Goal: Task Accomplishment & Management: Use online tool/utility

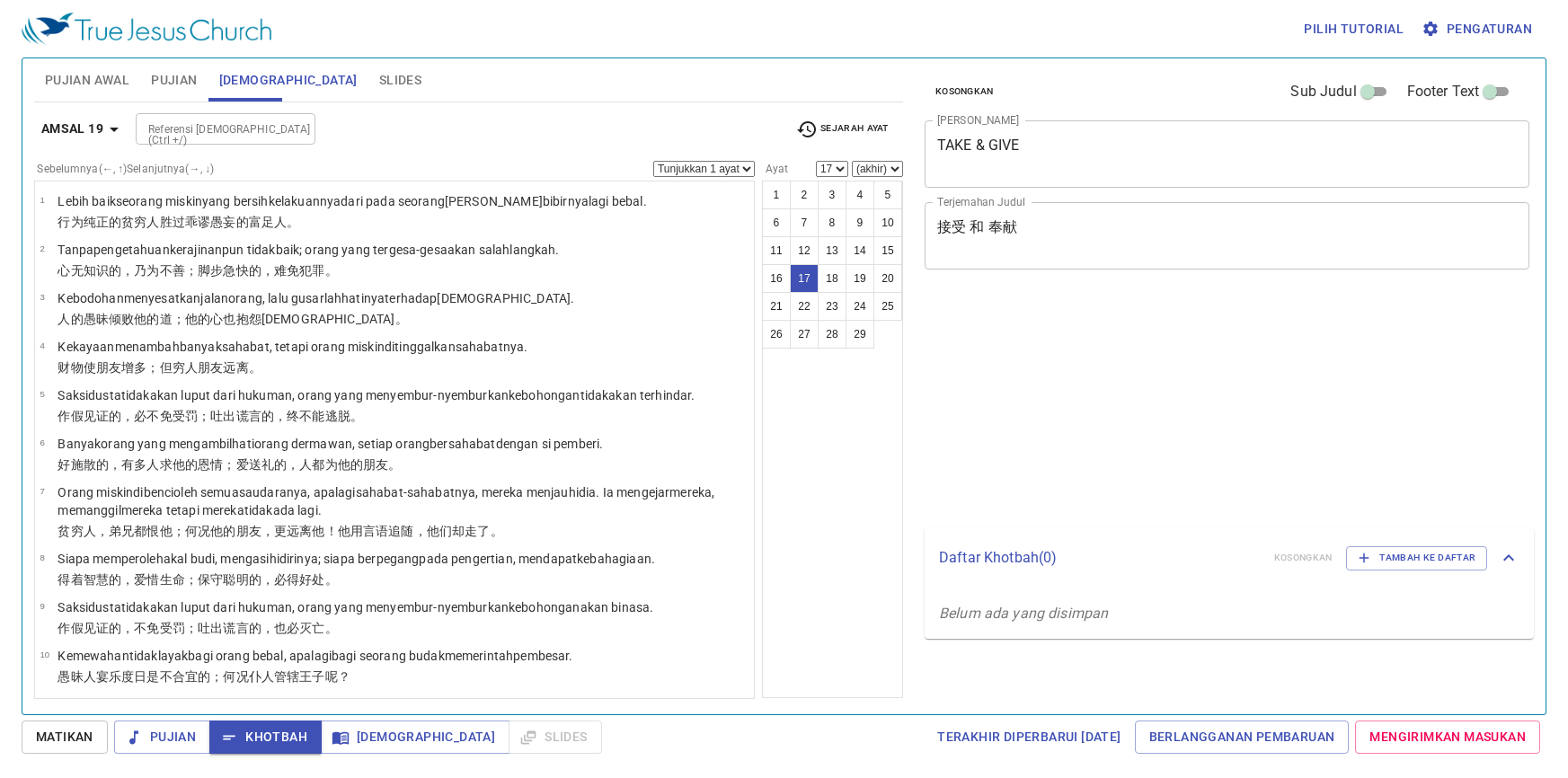
select select "17"
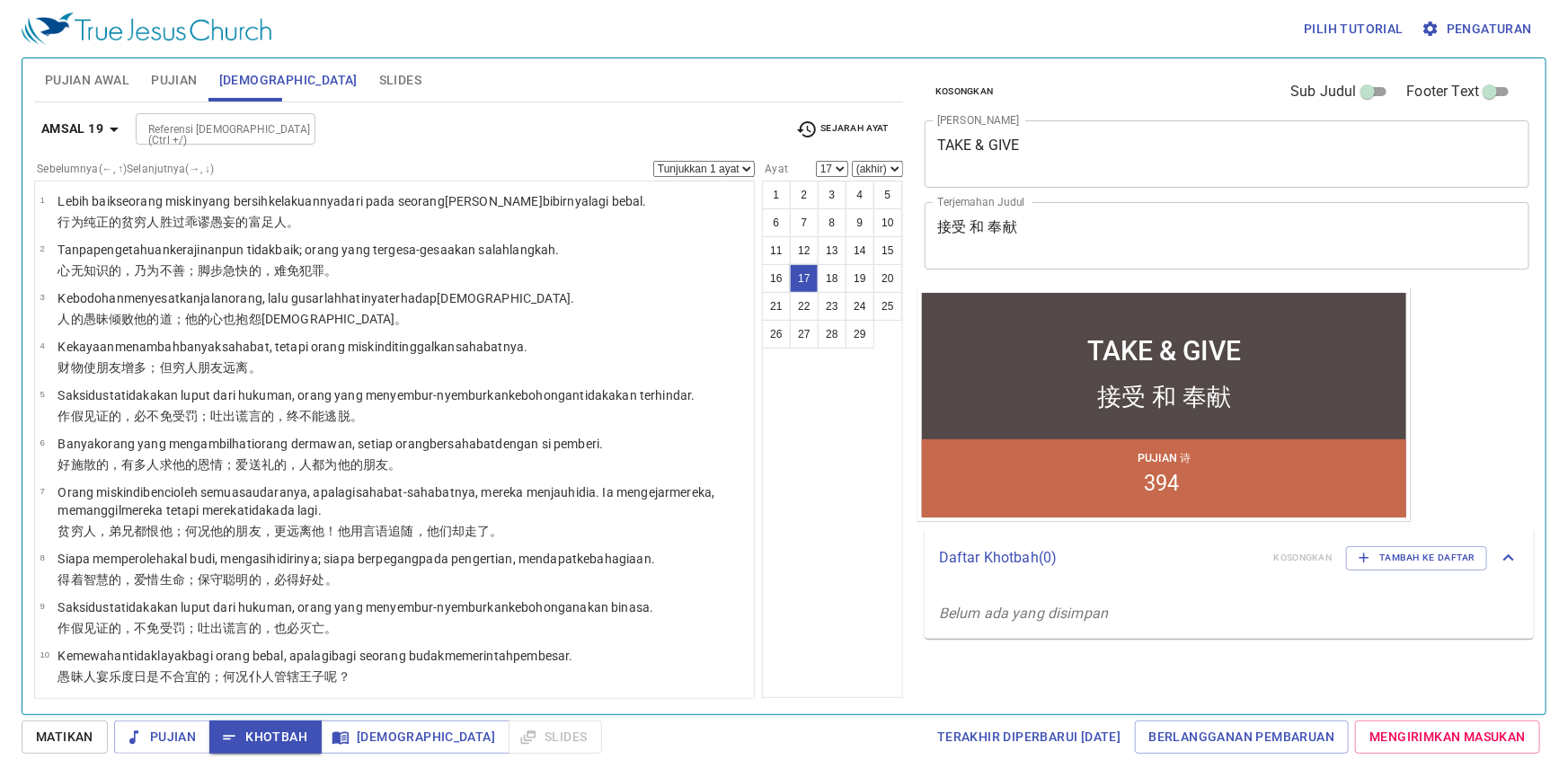
scroll to position [584, 0]
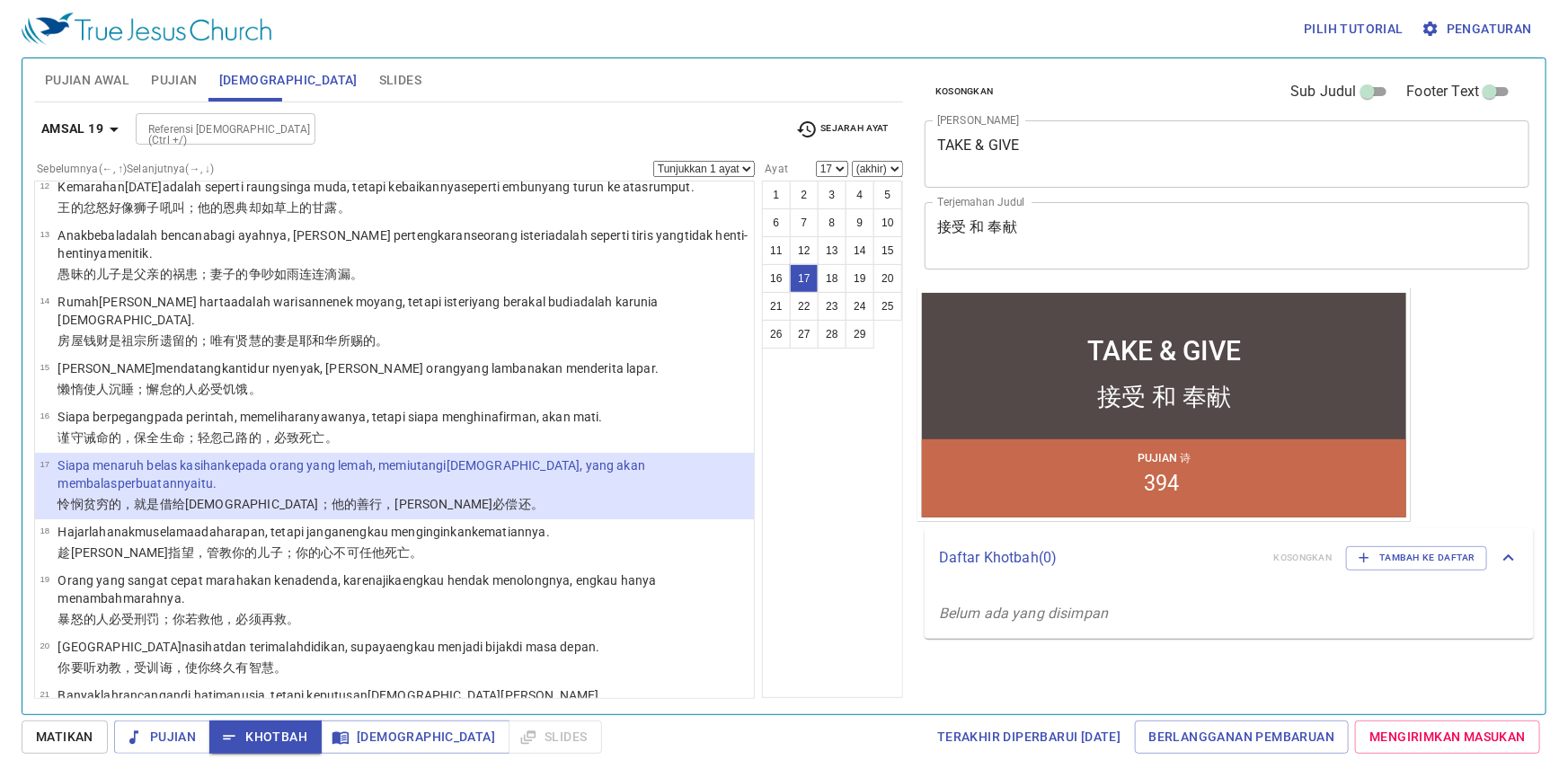
click at [635, 75] on div "Pujian Awal Pujian Alkitab Slides" at bounding box center [468, 80] width 869 height 43
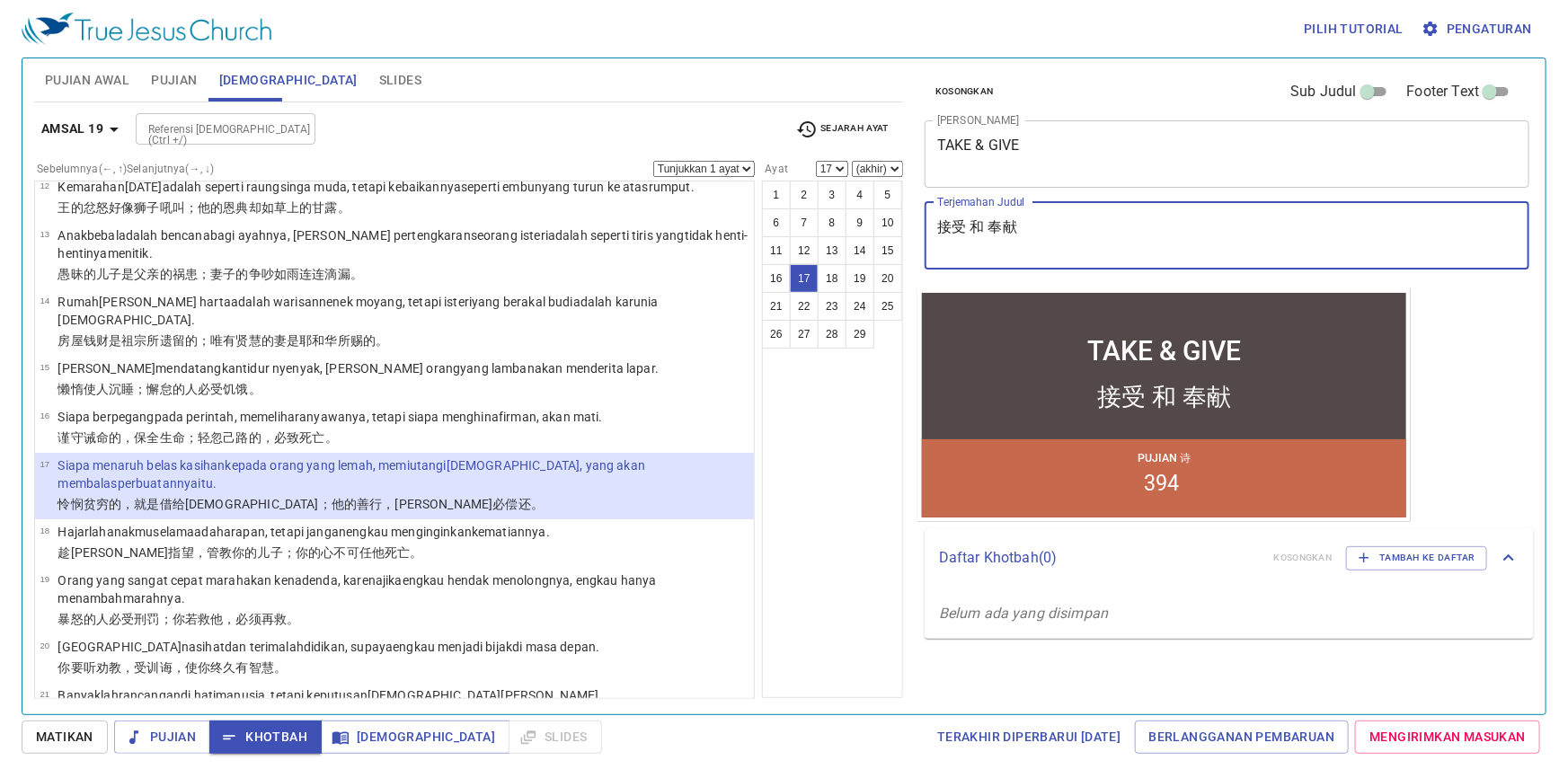
drag, startPoint x: 1066, startPoint y: 239, endPoint x: 937, endPoint y: 244, distance: 129.1
click at [937, 244] on textarea "接受 和 奉献" at bounding box center [1227, 235] width 580 height 34
paste textarea "Menyerah kepada Tuhan 托付神"
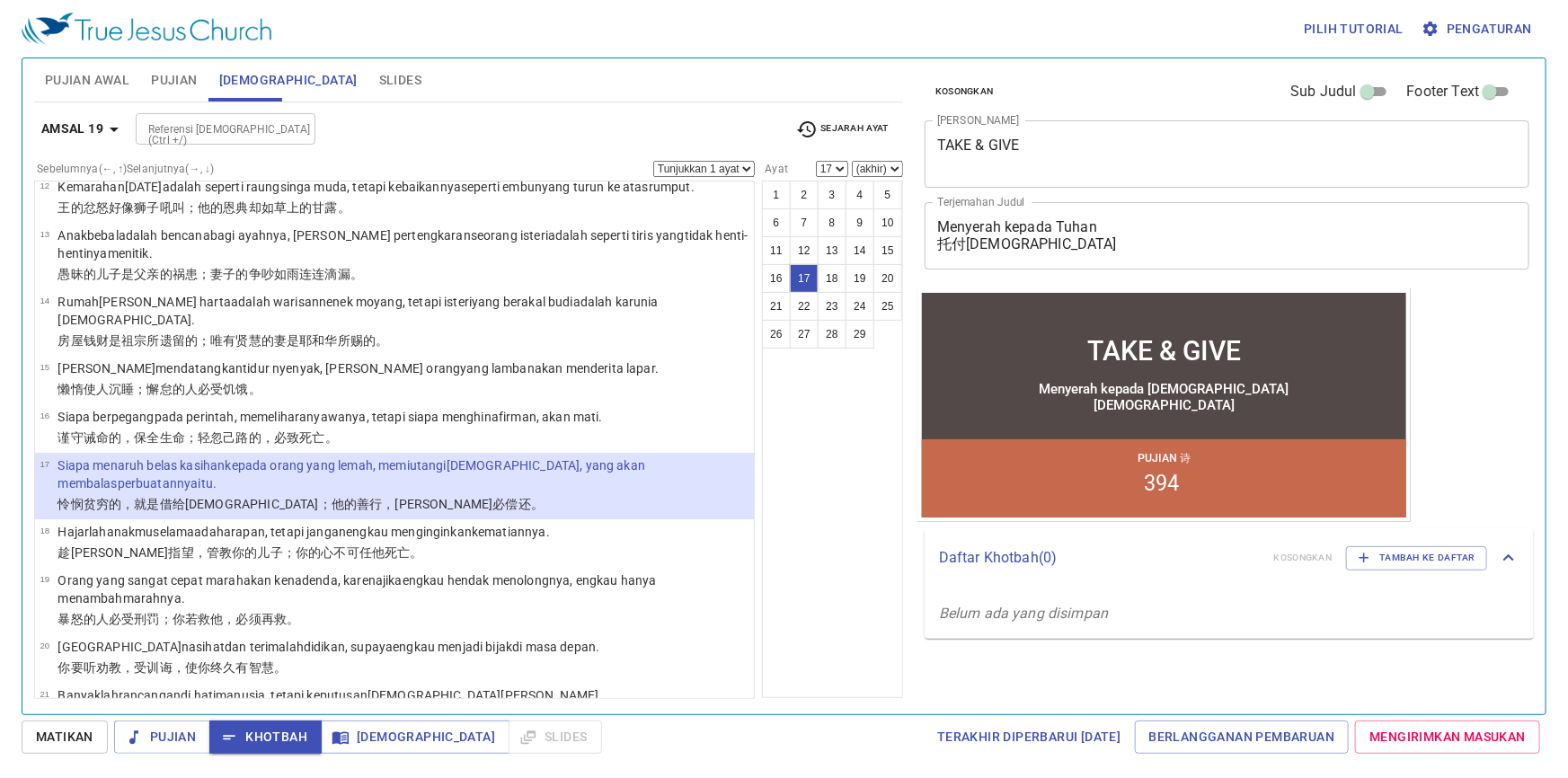
drag, startPoint x: 1045, startPoint y: 180, endPoint x: 953, endPoint y: 181, distance: 92.0
click at [953, 181] on div "TAKE & GIVE x Judul Khotbah" at bounding box center [1227, 153] width 605 height 67
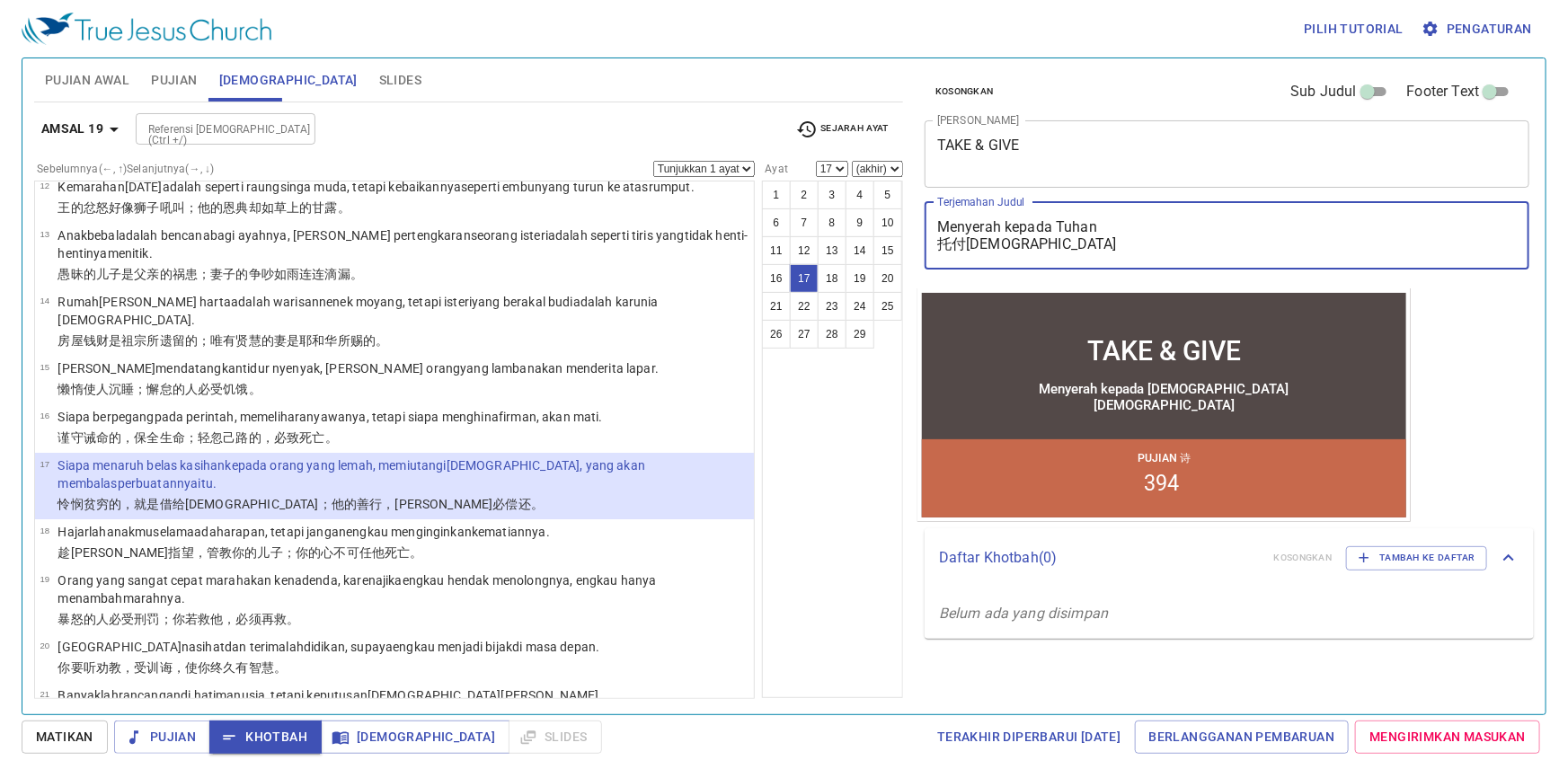
drag, startPoint x: 943, startPoint y: 225, endPoint x: 1104, endPoint y: 230, distance: 161.1
click at [1104, 230] on textarea "Menyerah kepada Tuhan 托付神" at bounding box center [1227, 235] width 580 height 34
type textarea "托付神"
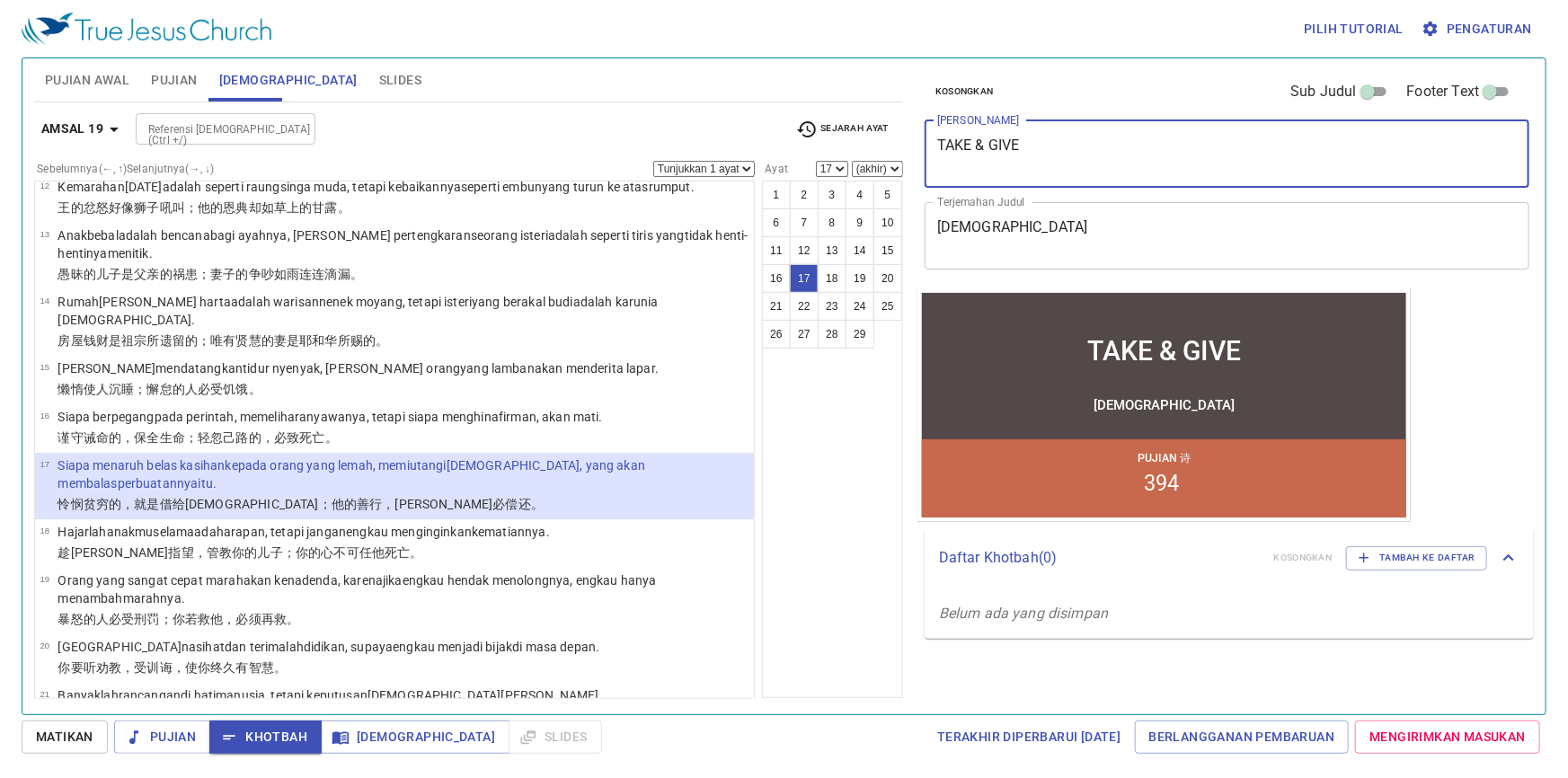
click at [1063, 159] on textarea "TAKE & GIVE" at bounding box center [1227, 153] width 580 height 34
type textarea "T"
paste textarea "Menyerah kepada [DEMOGRAPHIC_DATA]"
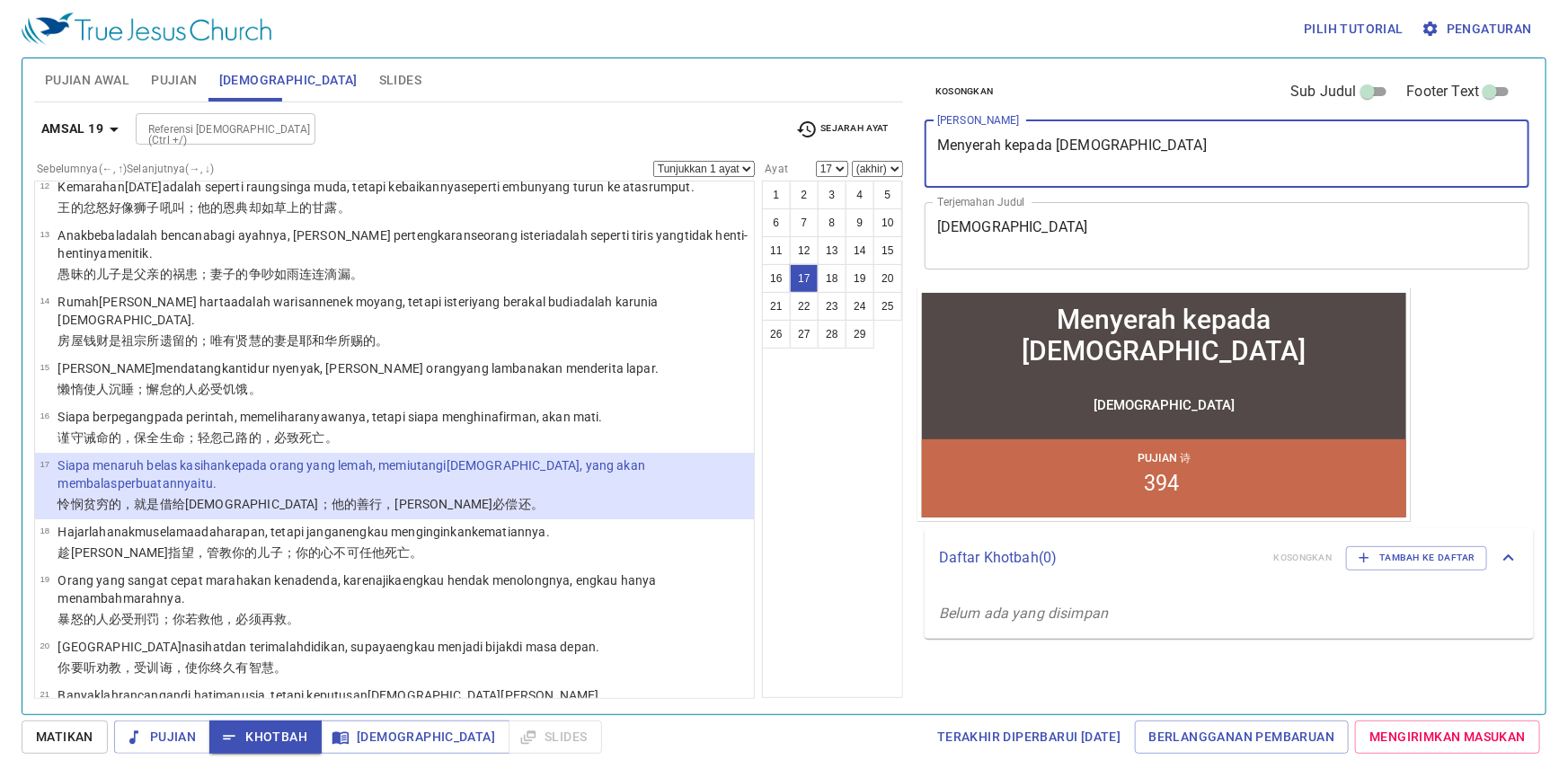
type textarea "Menyerah kepada [DEMOGRAPHIC_DATA]"
click at [939, 253] on div "托付神 x Terjemahan Judul" at bounding box center [1227, 235] width 605 height 67
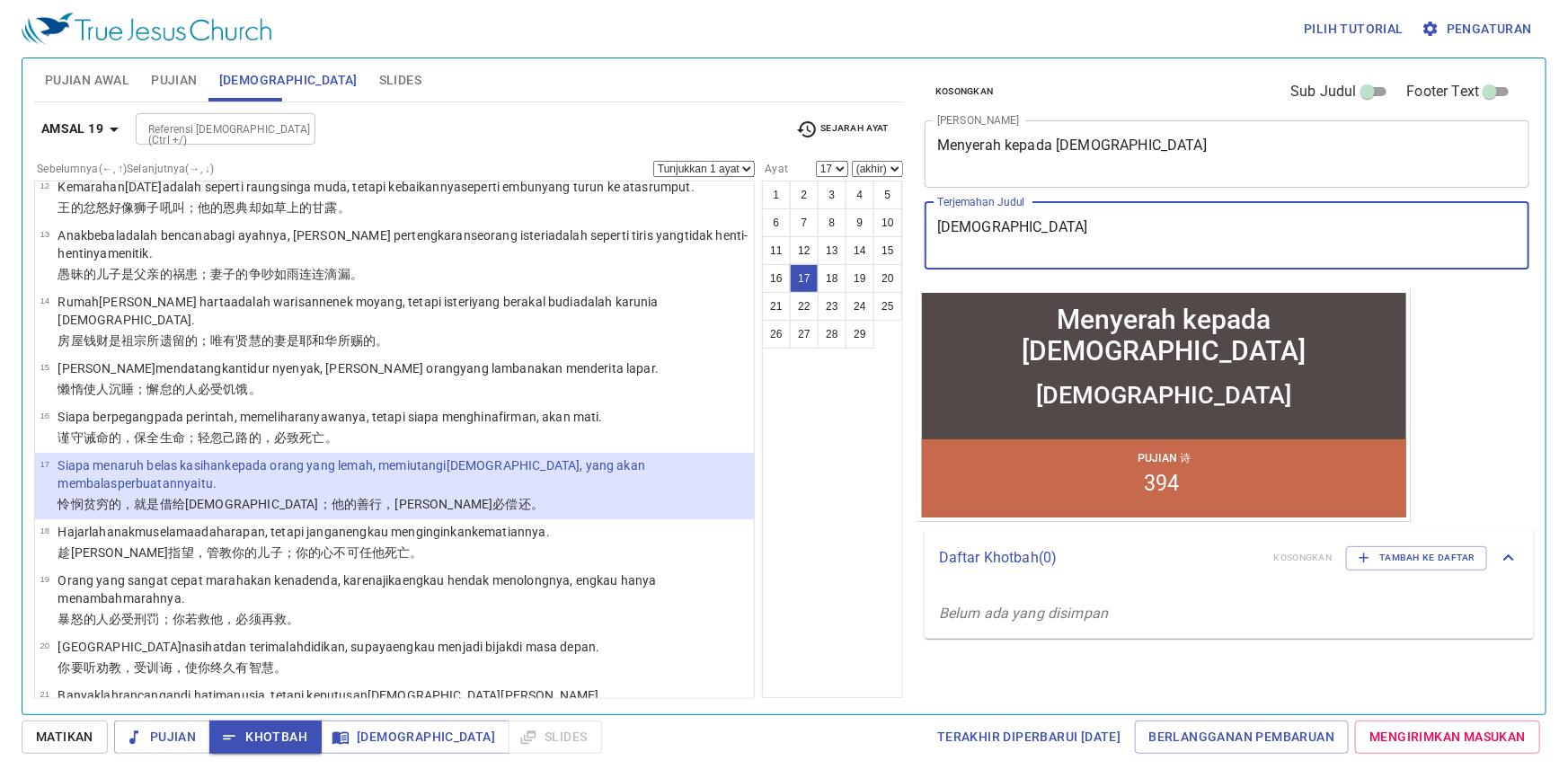
type textarea "托付神"
click at [1117, 146] on textarea "Menyerah kepada [DEMOGRAPHIC_DATA]" at bounding box center [1227, 153] width 580 height 34
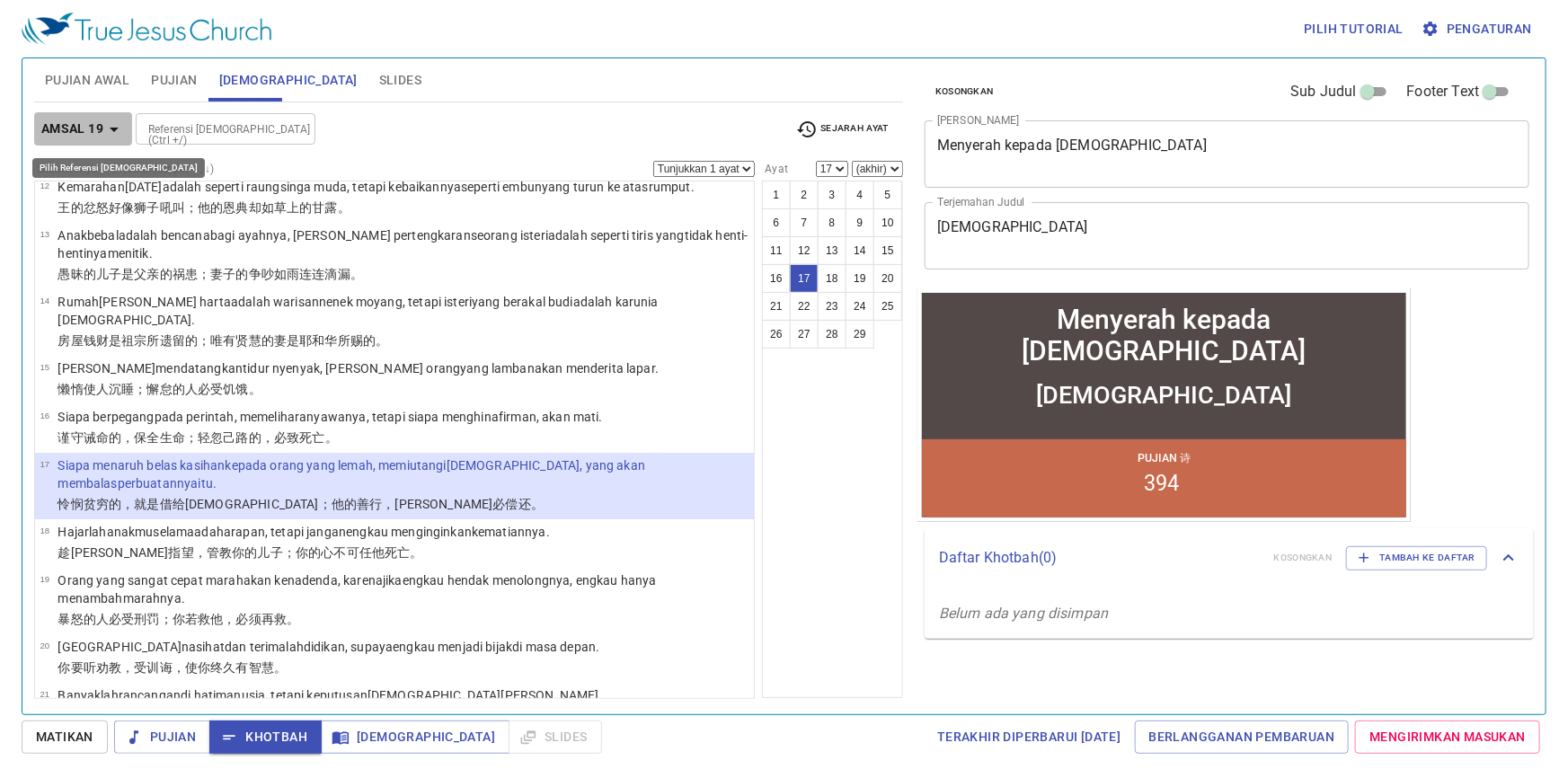
click at [99, 128] on b "Amsal 19" at bounding box center [72, 129] width 62 height 22
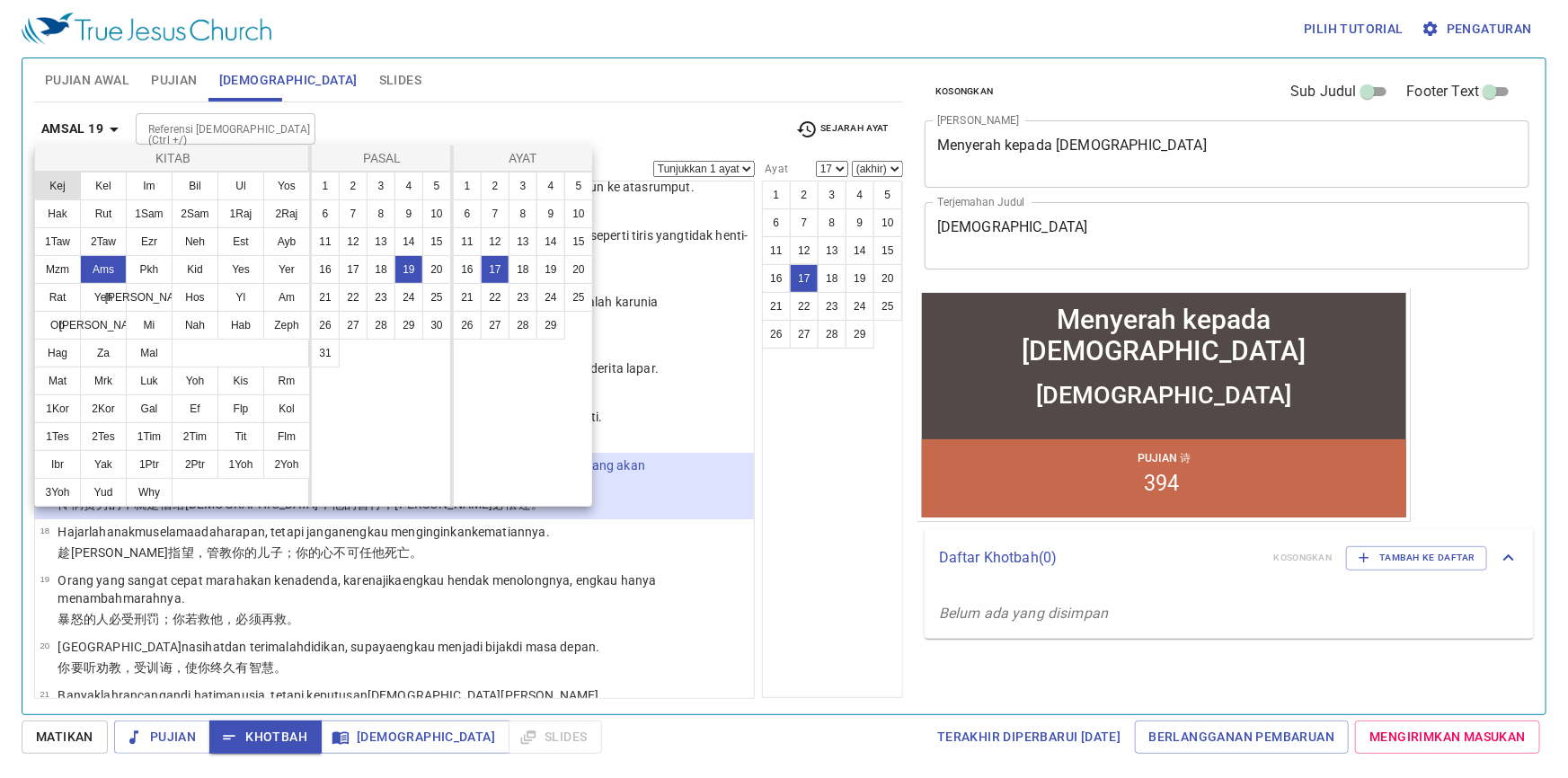
click at [63, 181] on button "Kej" at bounding box center [57, 186] width 47 height 28
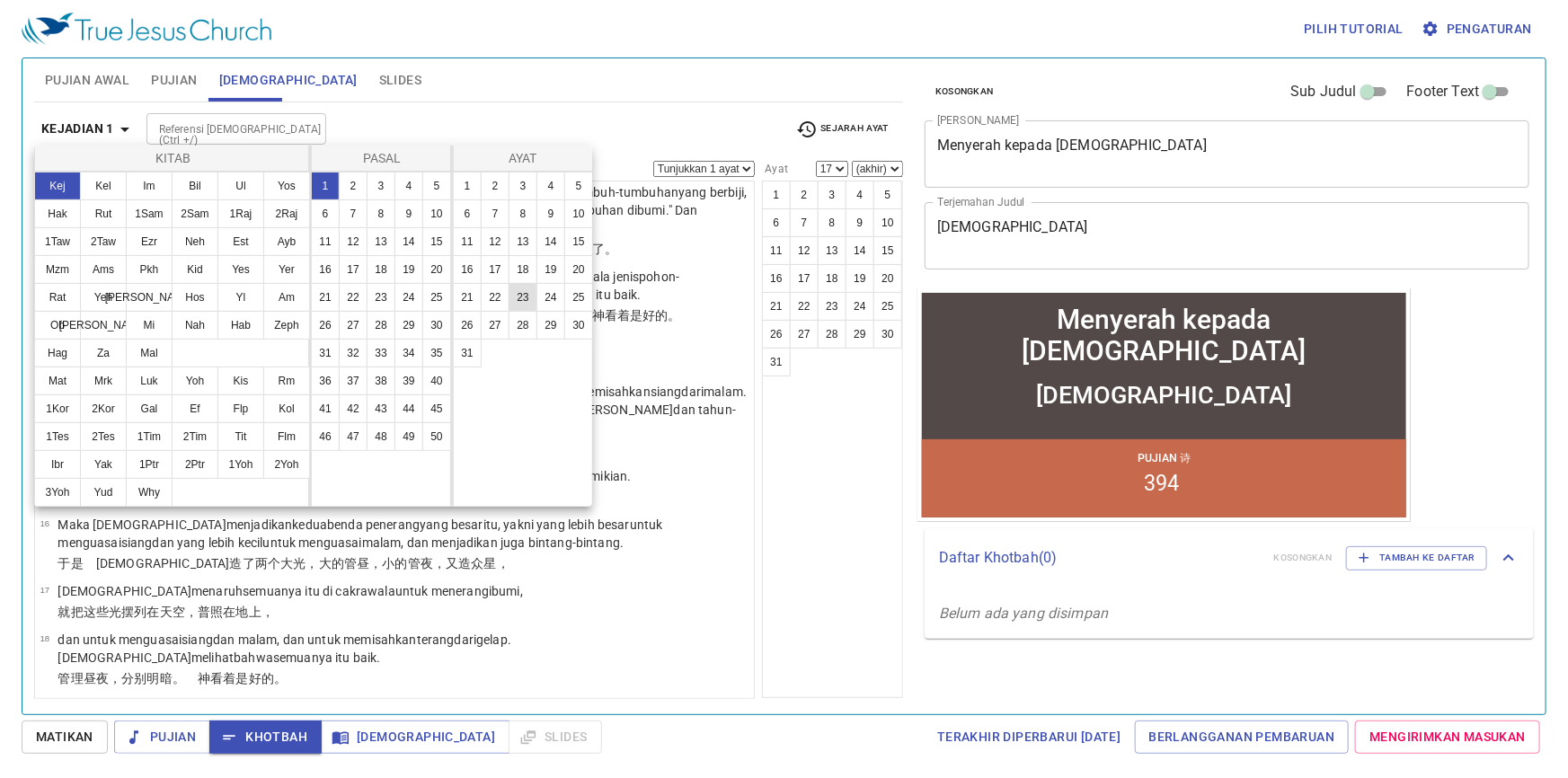
scroll to position [0, 0]
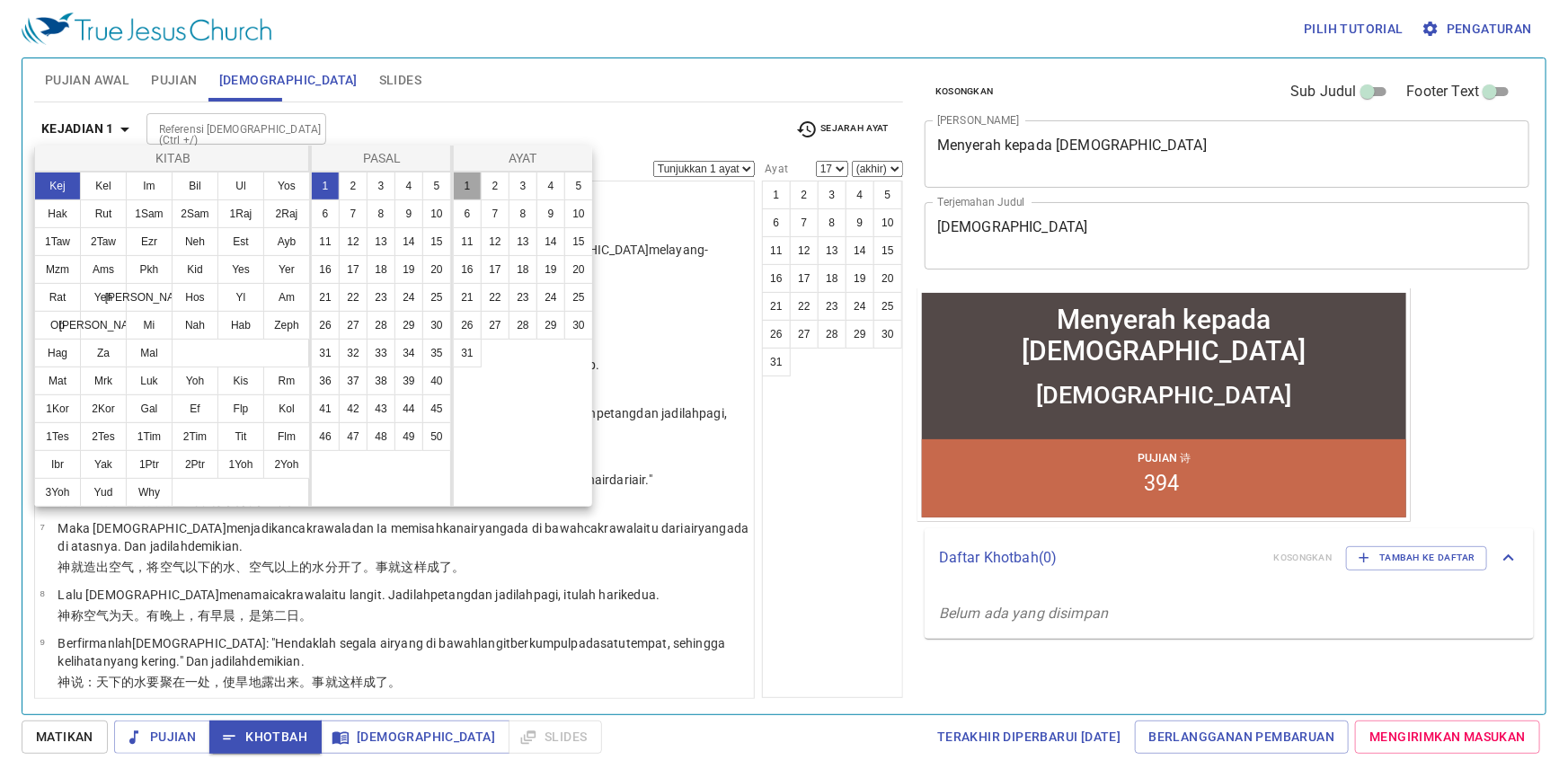
click at [469, 187] on button "1" at bounding box center [467, 186] width 28 height 28
select select "1"
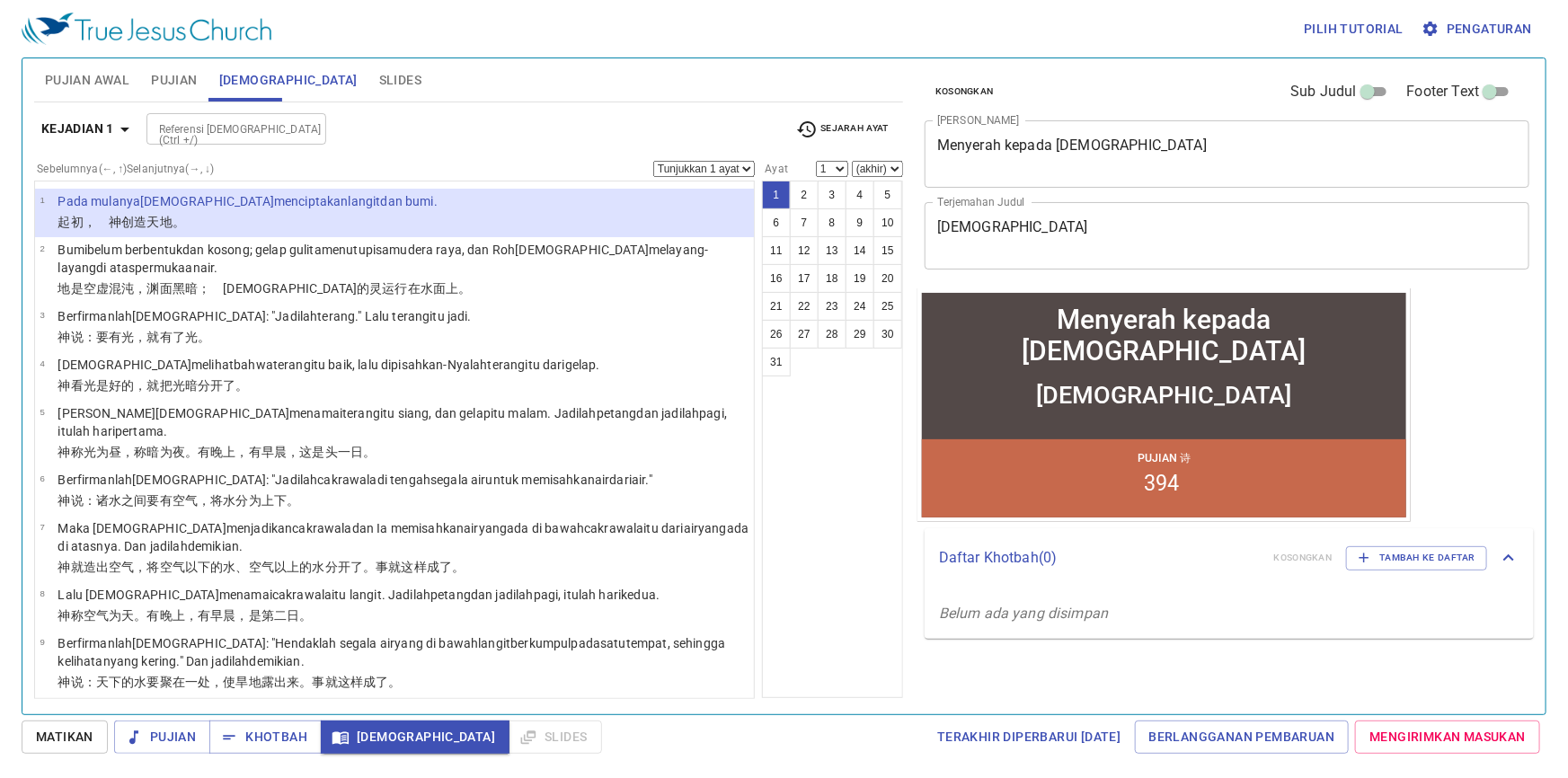
click at [89, 744] on span "Matikan" at bounding box center [64, 737] width 58 height 22
click at [173, 96] on button "Pujian" at bounding box center [174, 80] width 67 height 43
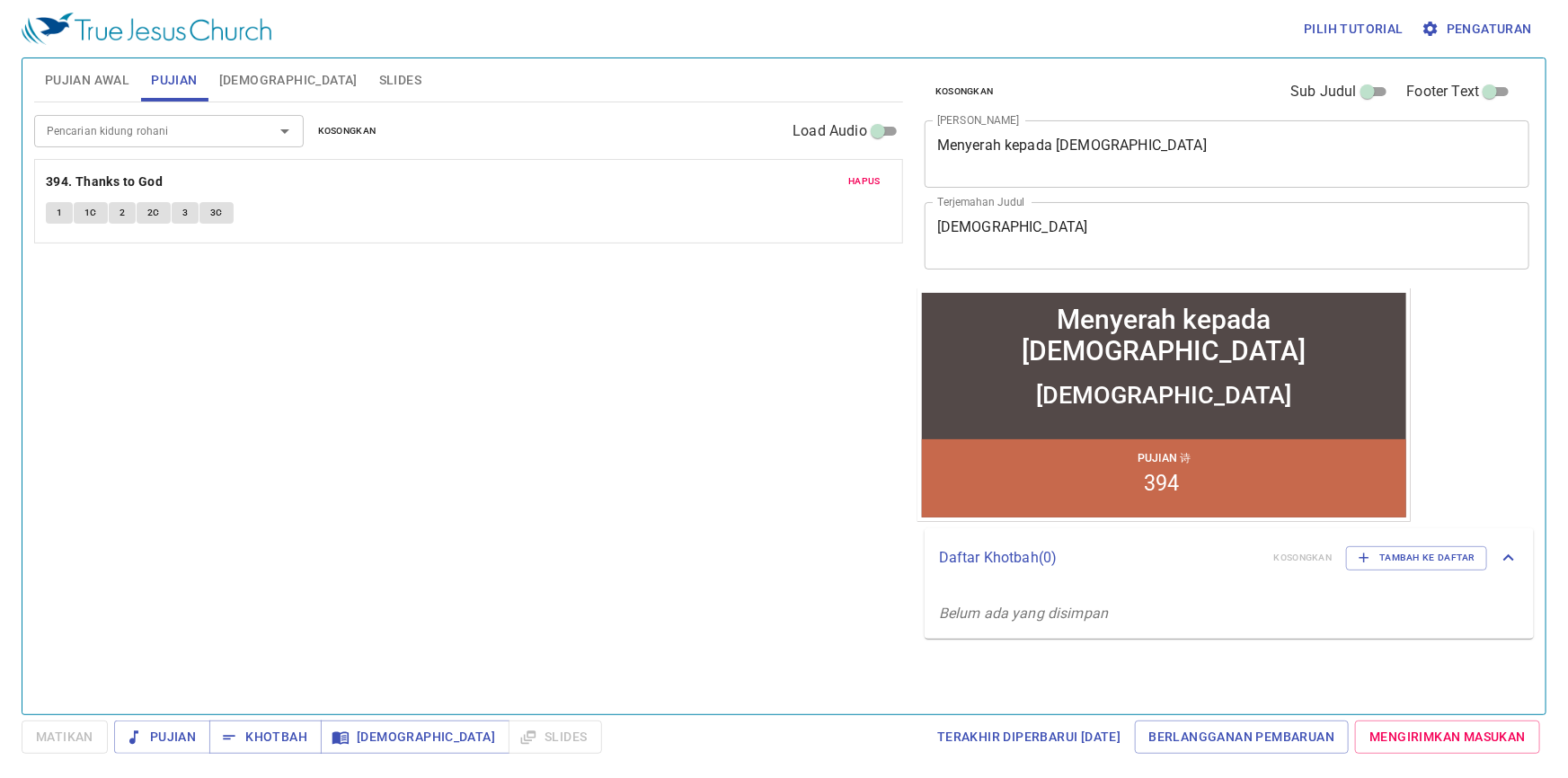
click at [169, 118] on div "Pencarian kidung rohani" at bounding box center [168, 130] width 269 height 31
click at [334, 139] on span "Kosongkan" at bounding box center [347, 131] width 59 height 17
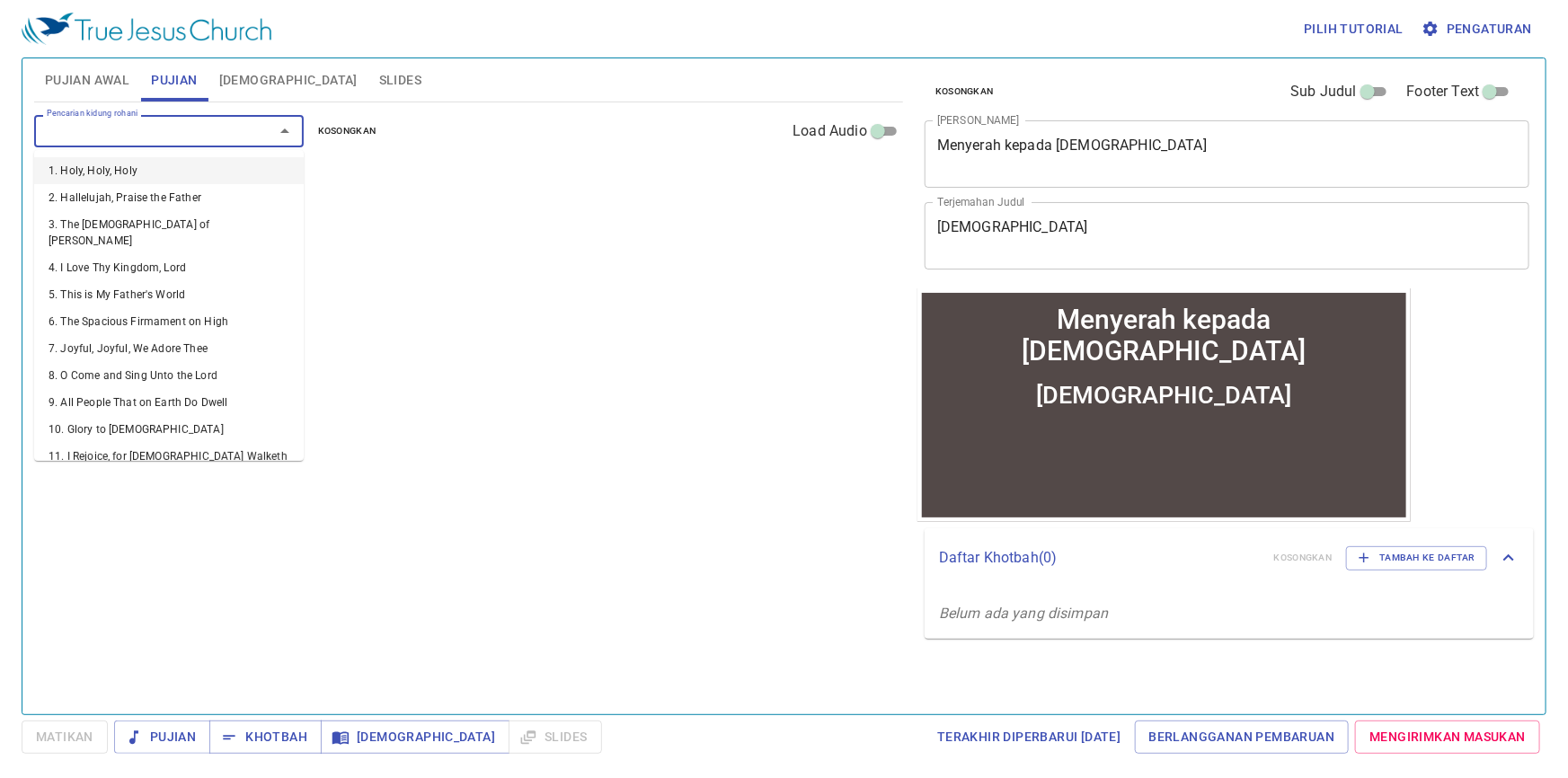
click at [163, 132] on input "Pencarian kidung rohani" at bounding box center [142, 130] width 206 height 20
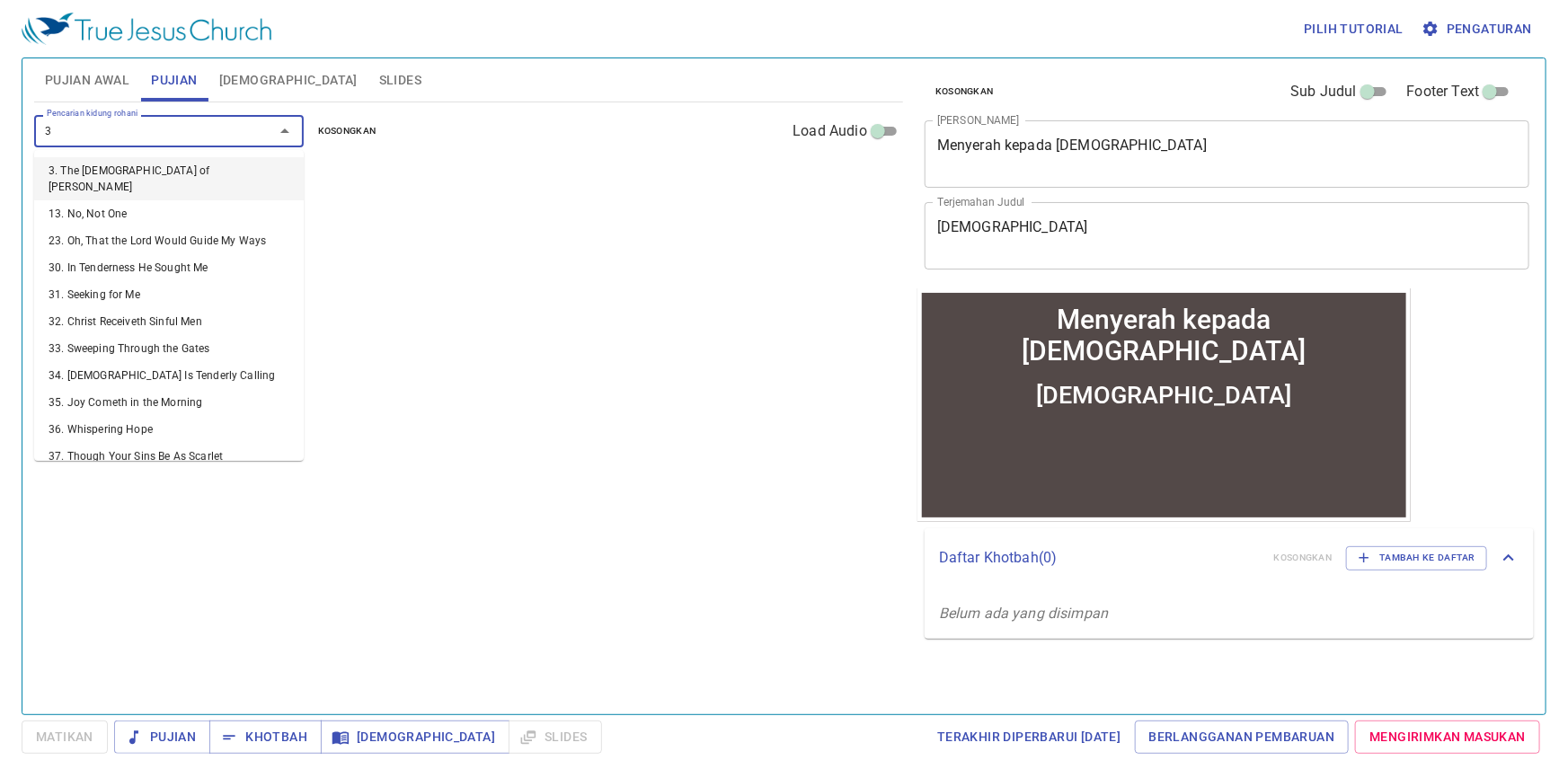
type input "33"
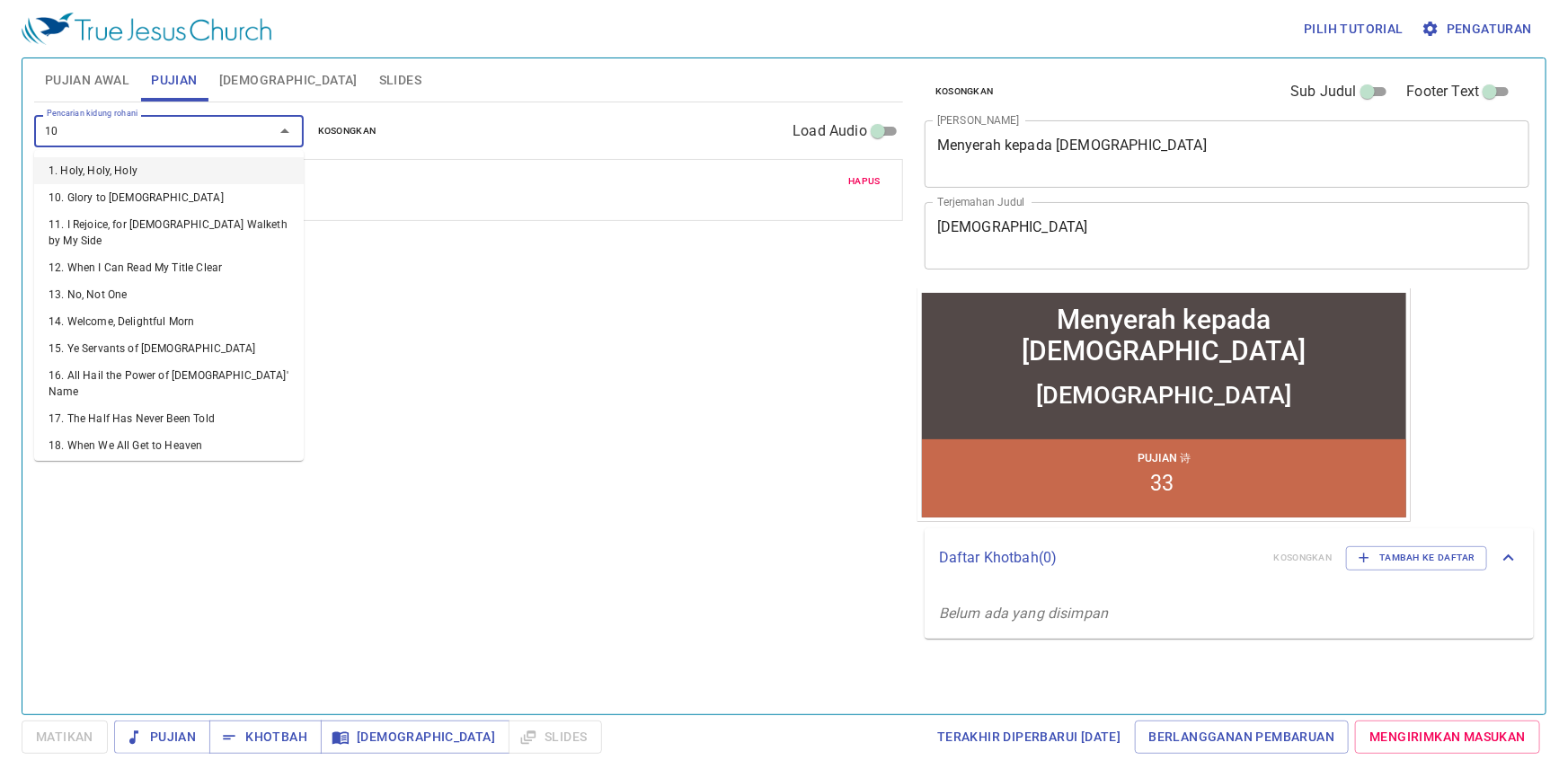
type input "101"
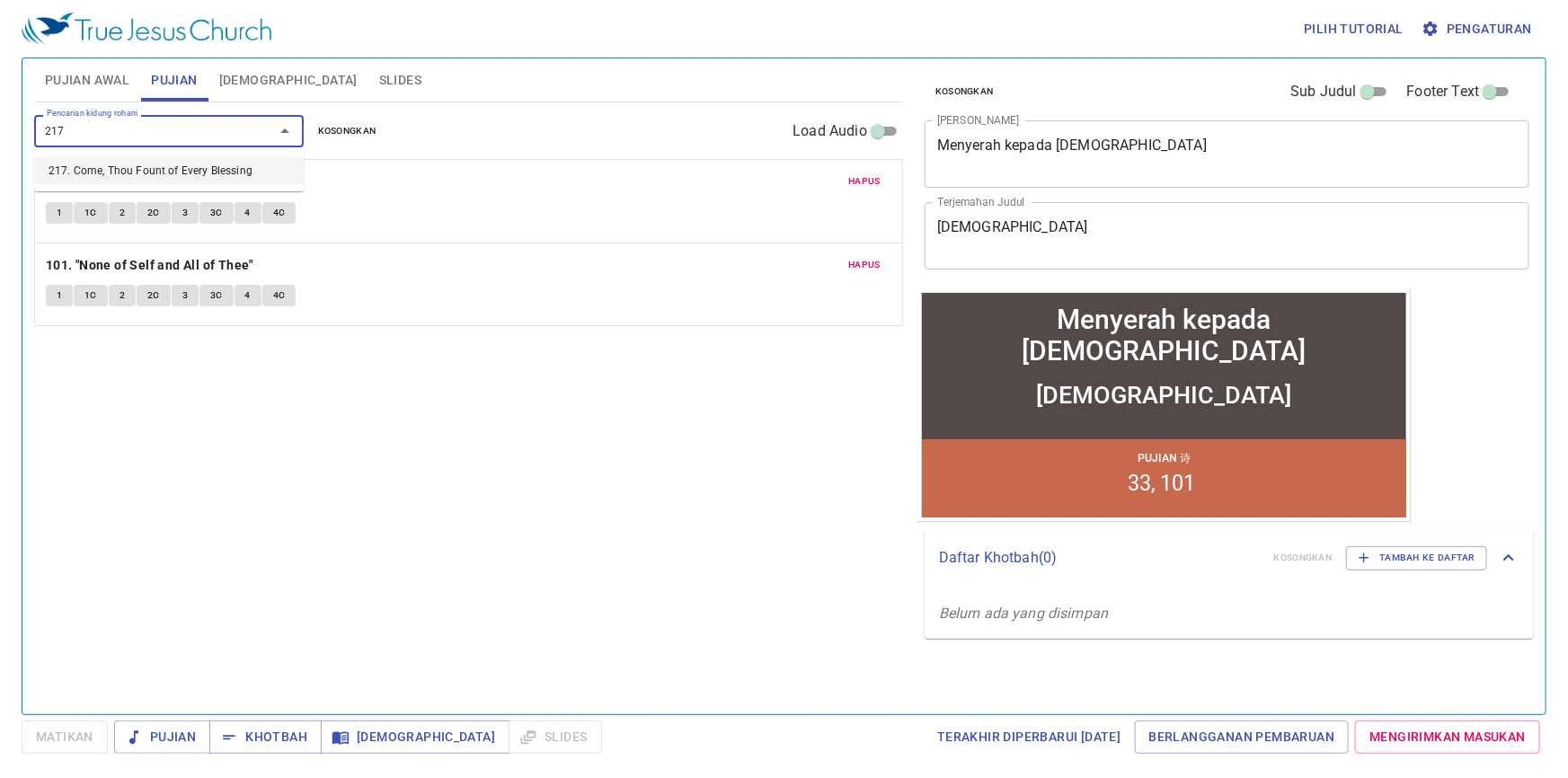
type input "217. Come, Thou Fount of Every Blessing"
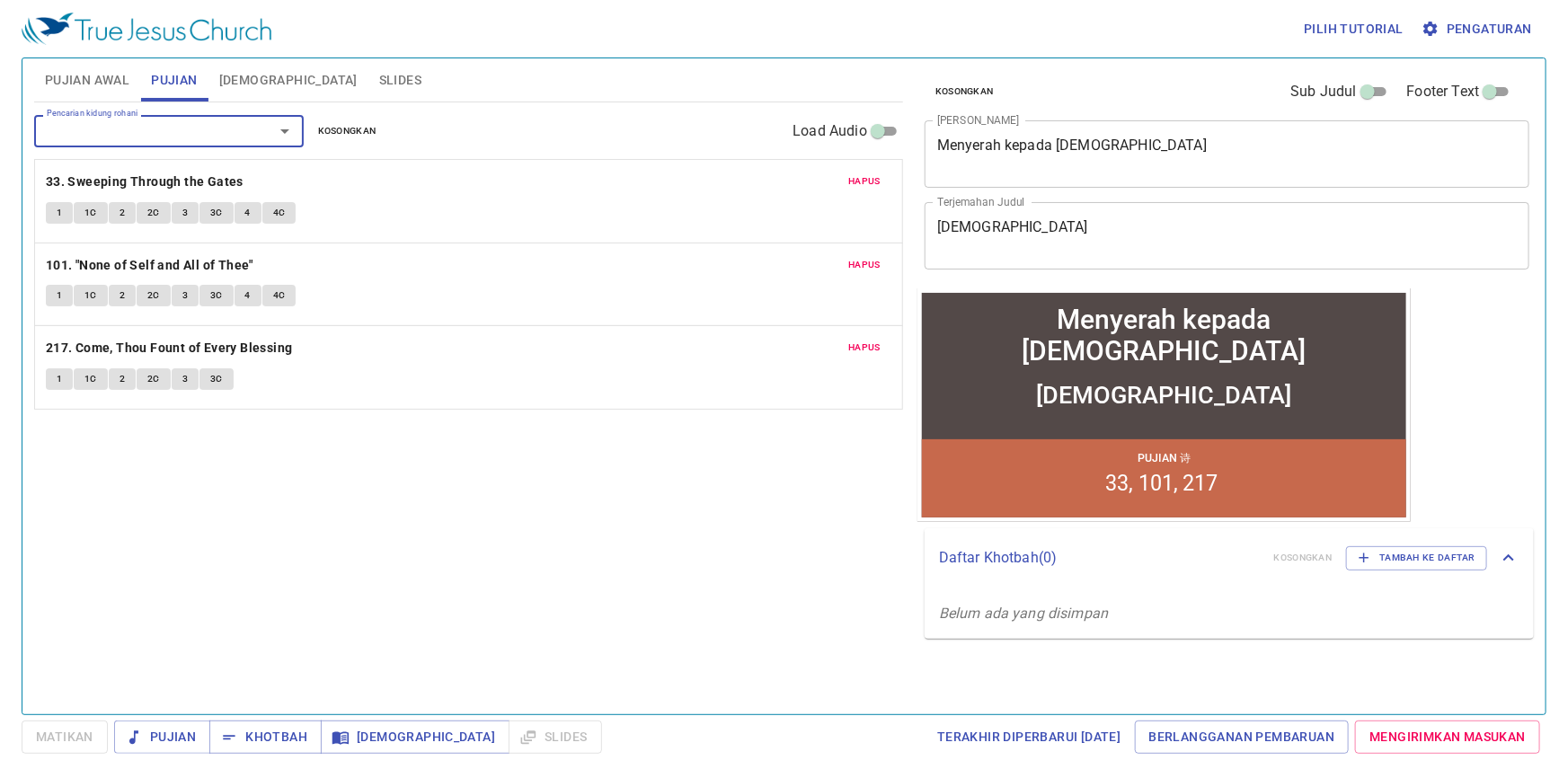
type input "2"
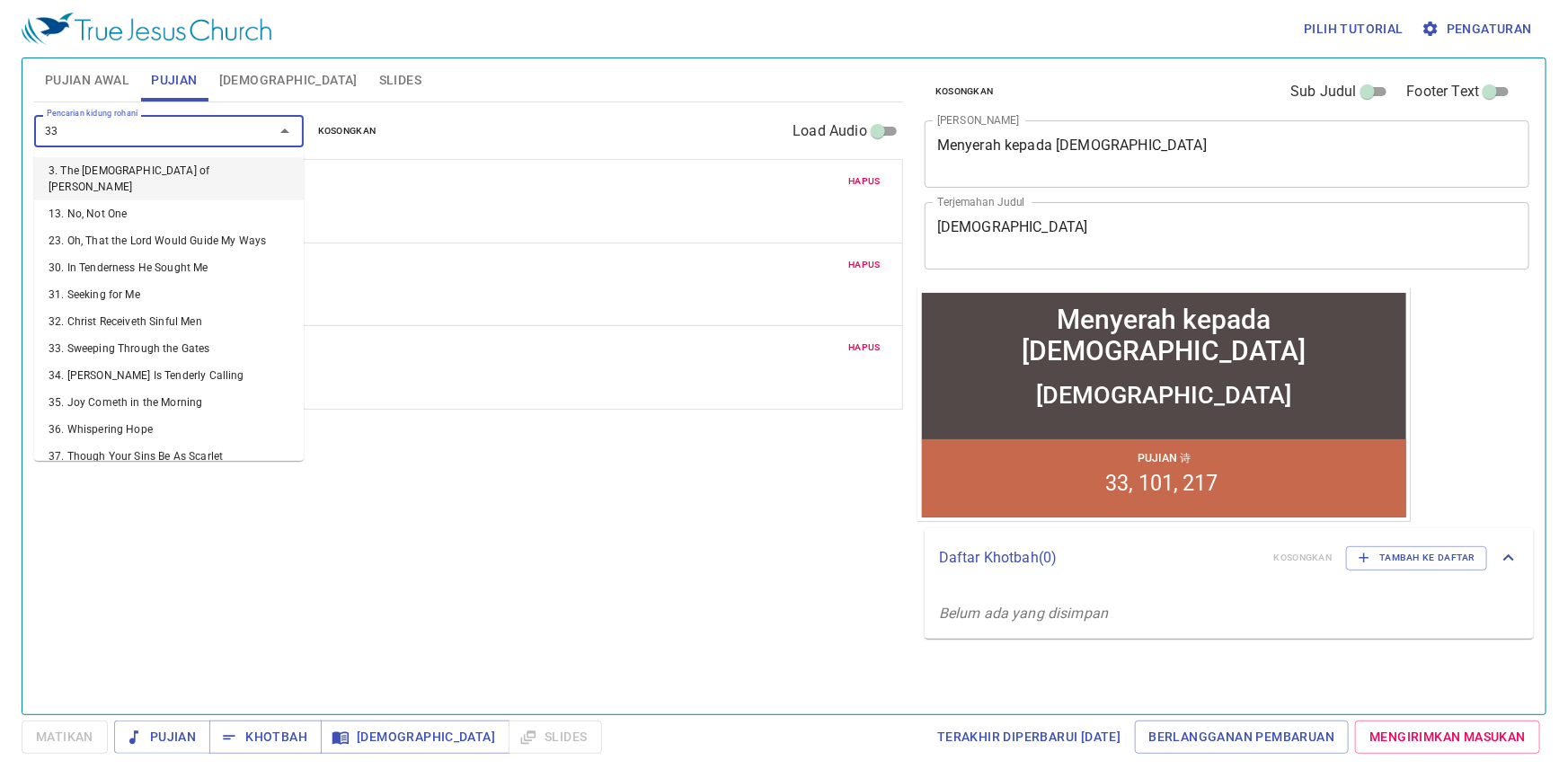
type input "333"
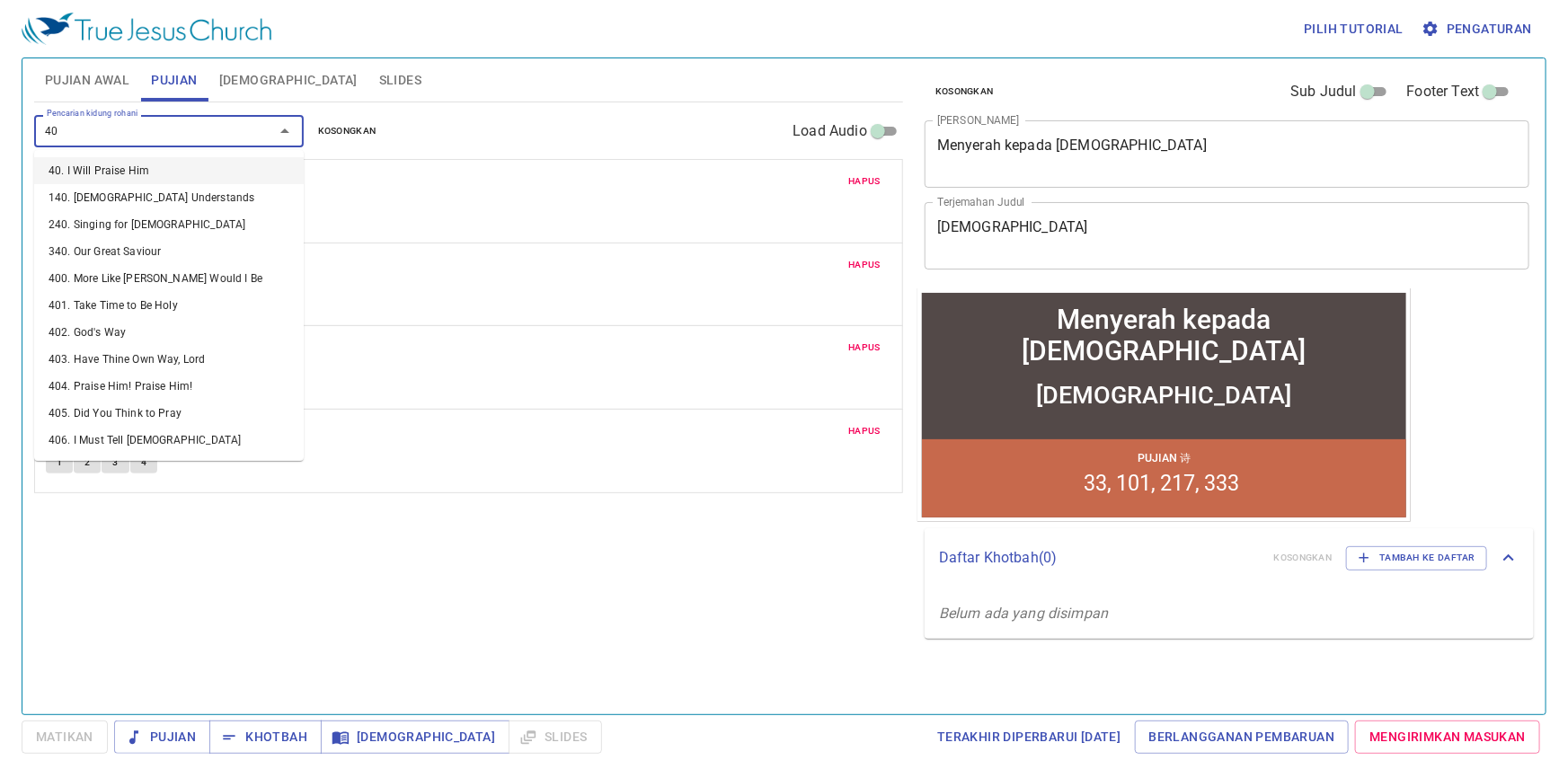
type input "406"
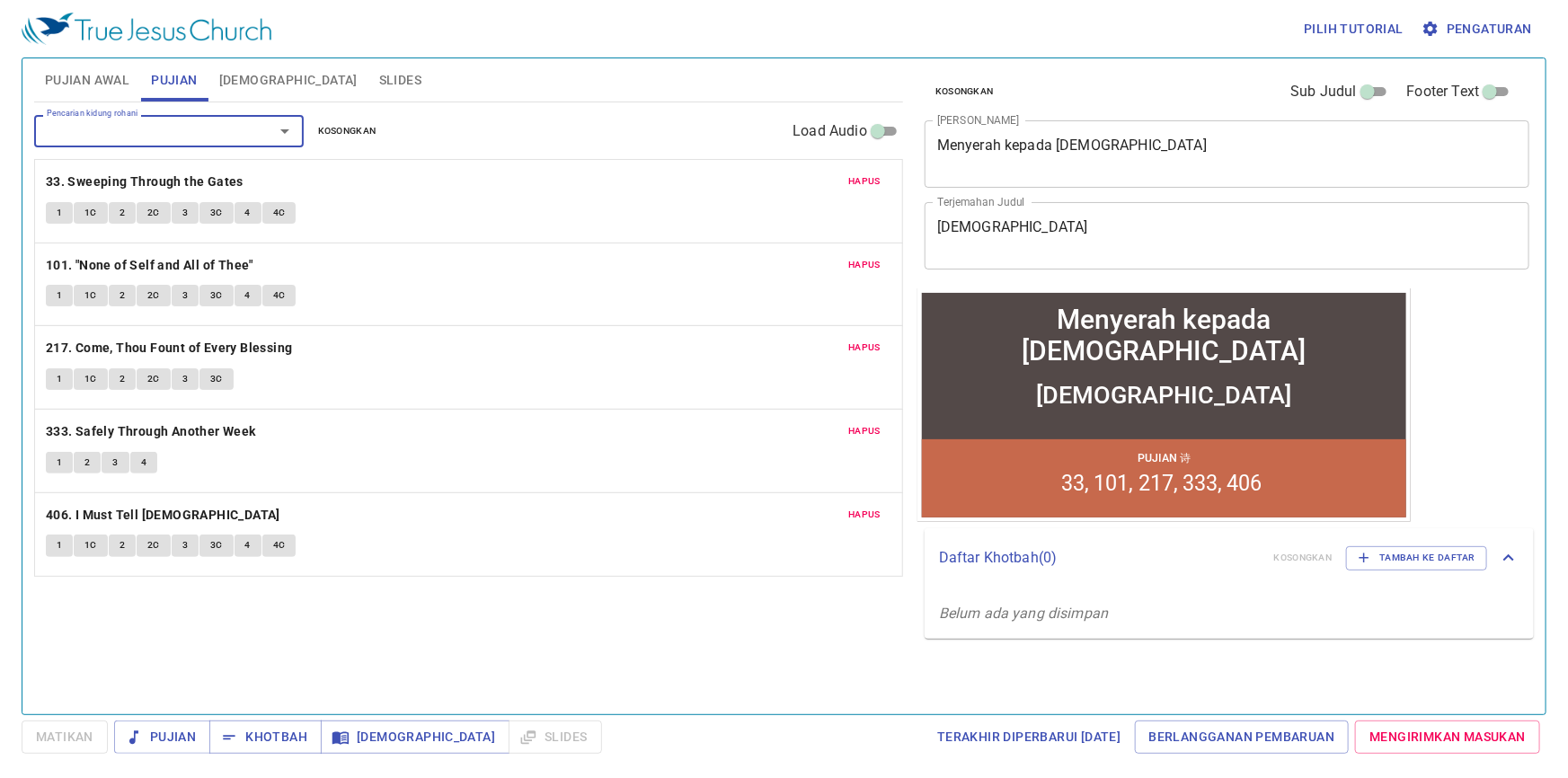
click at [485, 28] on div "Pilih tutorial Pengaturan" at bounding box center [779, 28] width 1517 height 58
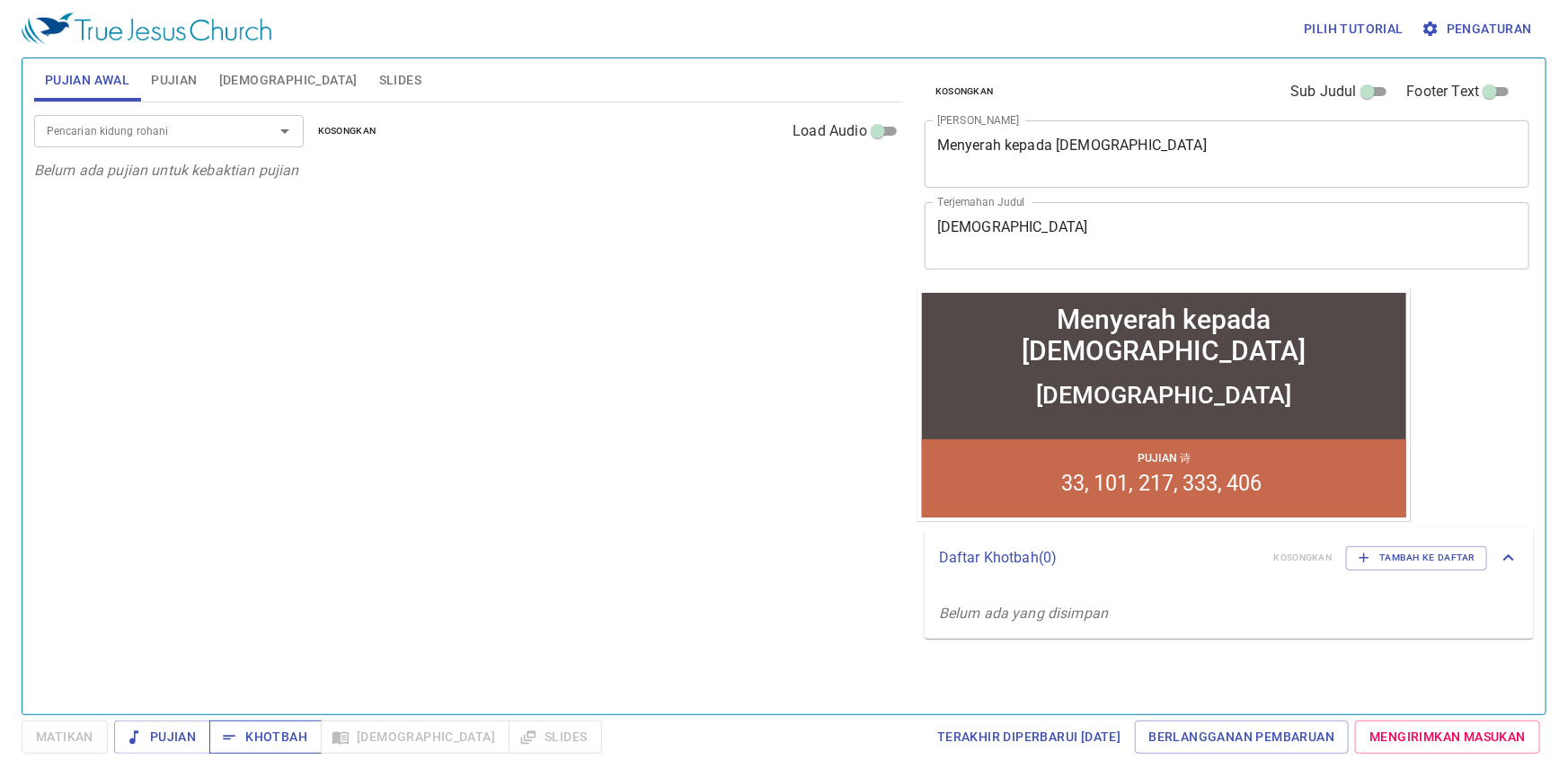
click at [295, 745] on span "Khotbah" at bounding box center [265, 737] width 84 height 22
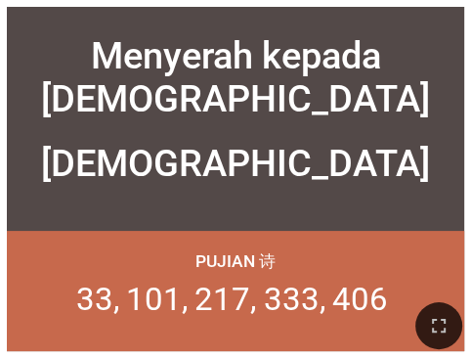
drag, startPoint x: 443, startPoint y: 318, endPoint x: 495, endPoint y: 595, distance: 282.5
click at [443, 318] on icon "button" at bounding box center [438, 325] width 23 height 23
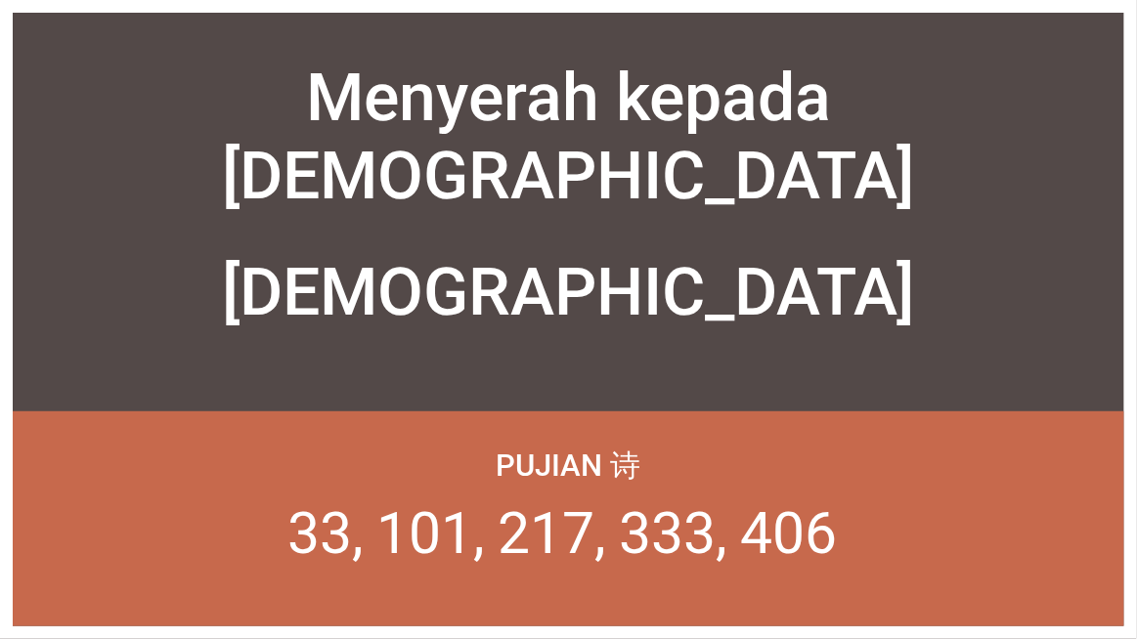
click at [710, 567] on button "button" at bounding box center [1098, 600] width 47 height 47
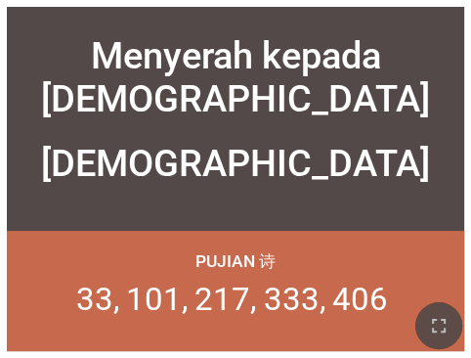
drag, startPoint x: 424, startPoint y: 309, endPoint x: 475, endPoint y: 585, distance: 280.4
click at [423, 307] on button "button" at bounding box center [439, 325] width 47 height 47
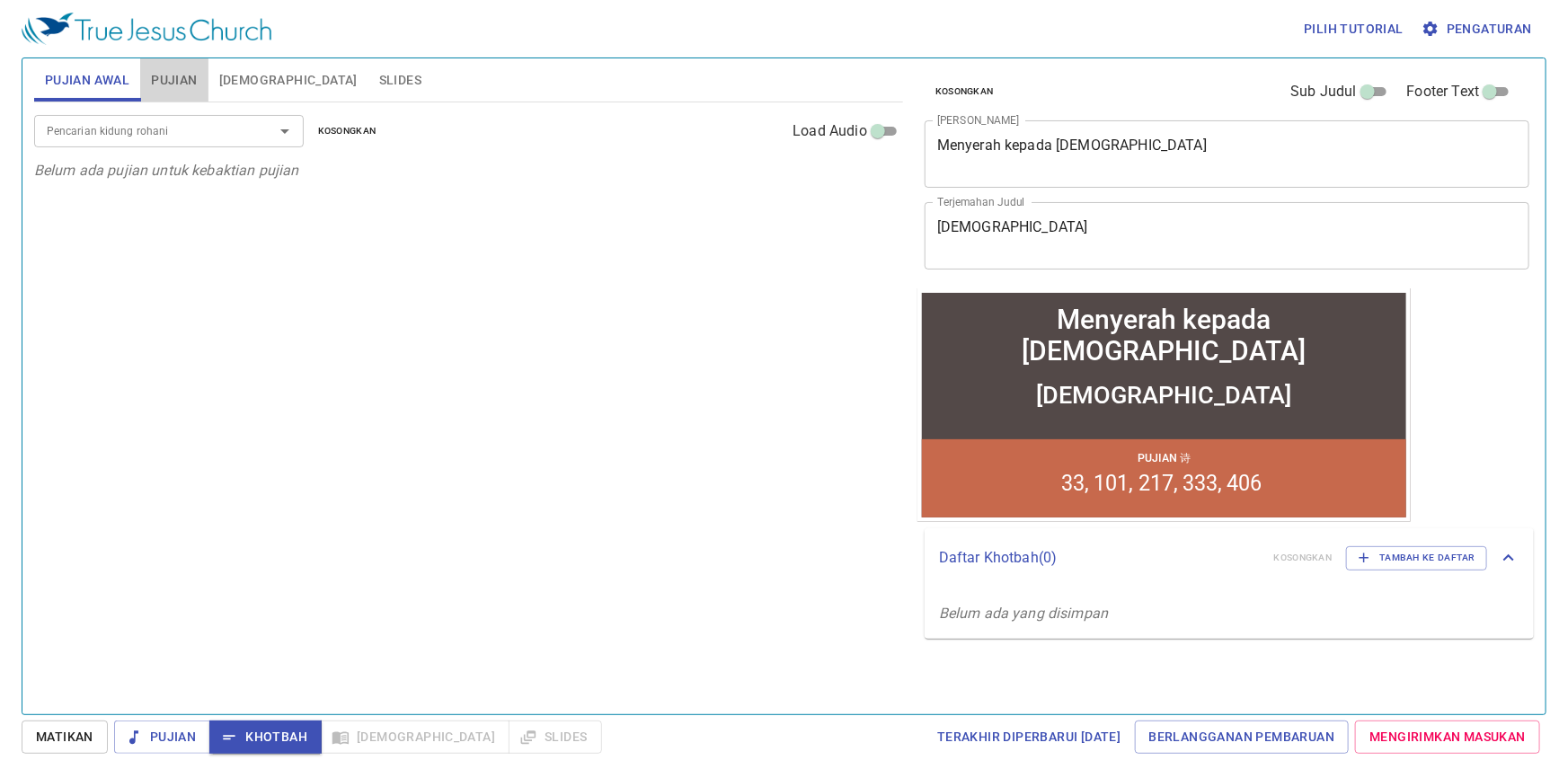
click at [190, 79] on span "Pujian" at bounding box center [174, 80] width 46 height 22
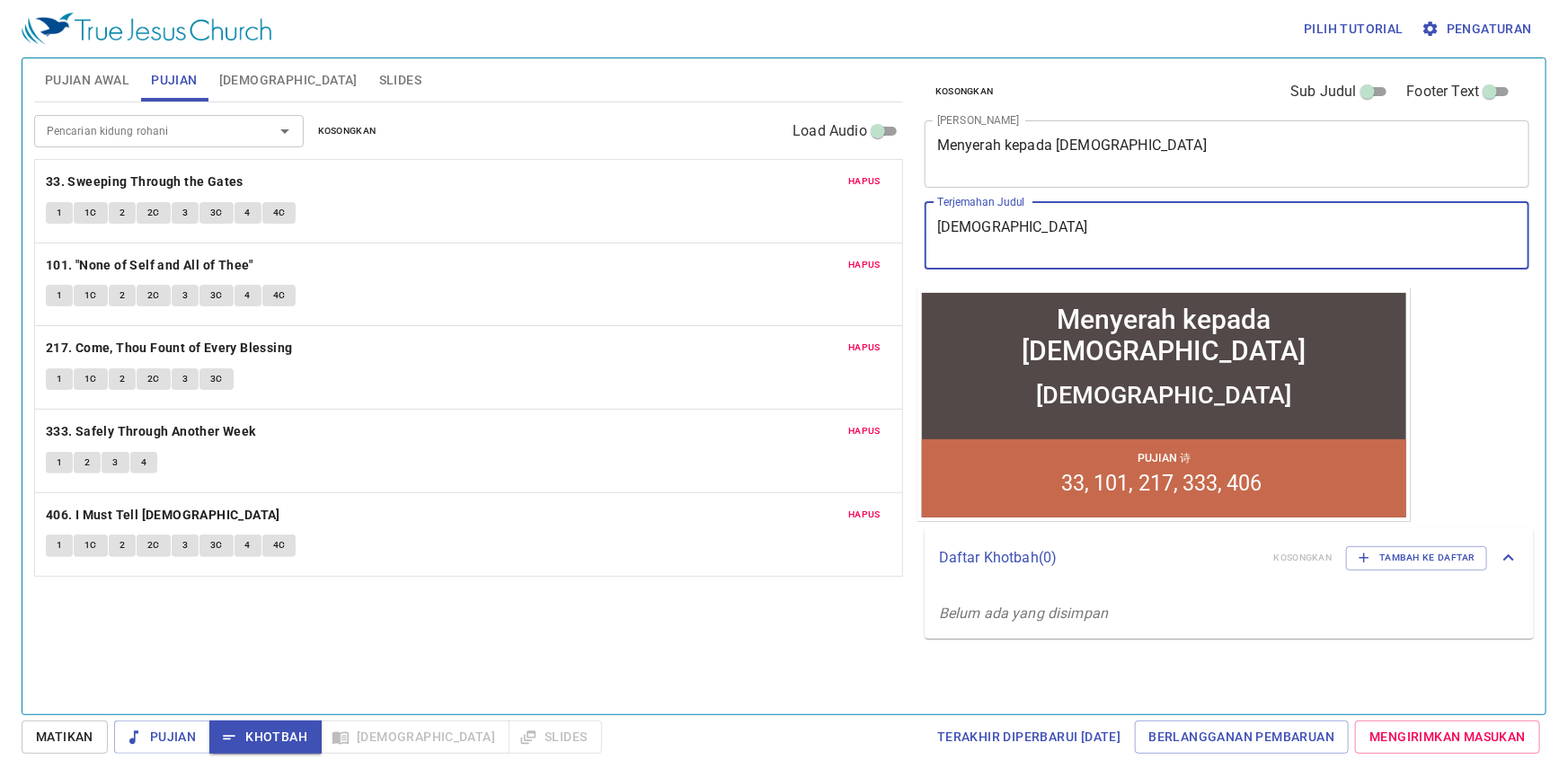
drag, startPoint x: 971, startPoint y: 222, endPoint x: 915, endPoint y: 217, distance: 56.2
click at [915, 217] on div "Kosongkan Sub Judul Footer Text Judul Khotbah Menyerah kepada Tuhan x Judul Kho…" at bounding box center [1225, 379] width 631 height 656
type textarea "交托神"
click at [745, 624] on div "Pencarian kidung rohani Pencarian kidung rohani Kosongkan Load Audio Hapus 33. …" at bounding box center [468, 400] width 869 height 596
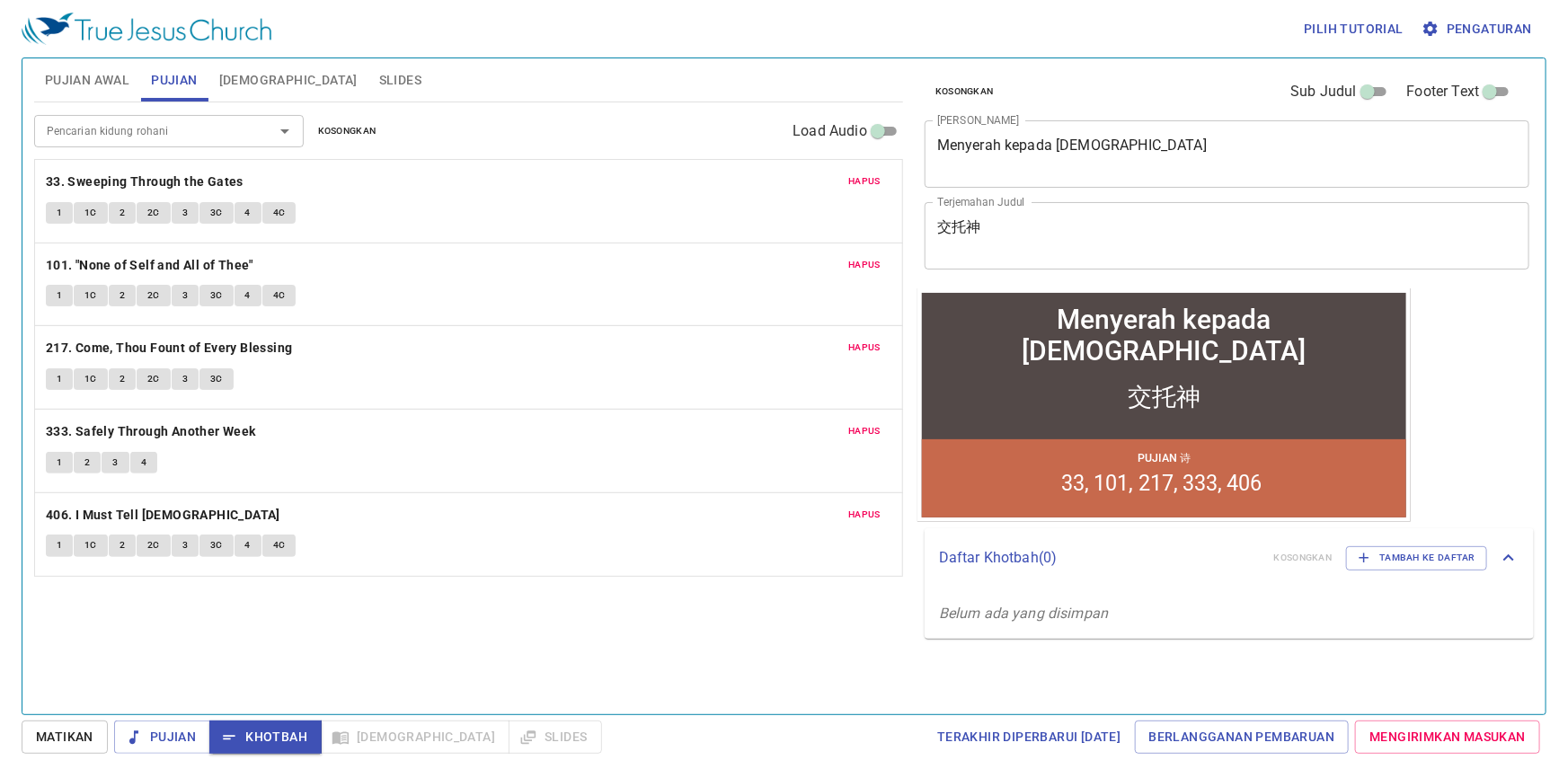
click at [279, 582] on div "Pencarian kidung rohani Pencarian kidung rohani Kosongkan Load Audio Hapus 33. …" at bounding box center [468, 400] width 869 height 596
click at [57, 206] on span "1" at bounding box center [60, 213] width 6 height 17
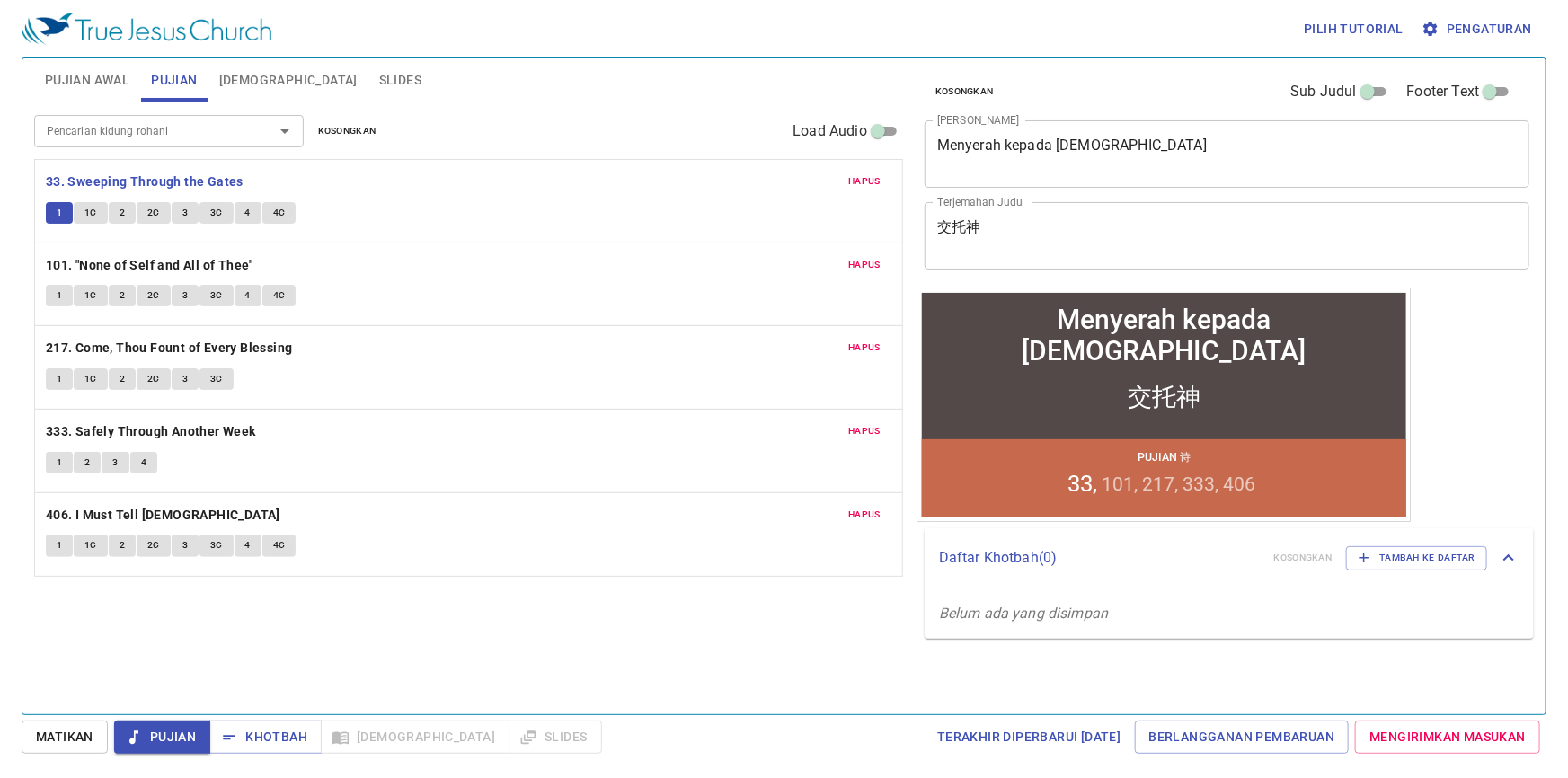
click at [89, 206] on span "1C" at bounding box center [91, 213] width 13 height 17
click at [119, 210] on span "2" at bounding box center [122, 213] width 6 height 17
click at [151, 211] on span "2C" at bounding box center [153, 213] width 13 height 17
click at [182, 209] on span "3" at bounding box center [185, 213] width 6 height 17
click at [212, 208] on span "3C" at bounding box center [217, 213] width 13 height 17
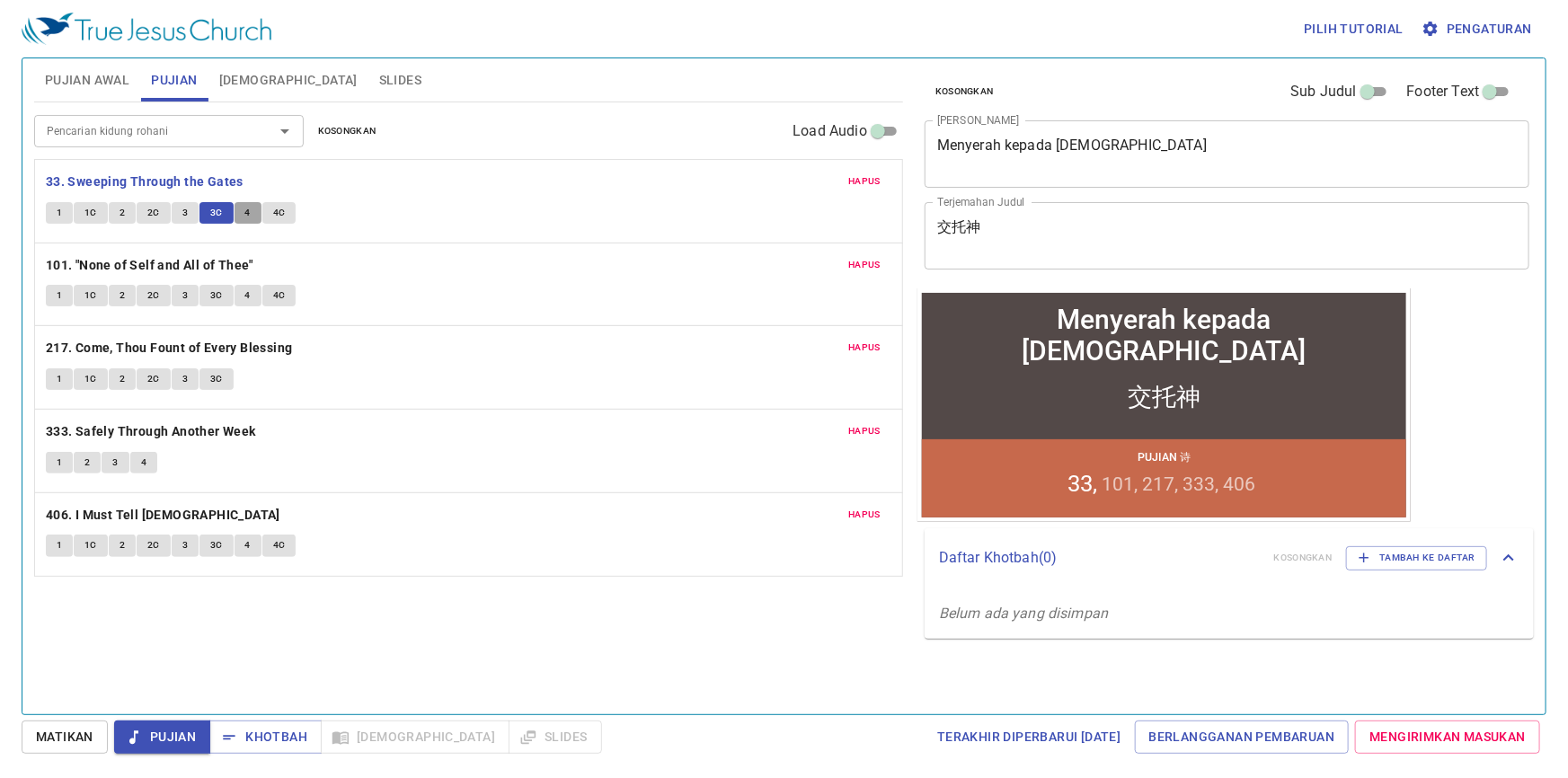
click at [245, 210] on span "4" at bounding box center [248, 213] width 6 height 17
click at [278, 209] on span "4C" at bounding box center [279, 213] width 13 height 17
click at [273, 746] on span "Khotbah" at bounding box center [265, 737] width 84 height 22
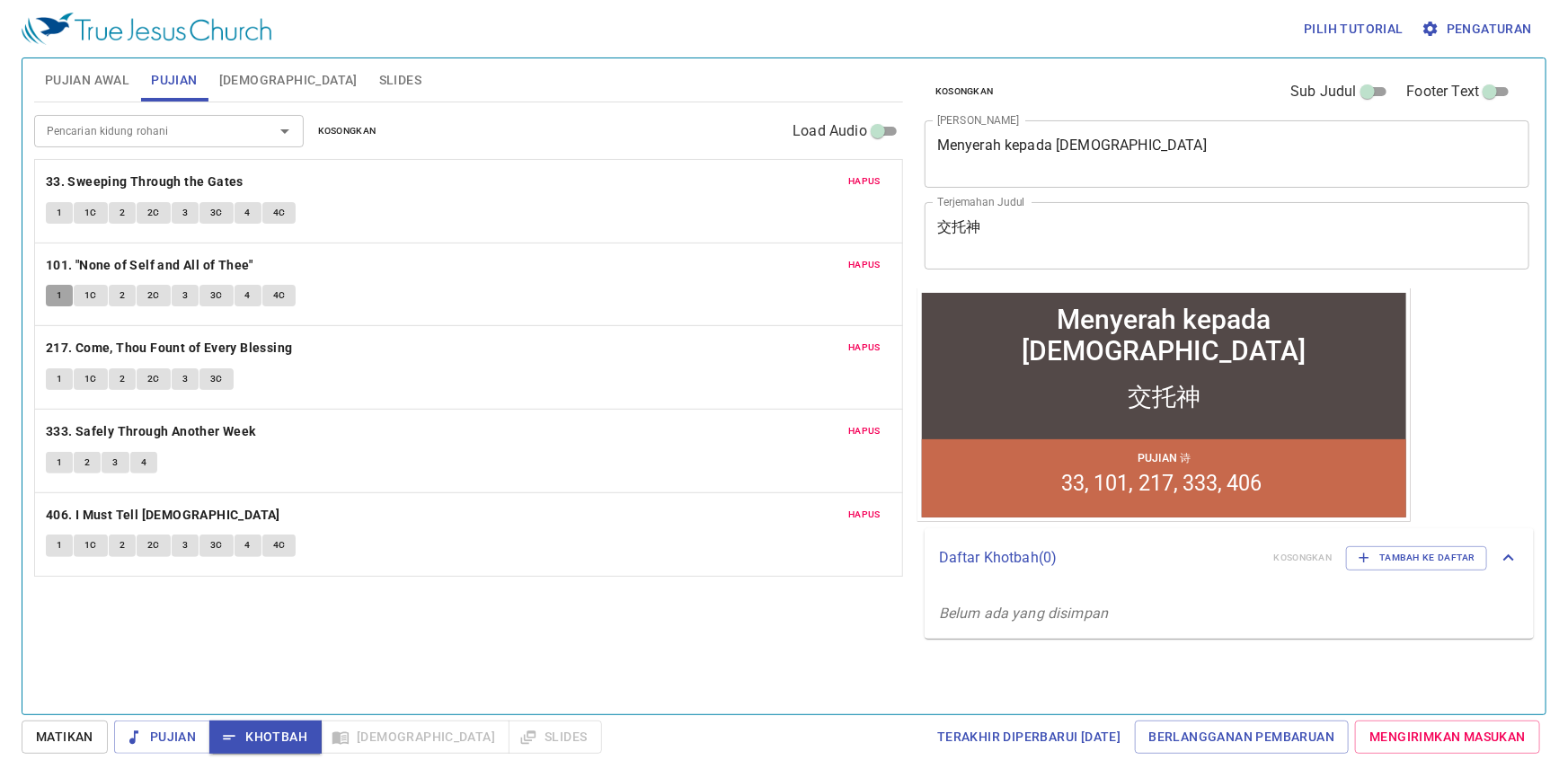
click at [60, 290] on span "1" at bounding box center [60, 296] width 6 height 17
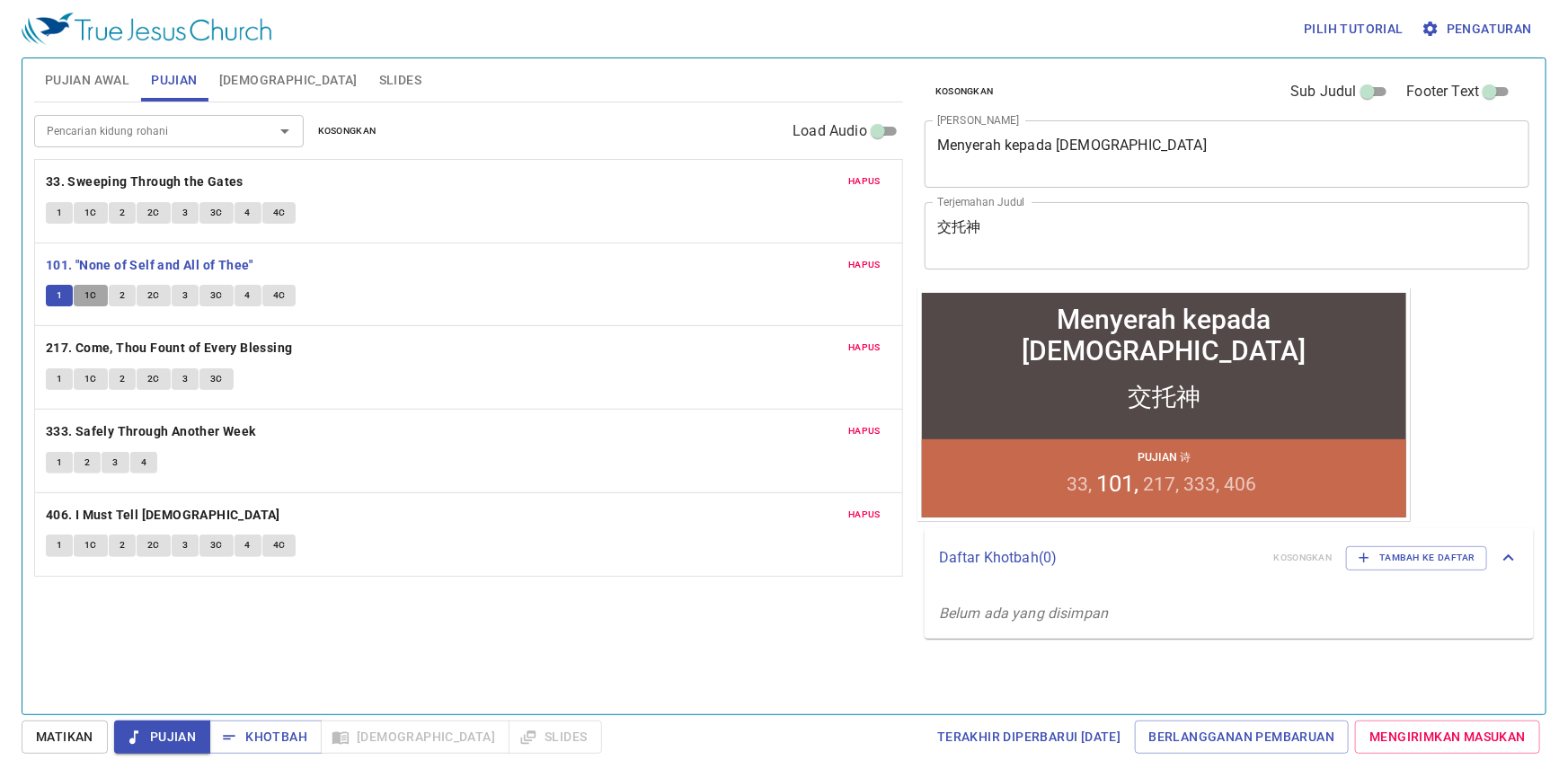
click at [99, 294] on button "1C" at bounding box center [90, 295] width 34 height 21
click at [125, 299] on button "2" at bounding box center [121, 295] width 27 height 21
click at [153, 290] on span "2C" at bounding box center [153, 296] width 13 height 17
click at [183, 293] on span "3" at bounding box center [185, 296] width 6 height 17
click at [215, 290] on span "3C" at bounding box center [217, 296] width 13 height 17
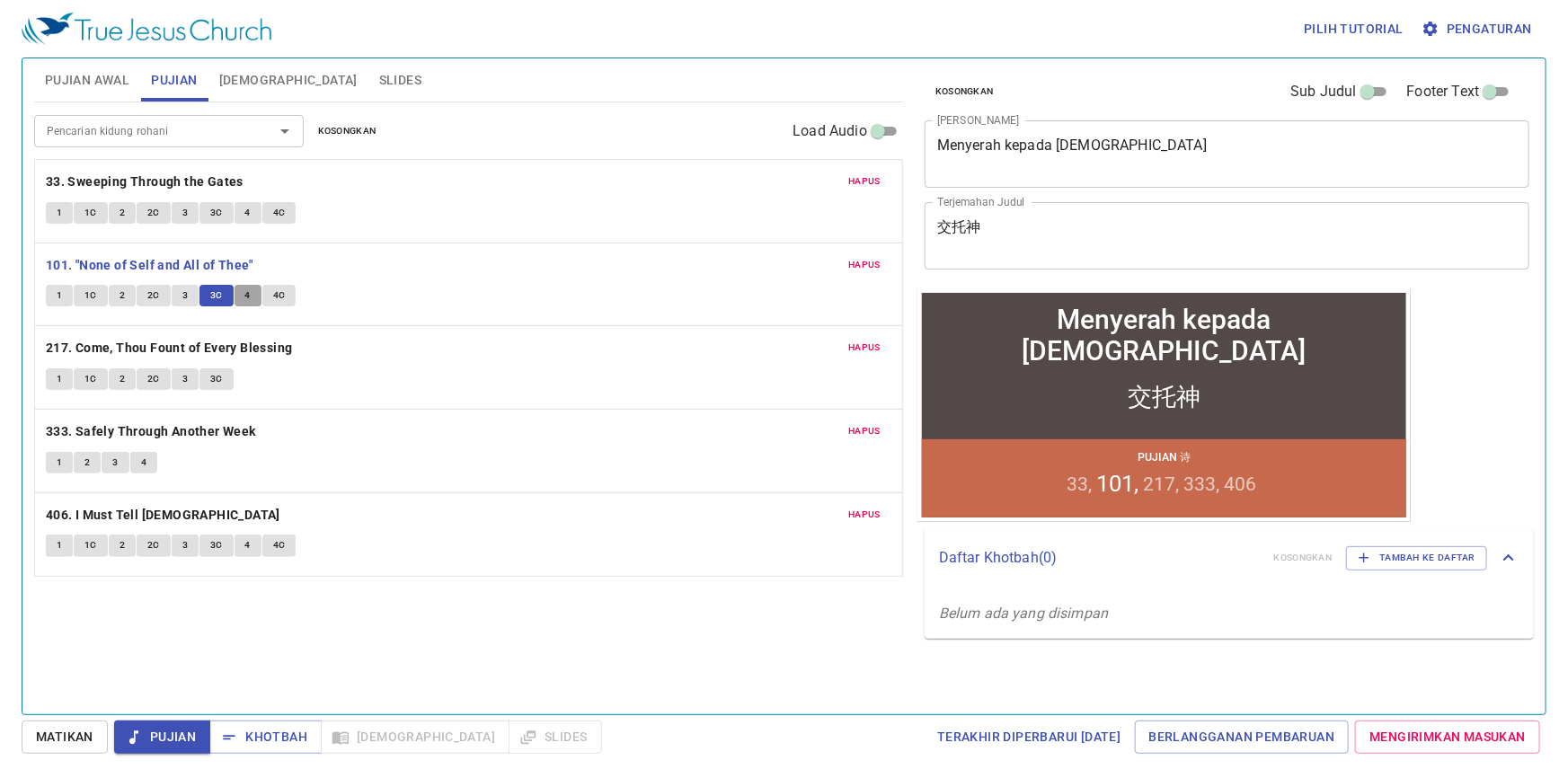
click at [246, 294] on span "4" at bounding box center [248, 296] width 6 height 17
click at [278, 295] on span "4C" at bounding box center [279, 296] width 13 height 17
click at [277, 733] on span "Khotbah" at bounding box center [265, 737] width 84 height 22
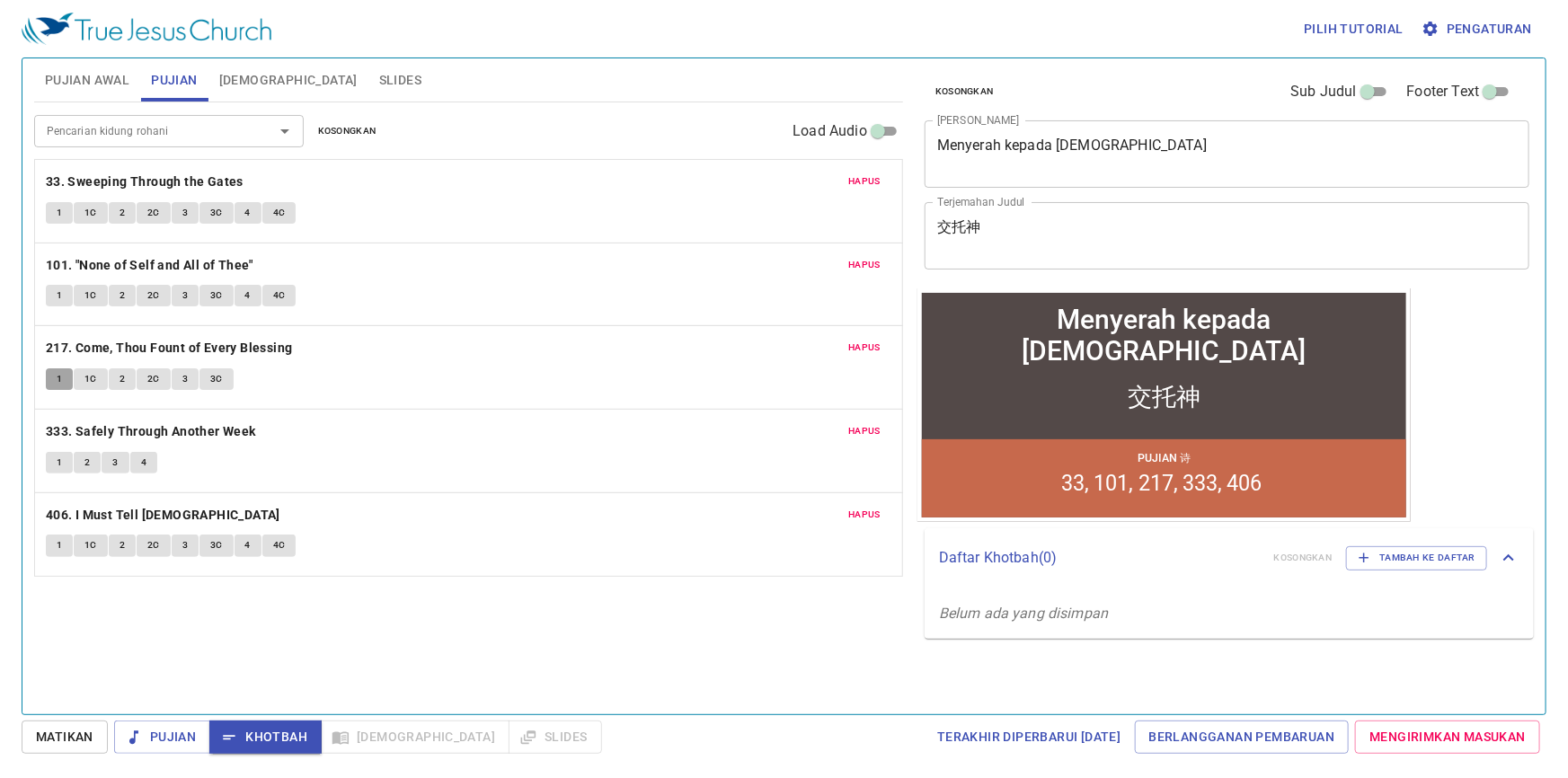
click at [58, 371] on span "1" at bounding box center [60, 379] width 6 height 17
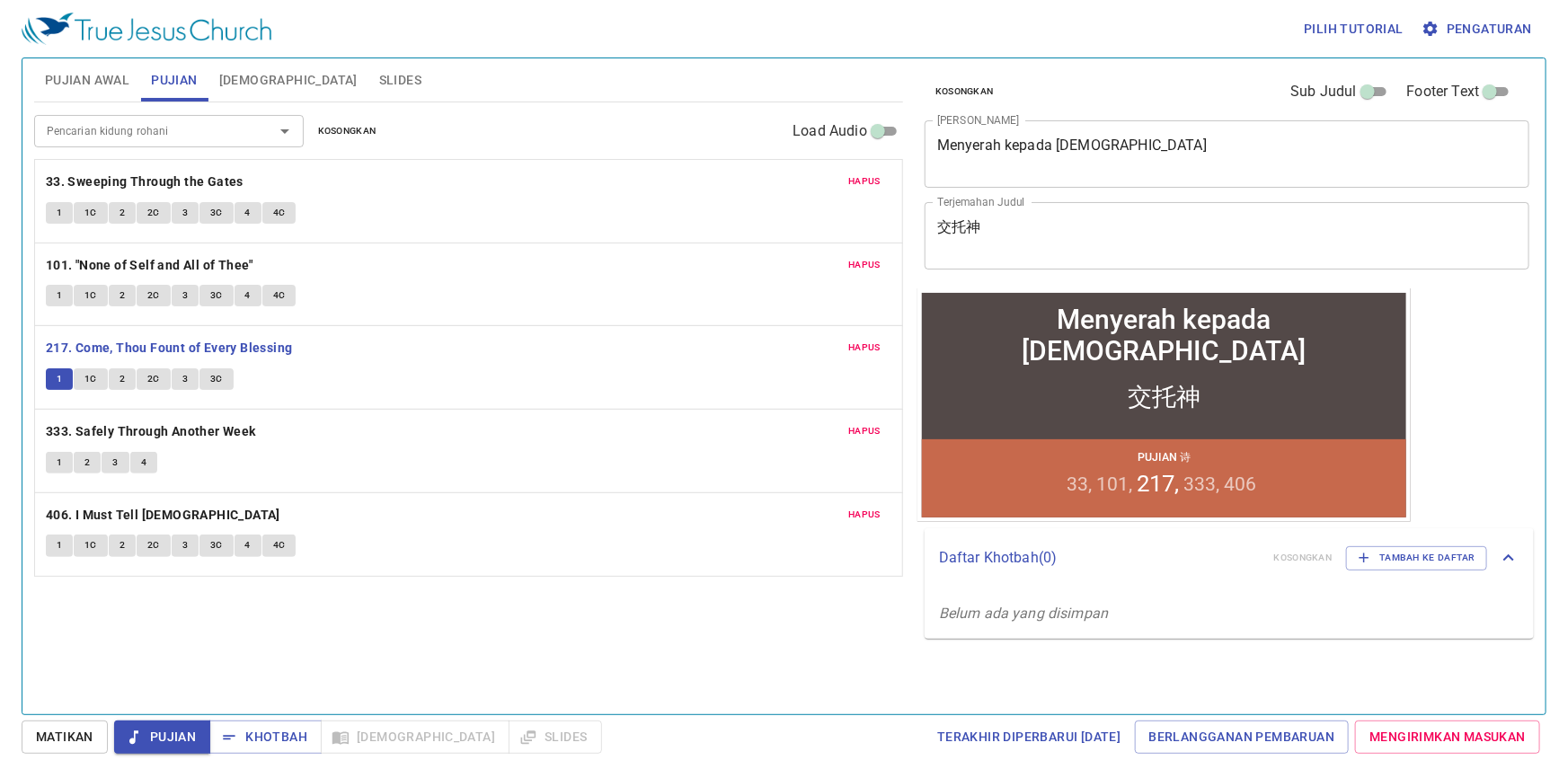
click at [96, 373] on span "1C" at bounding box center [91, 379] width 13 height 17
click at [115, 378] on button "2" at bounding box center [121, 378] width 27 height 21
click at [150, 378] on span "2C" at bounding box center [153, 379] width 13 height 17
click at [176, 378] on button "3" at bounding box center [185, 378] width 27 height 21
click at [217, 377] on span "3C" at bounding box center [217, 379] width 13 height 17
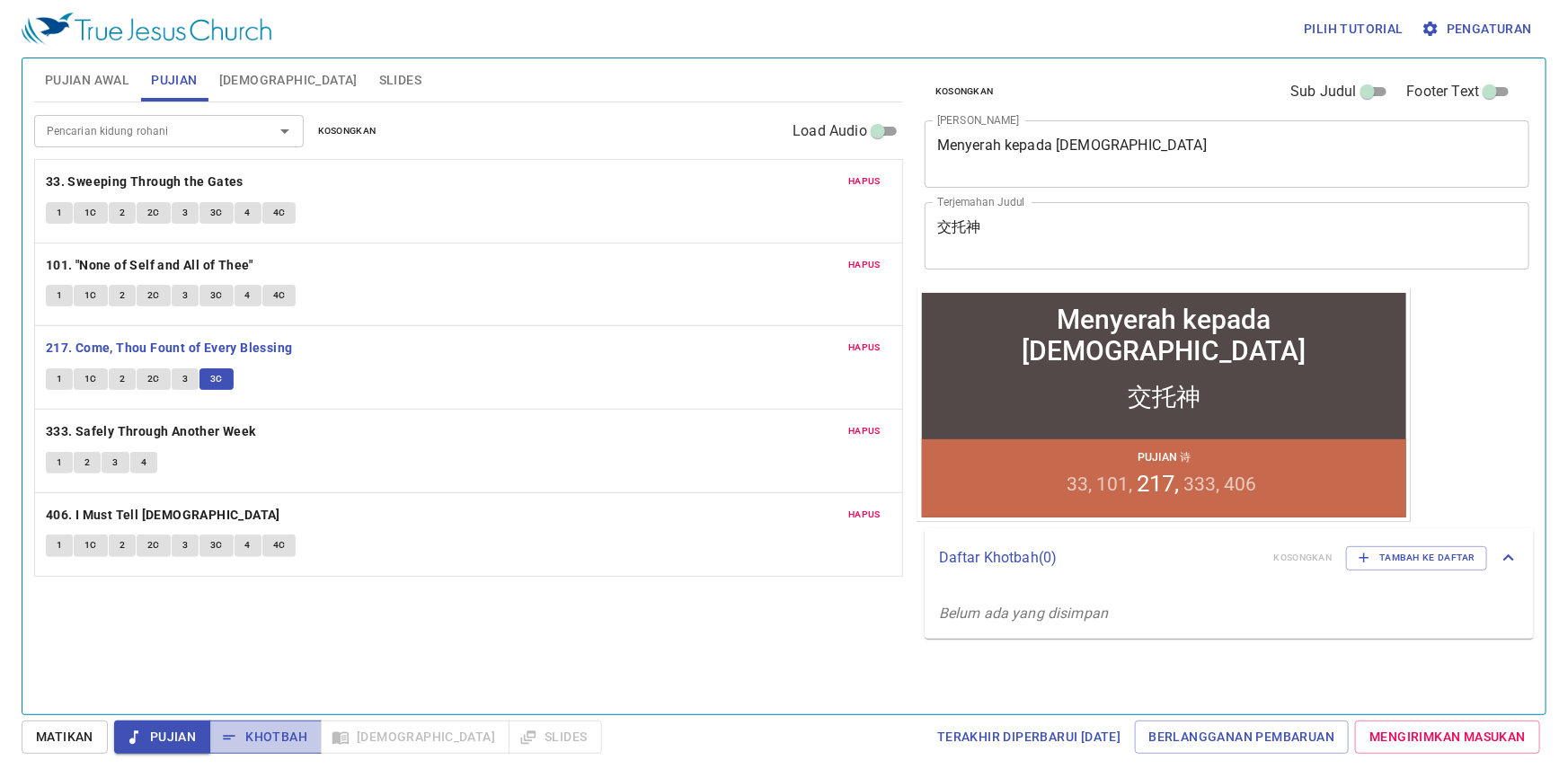
click at [283, 731] on span "Khotbah" at bounding box center [265, 737] width 84 height 22
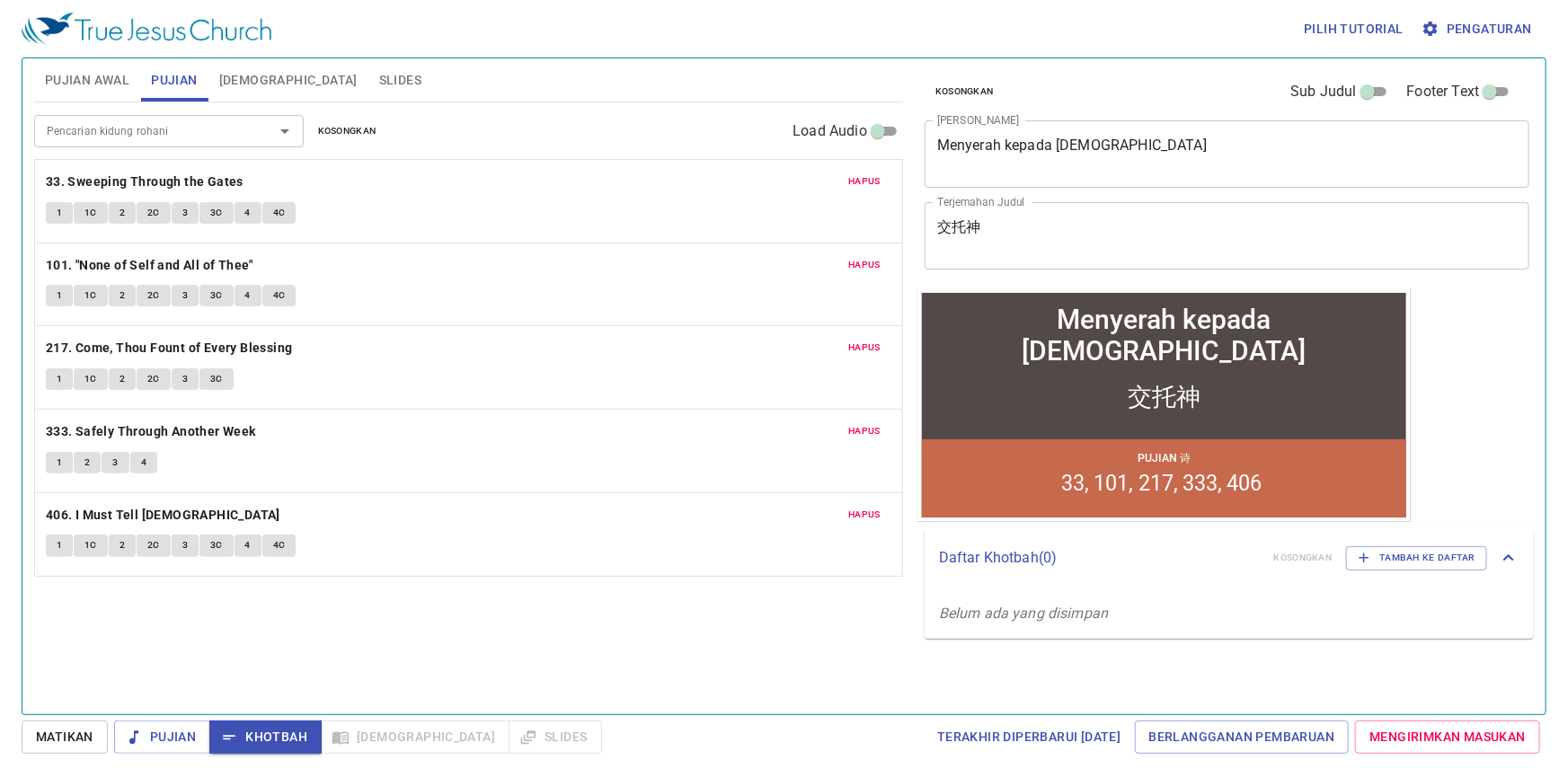
click at [51, 456] on button "1" at bounding box center [59, 462] width 27 height 21
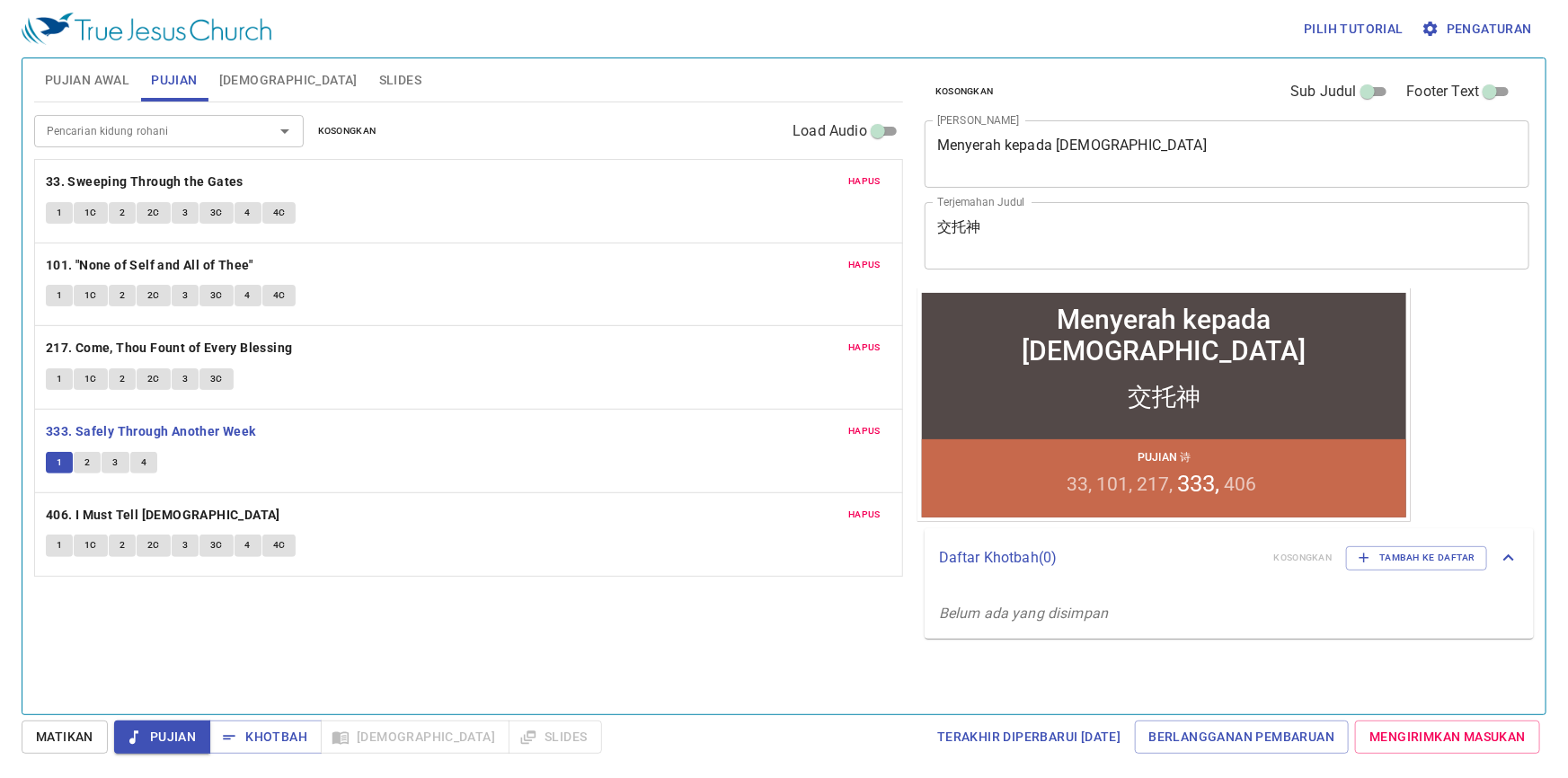
click at [82, 464] on button "2" at bounding box center [86, 462] width 27 height 21
click at [112, 457] on span "3" at bounding box center [115, 463] width 6 height 17
click at [142, 457] on span "4" at bounding box center [144, 463] width 6 height 17
click at [269, 750] on button "Khotbah" at bounding box center [266, 737] width 112 height 33
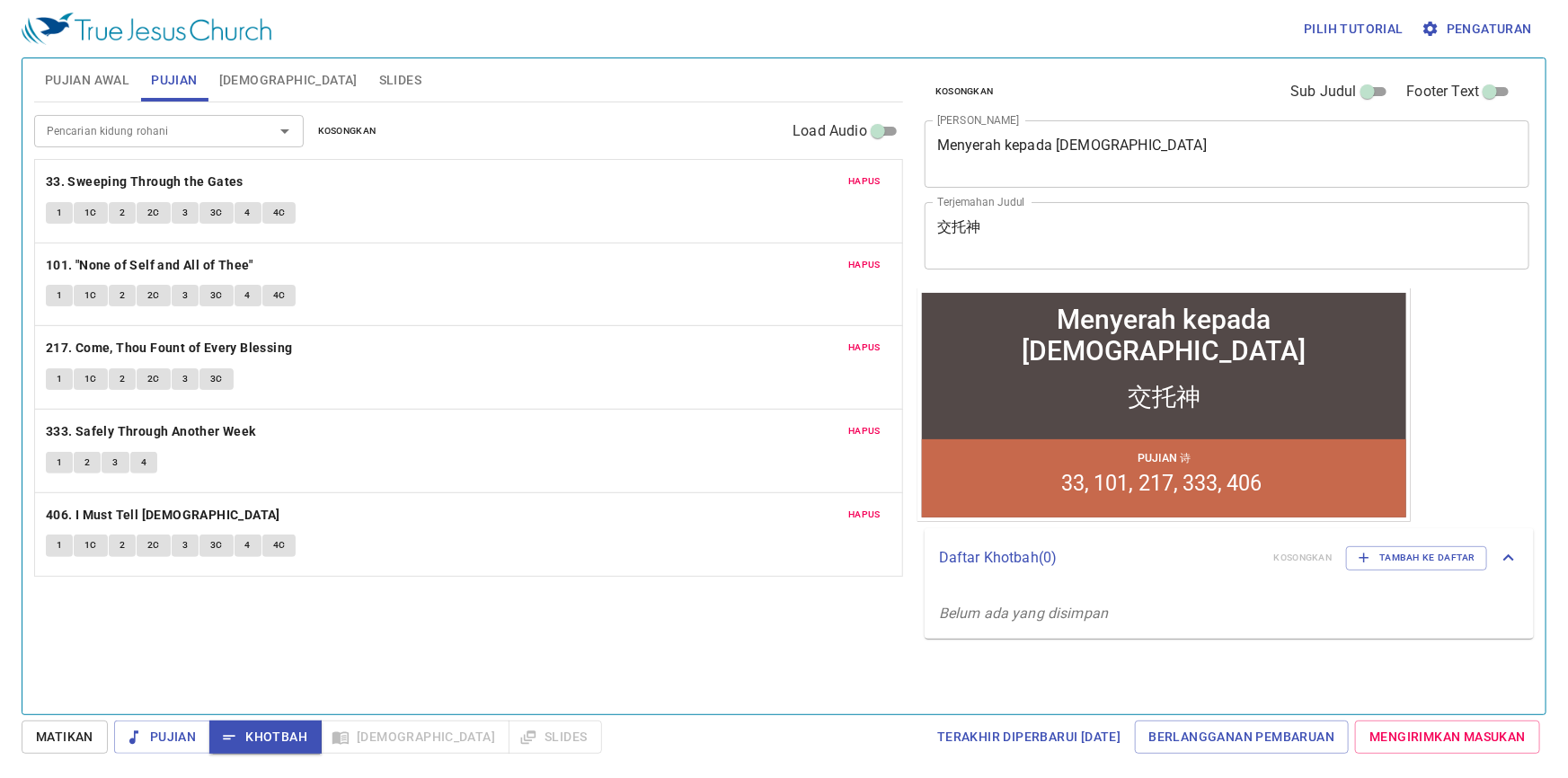
click at [254, 91] on button "Alkitab" at bounding box center [289, 80] width 160 height 43
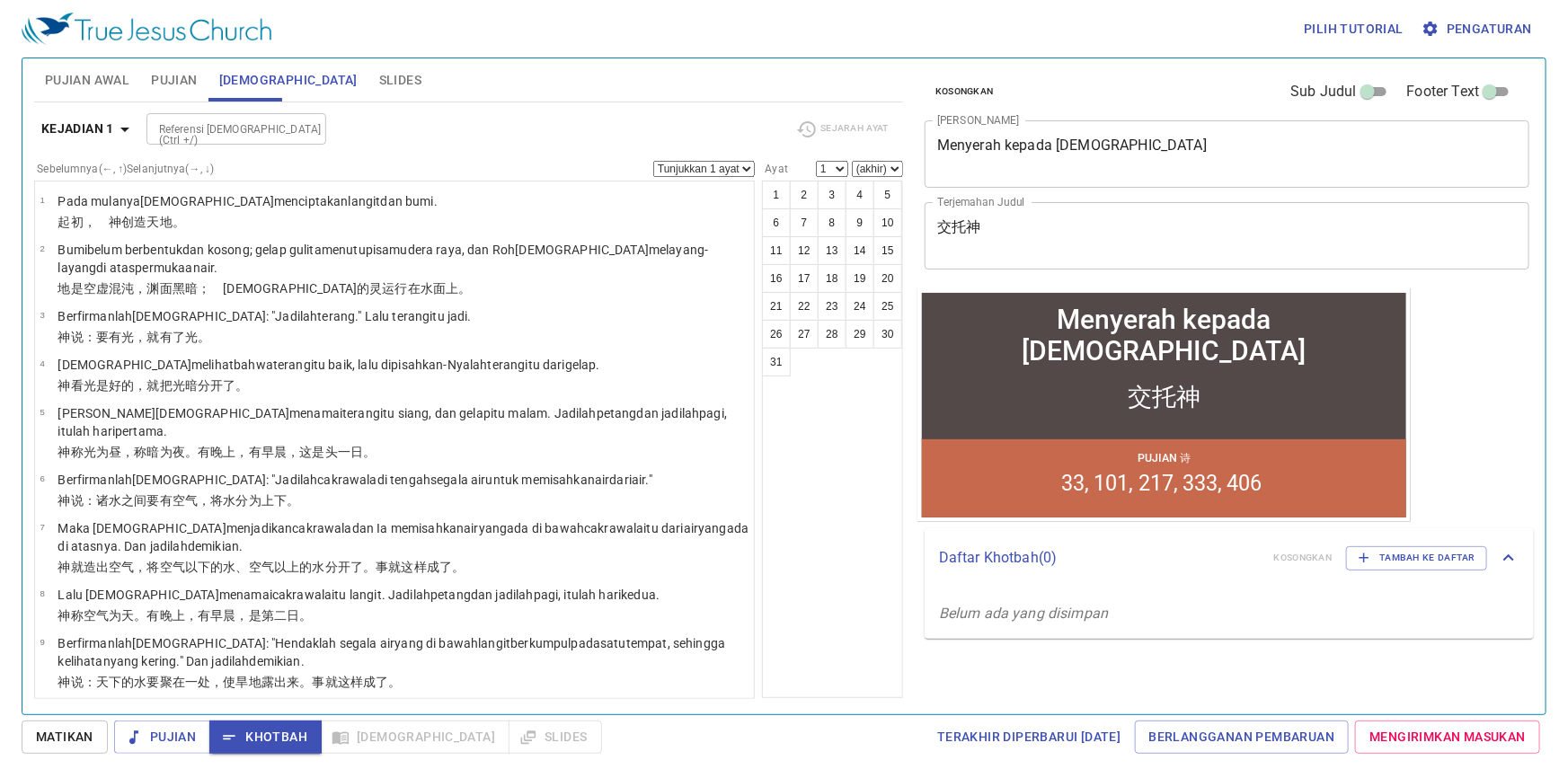
click at [251, 136] on input "Referensi Alkitab (Ctrl +/)" at bounding box center [222, 129] width 140 height 20
click at [233, 165] on li "Maz 131" at bounding box center [237, 168] width 180 height 27
type input "maz 131"
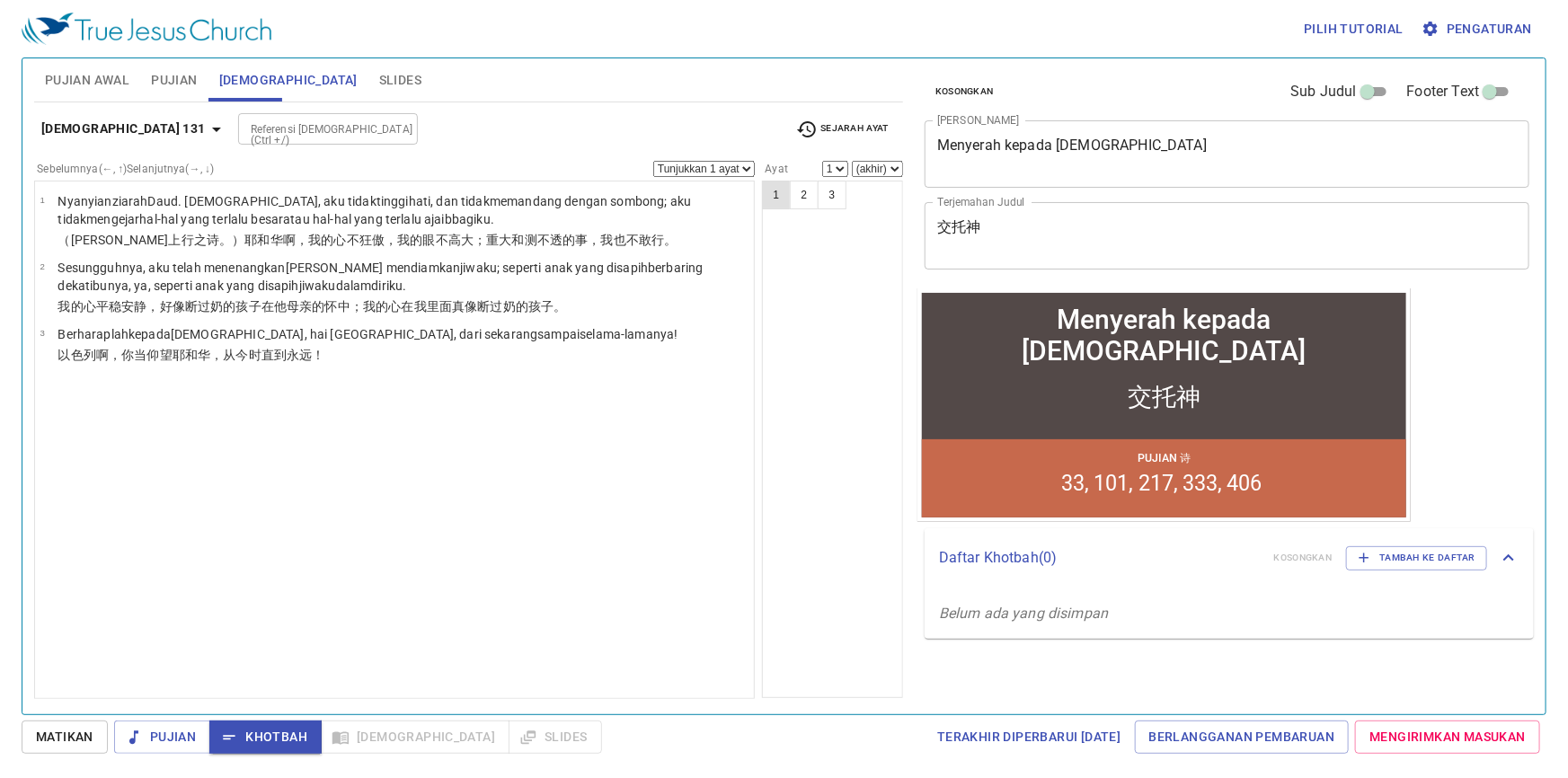
click at [765, 187] on button "1" at bounding box center [776, 195] width 28 height 28
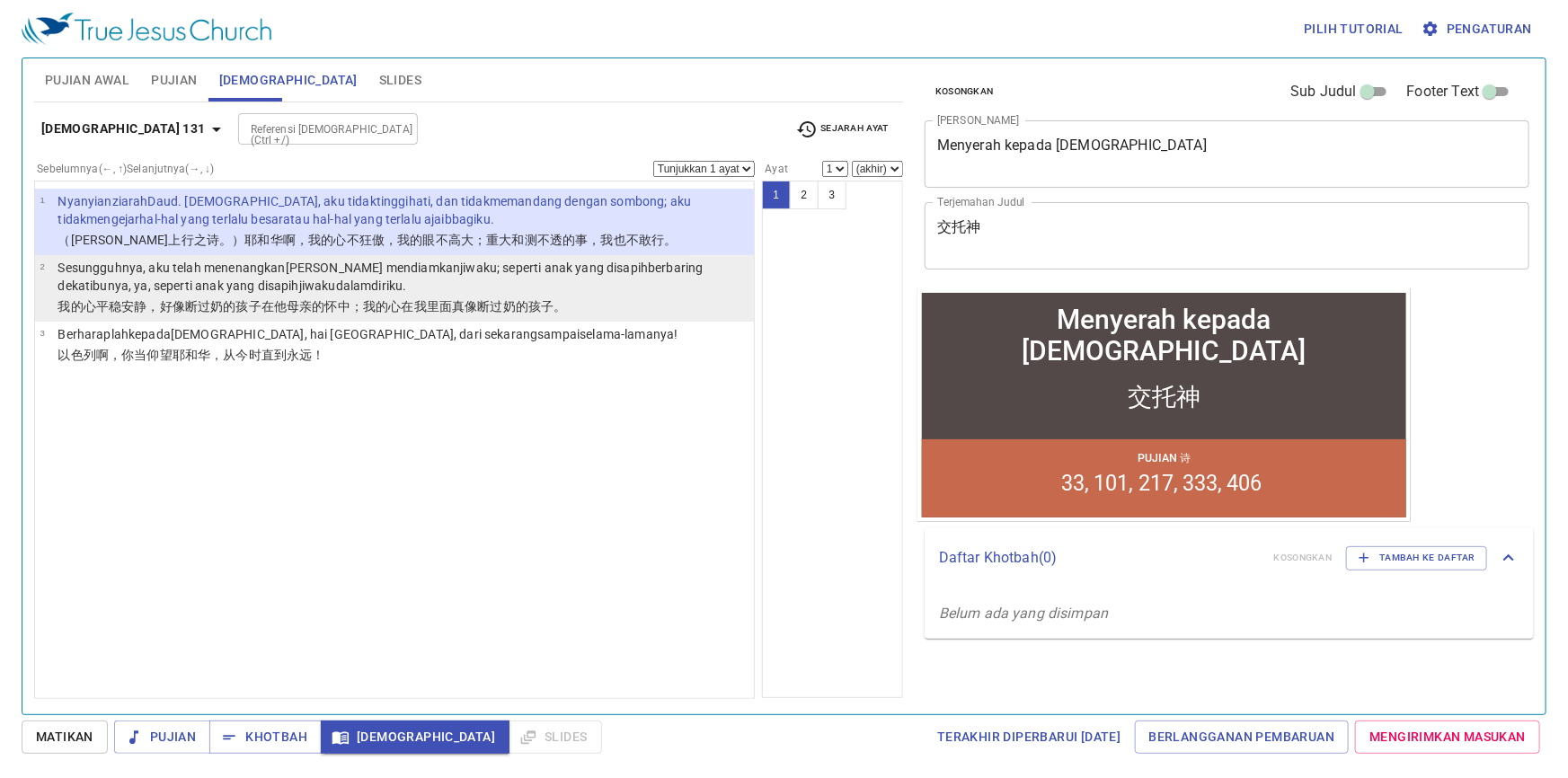
click at [588, 288] on p "Sesungguhnya , aku telah menenangkan dan mendiamkan jiwaku ; seperti anak yang …" at bounding box center [403, 276] width 691 height 36
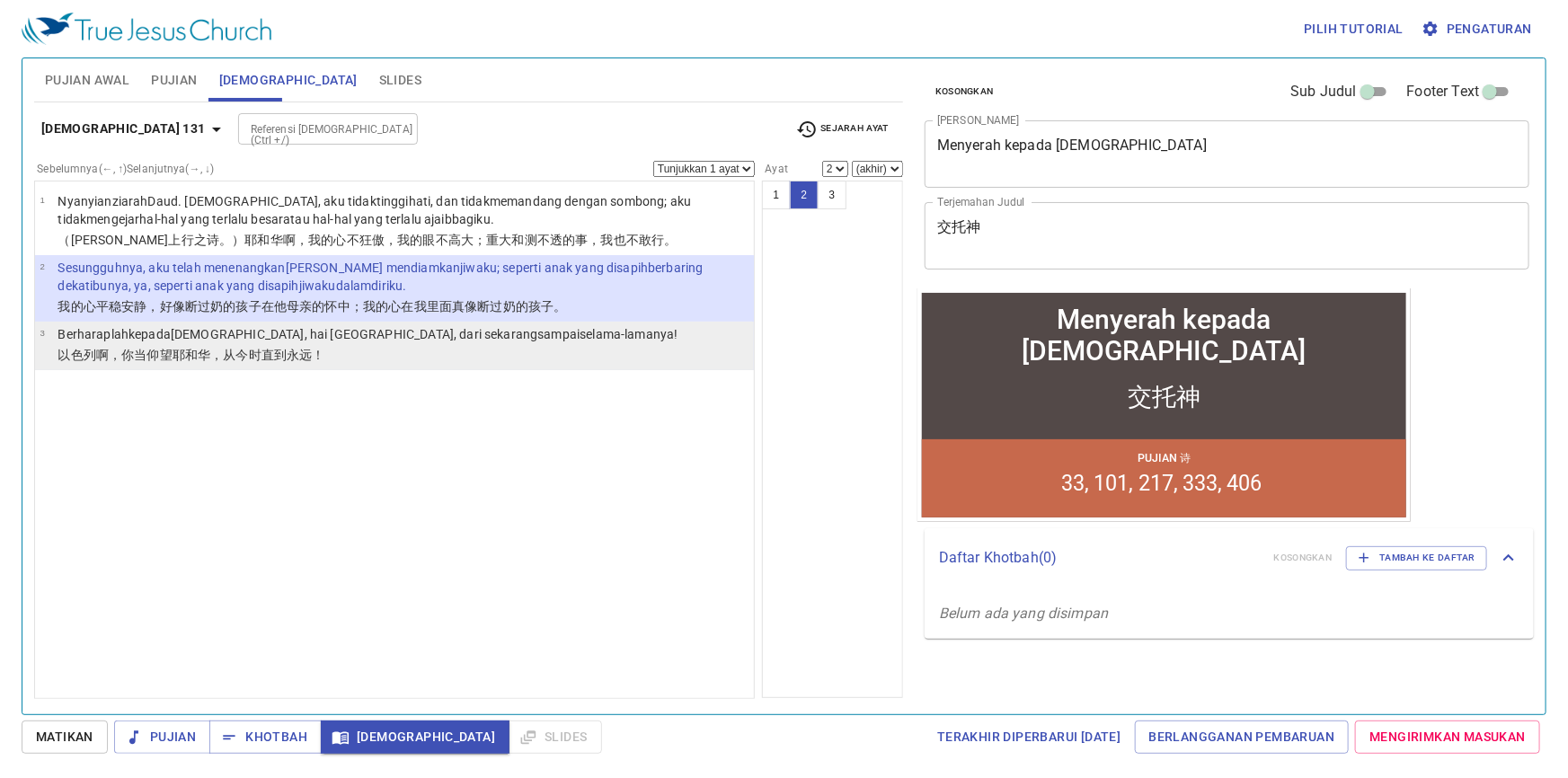
click at [555, 353] on li "3 Berharaplah kepada TUHAN , hai Israel , dari sekarang sampai selama-lamanya !…" at bounding box center [394, 345] width 719 height 49
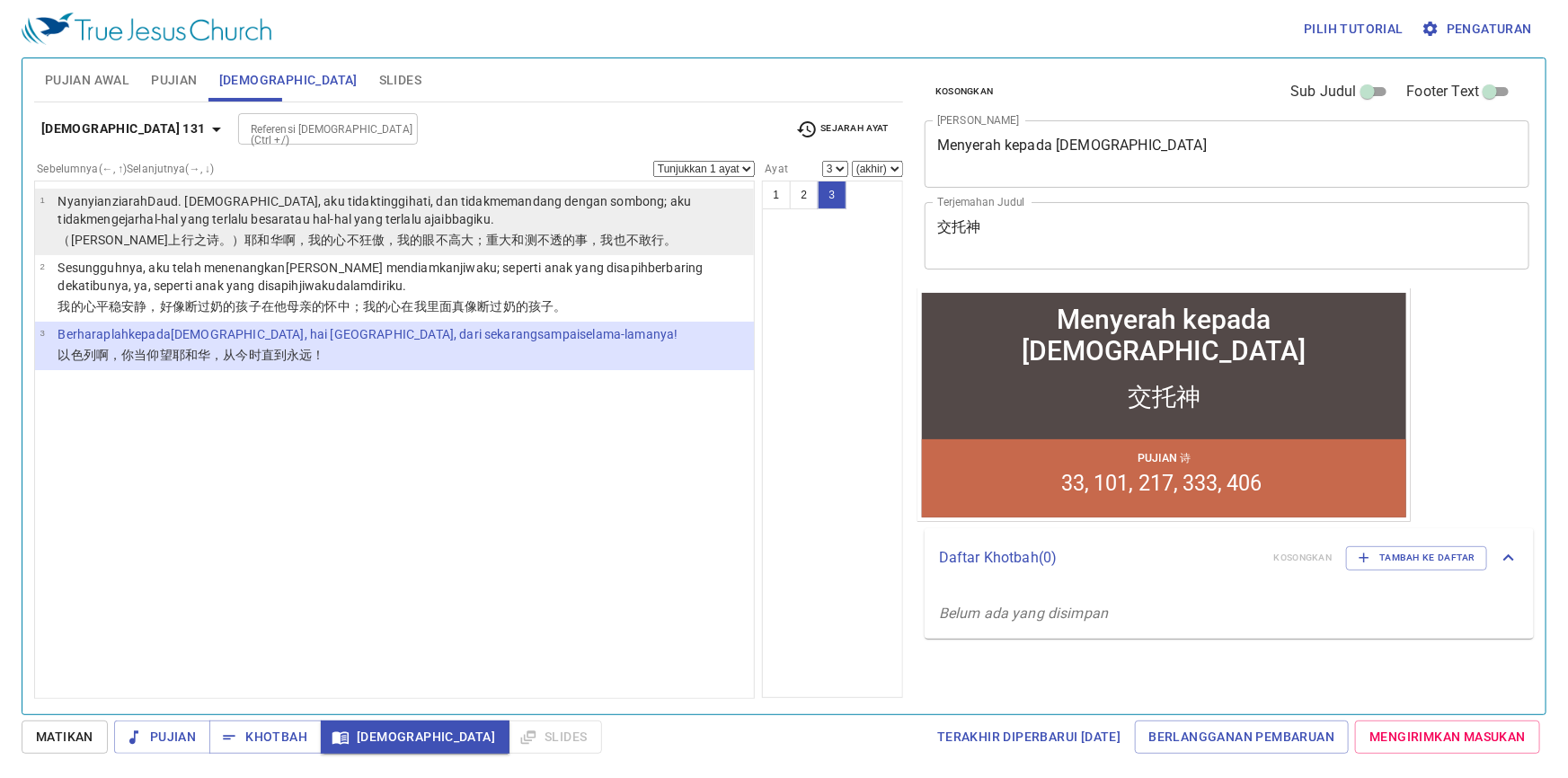
click at [496, 220] on p "Nyanyian ziarah Daud . TUHAN , aku tidak tinggi hati , dan tidak memandang deng…" at bounding box center [403, 209] width 691 height 36
select select "1"
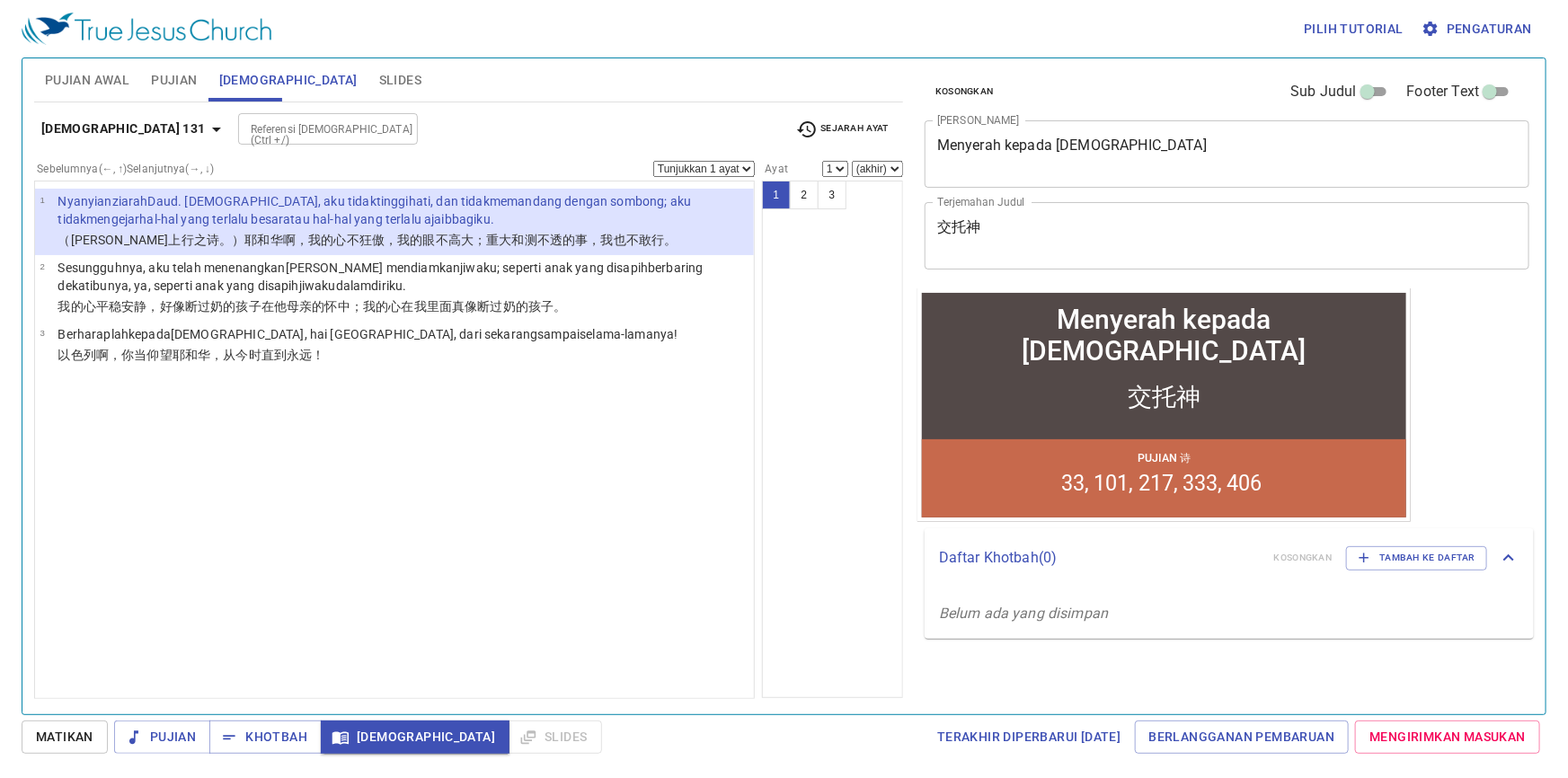
click at [244, 128] on input "Referensi Alkitab (Ctrl +/)" at bounding box center [313, 129] width 140 height 20
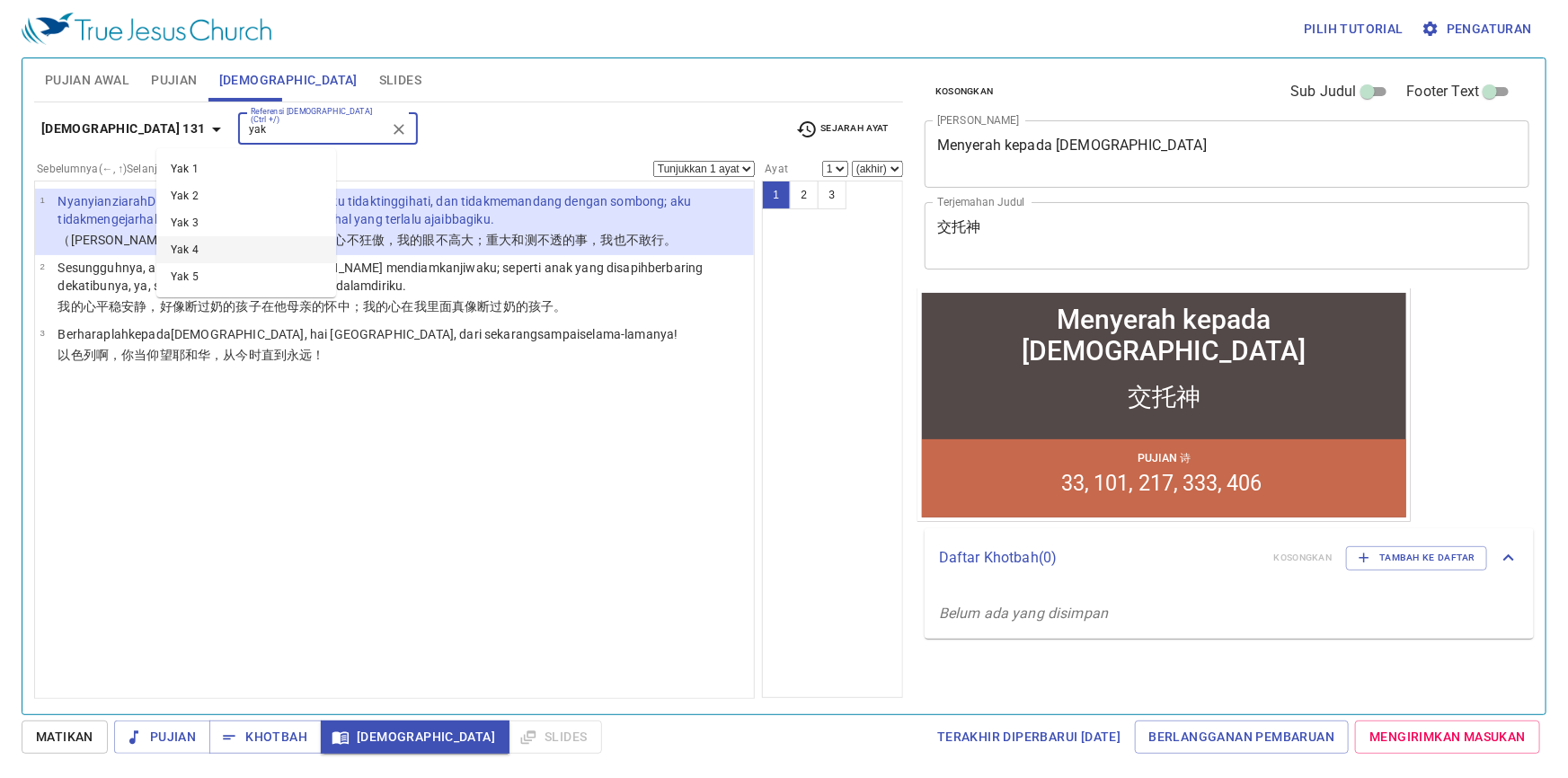
click at [226, 243] on li "Yak 4" at bounding box center [246, 249] width 180 height 27
type input "yak"
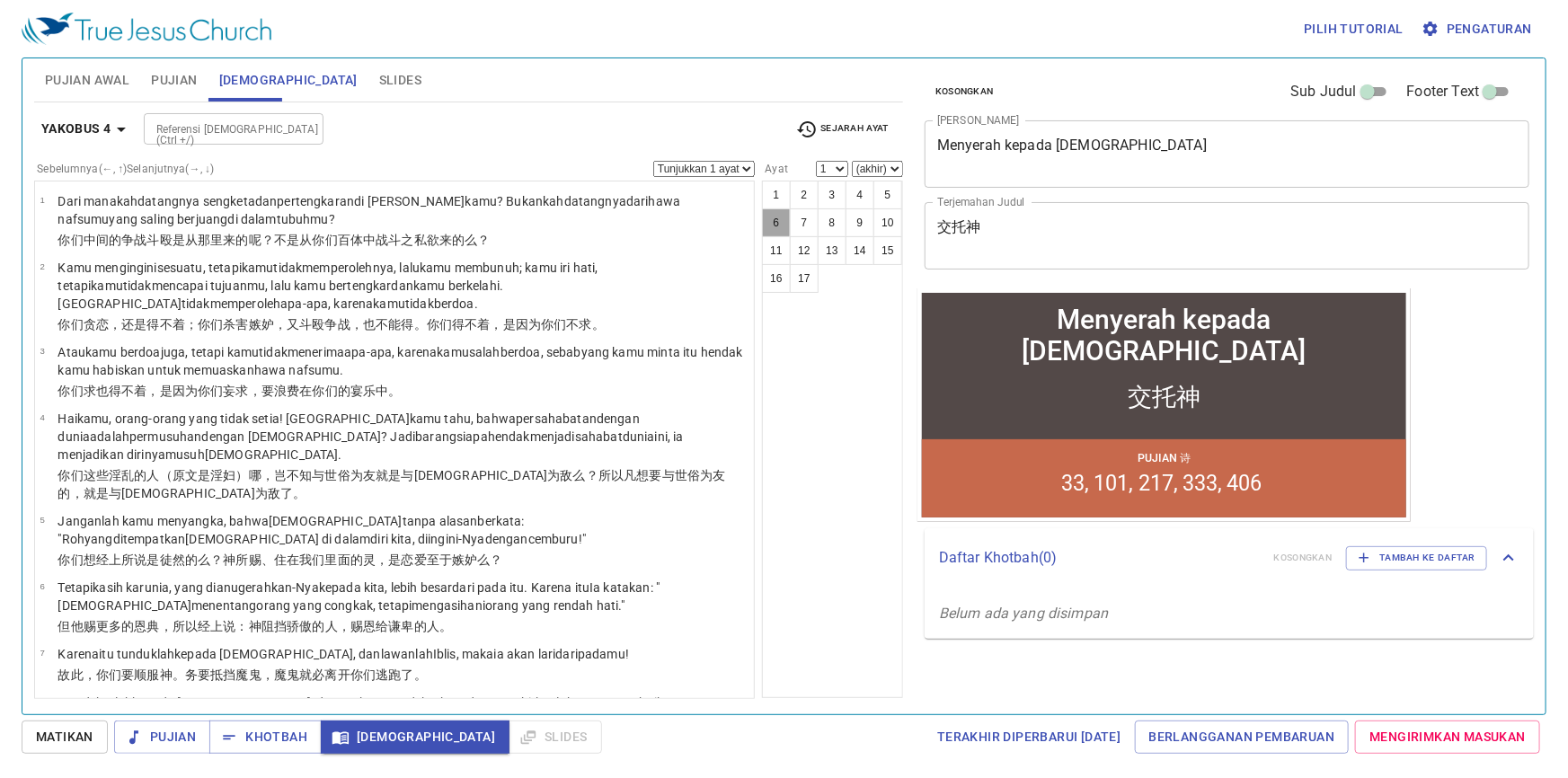
click at [784, 220] on button "6" at bounding box center [776, 222] width 28 height 28
select select "6"
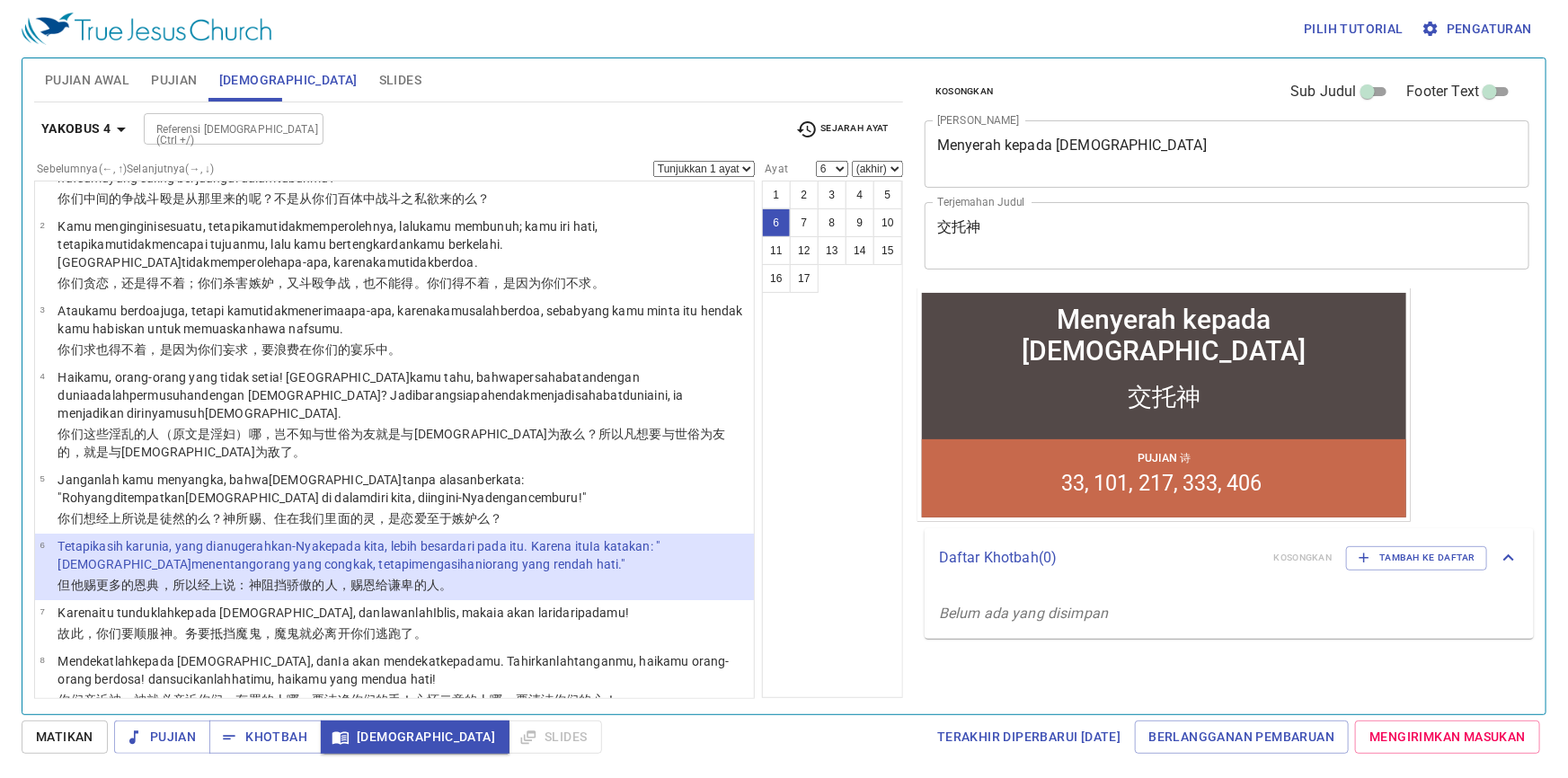
scroll to position [81, 0]
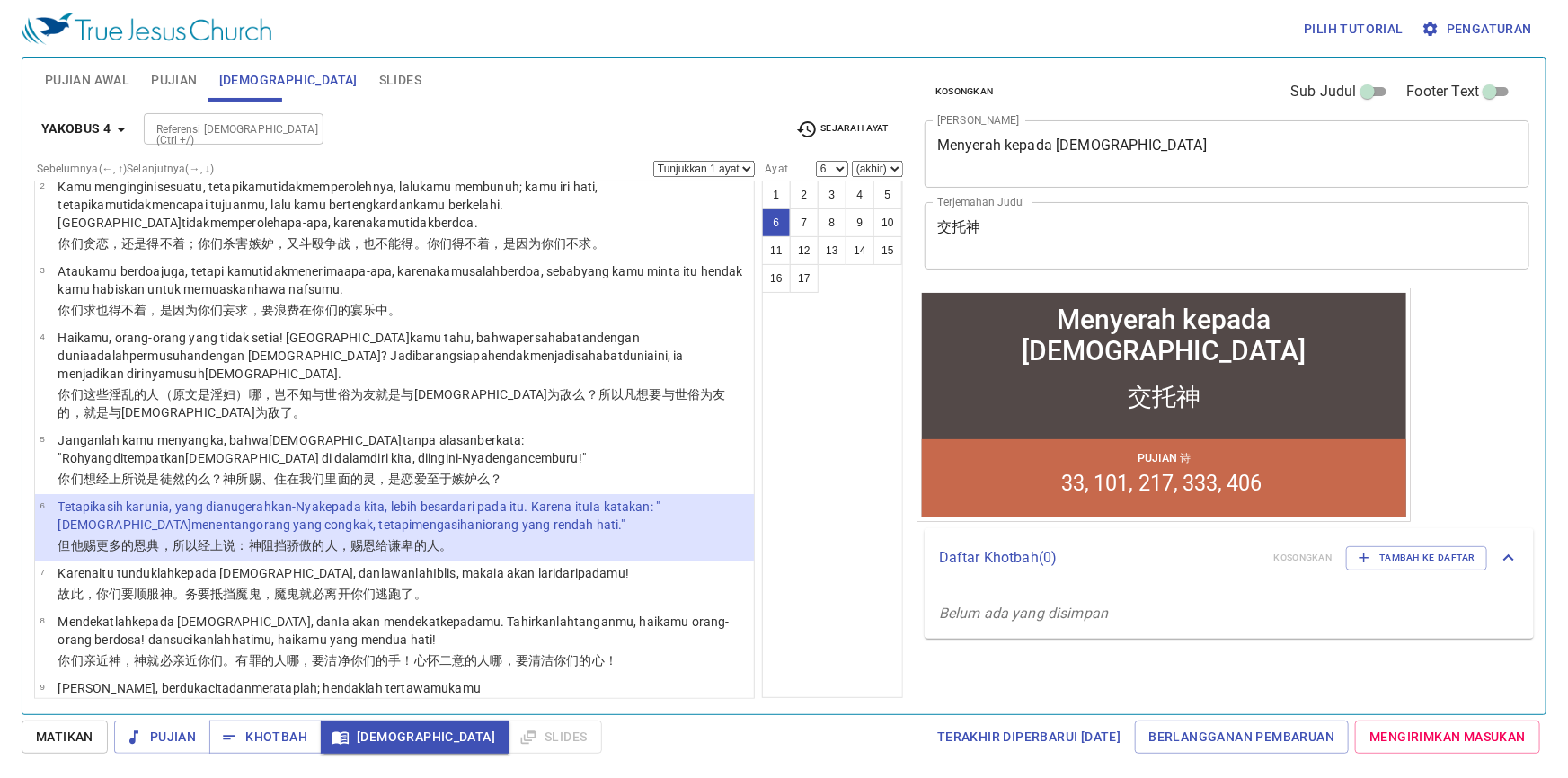
click at [262, 120] on input "Referensi Alkitab (Ctrl +/)" at bounding box center [219, 129] width 140 height 20
click at [225, 170] on li "Maz 131" at bounding box center [233, 168] width 180 height 27
type input "maz 131"
select select "1"
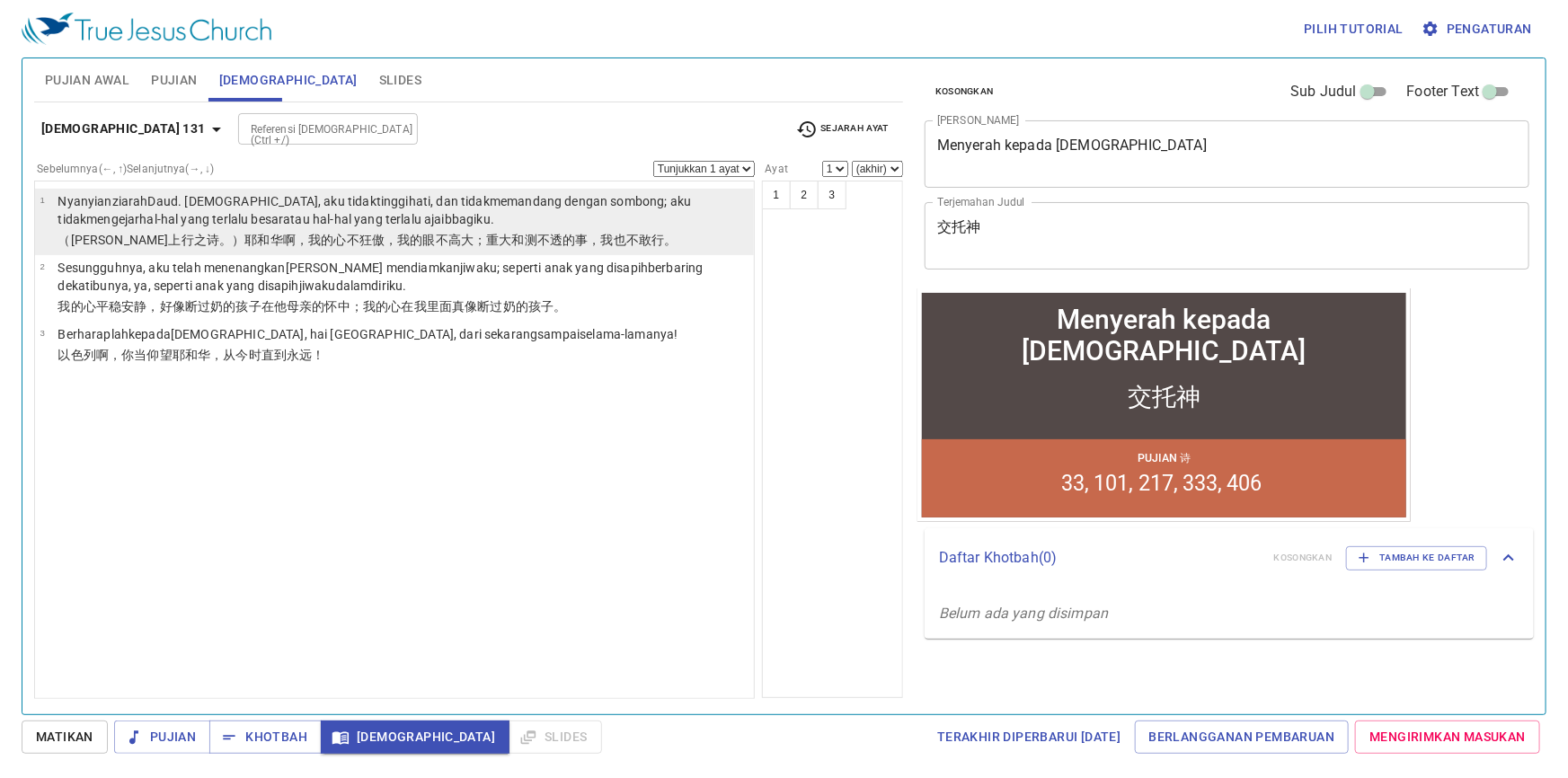
click at [376, 254] on li "1 Nyanyian ziarah Daud . TUHAN , aku tidak tinggi hati , dan tidak memandang de…" at bounding box center [394, 221] width 719 height 66
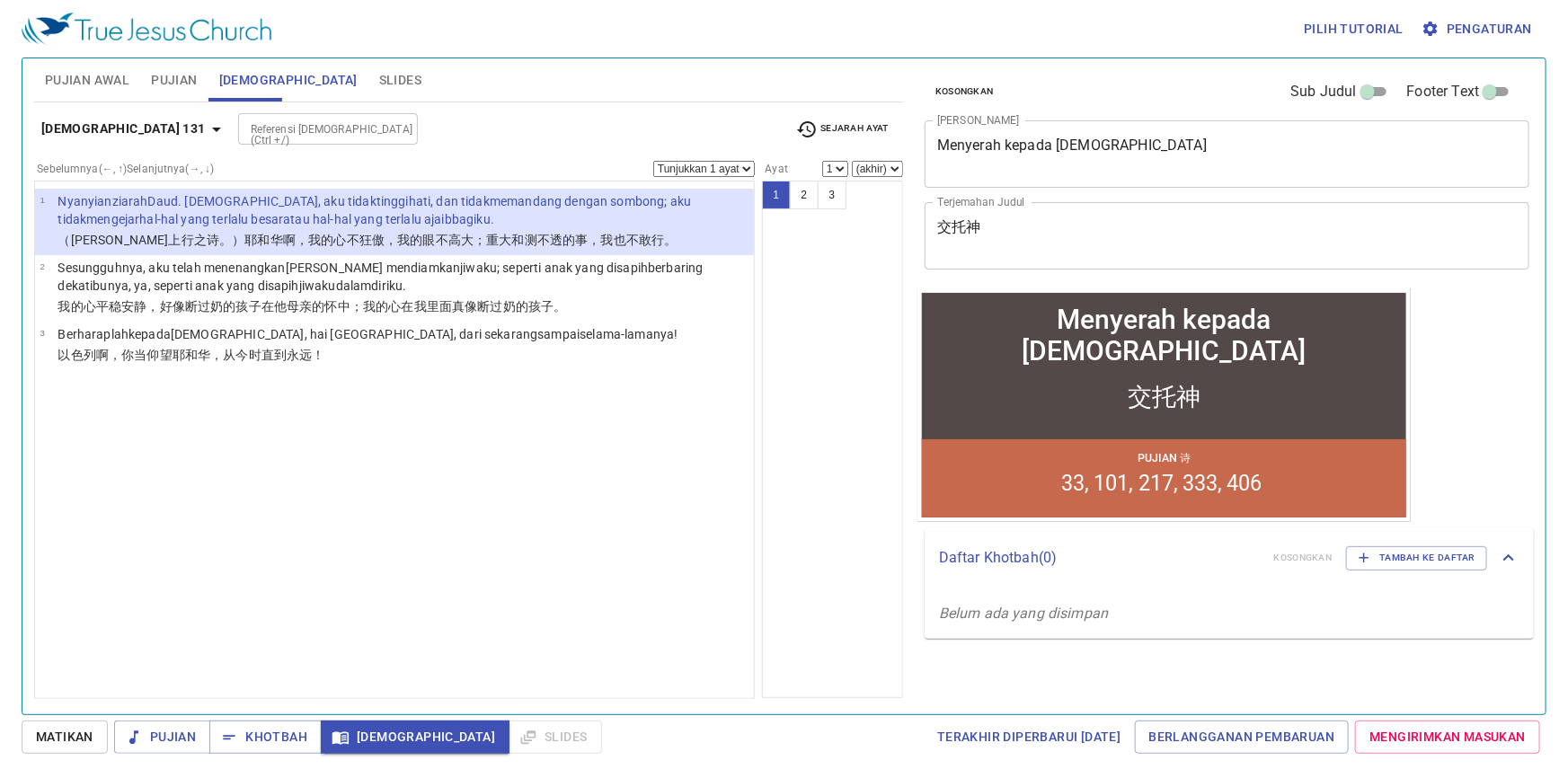
click at [297, 141] on div "Referensi Alkitab (Ctrl +/)" at bounding box center [328, 129] width 180 height 31
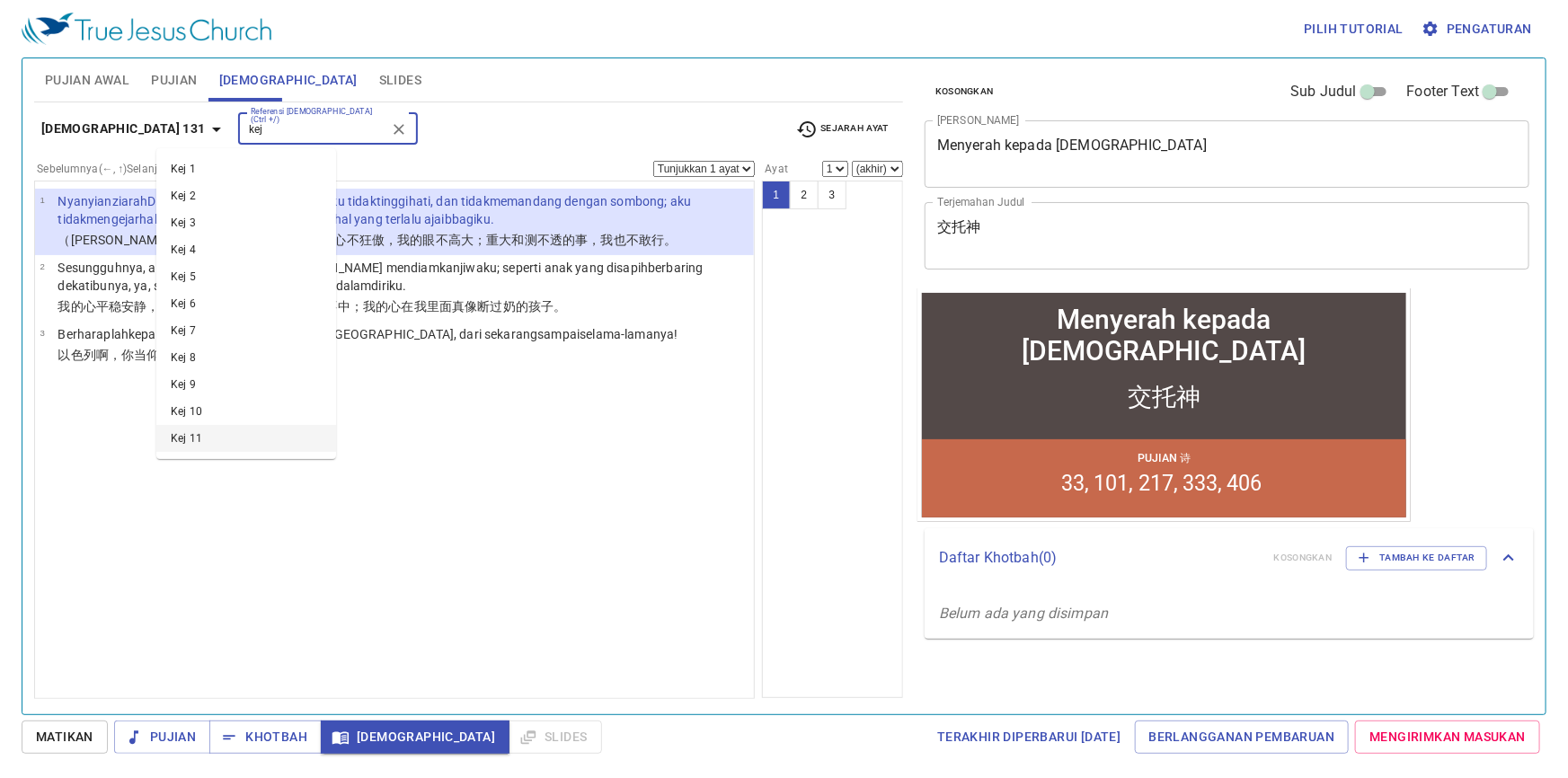
click at [261, 430] on li "Kej 11" at bounding box center [246, 437] width 180 height 27
type input "kej"
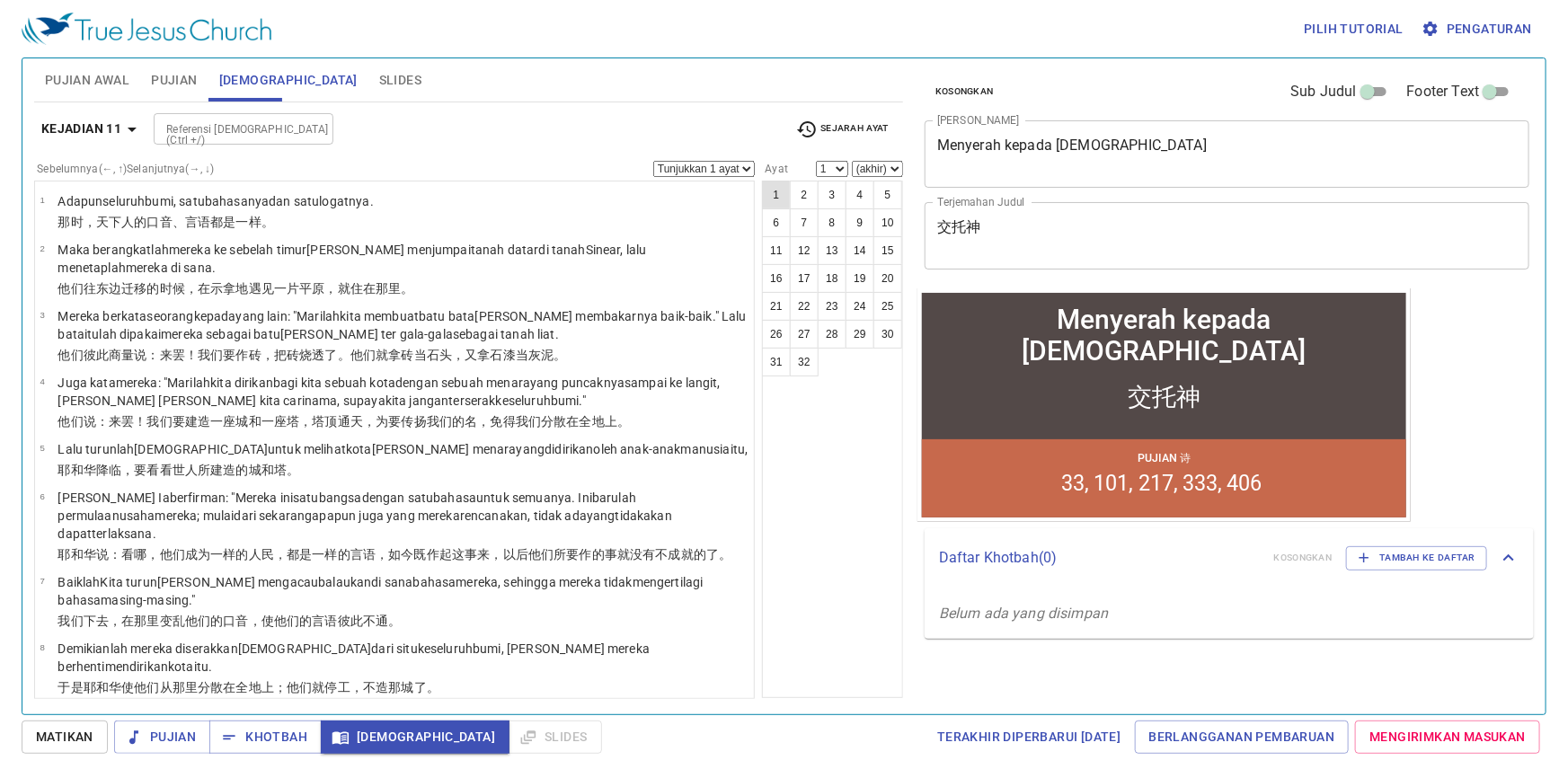
click at [772, 198] on button "1" at bounding box center [776, 195] width 28 height 28
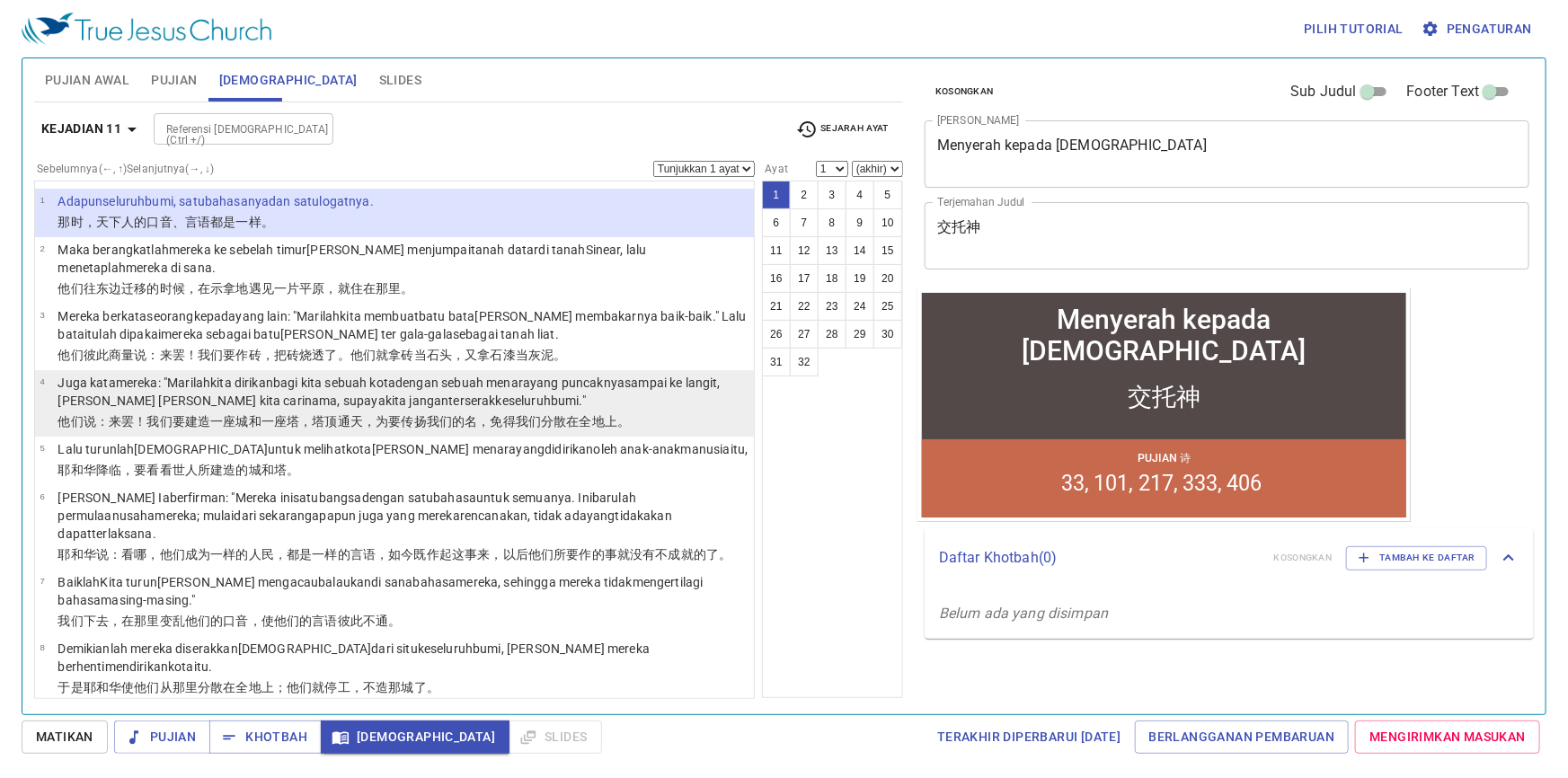
click at [507, 391] on p "Juga kata mereka: "Marilah kita dirikan bagi kita sebuah kota dengan sebuah men…" at bounding box center [403, 391] width 691 height 36
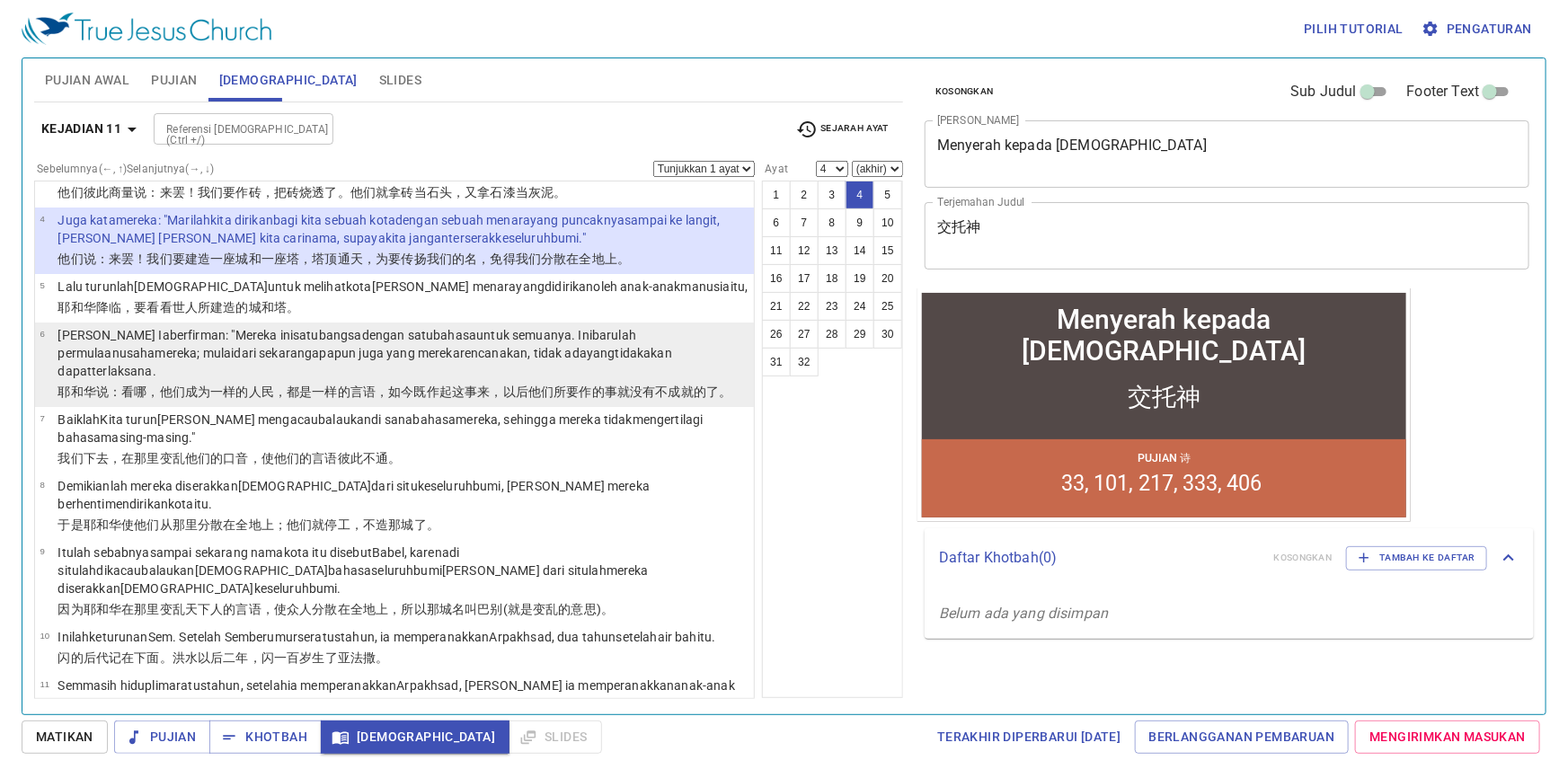
scroll to position [81, 0]
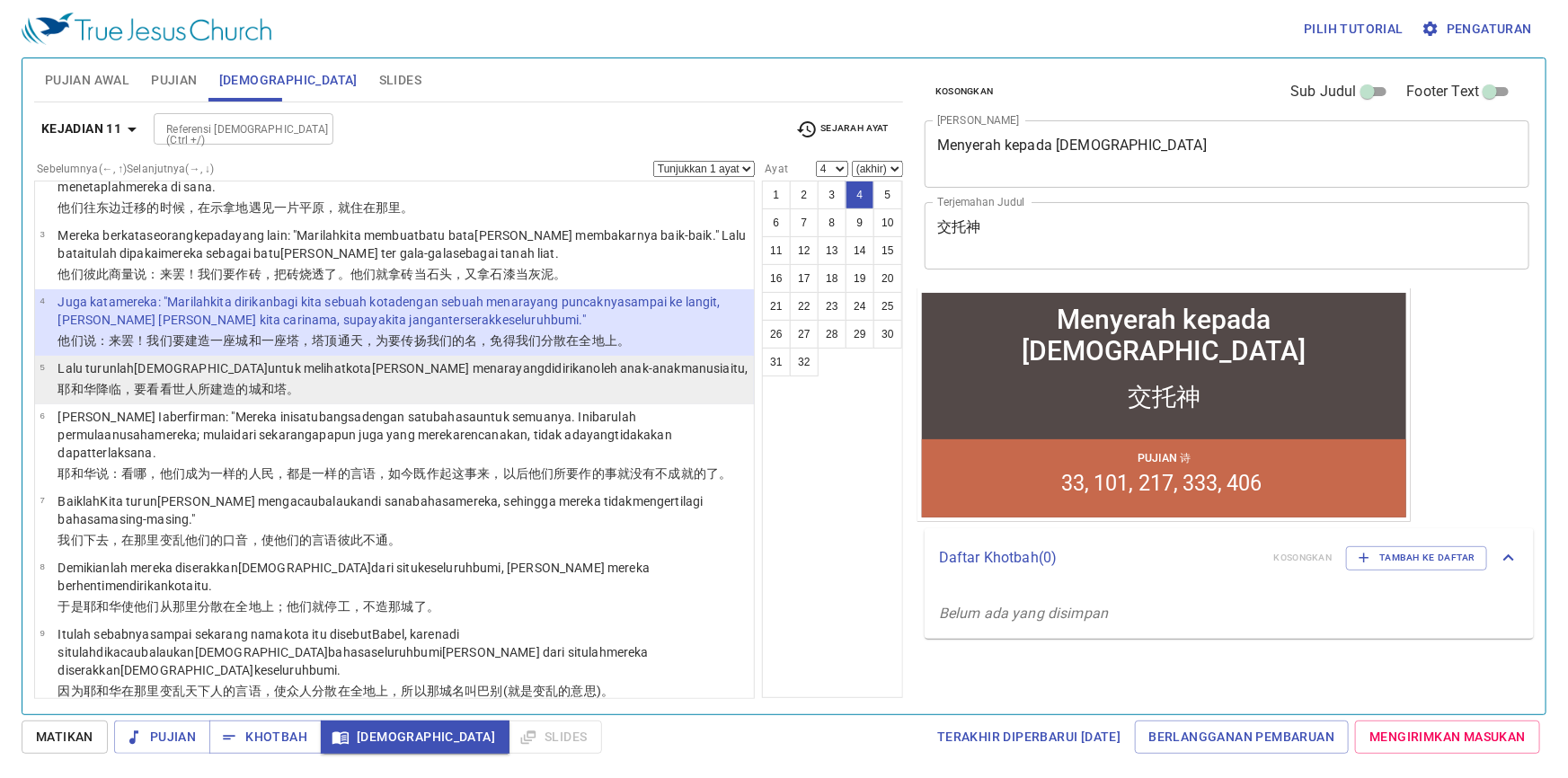
click at [544, 366] on wh834 "didirikan oleh anak-anak manusia itu," at bounding box center [645, 368] width 203 height 15
select select "5"
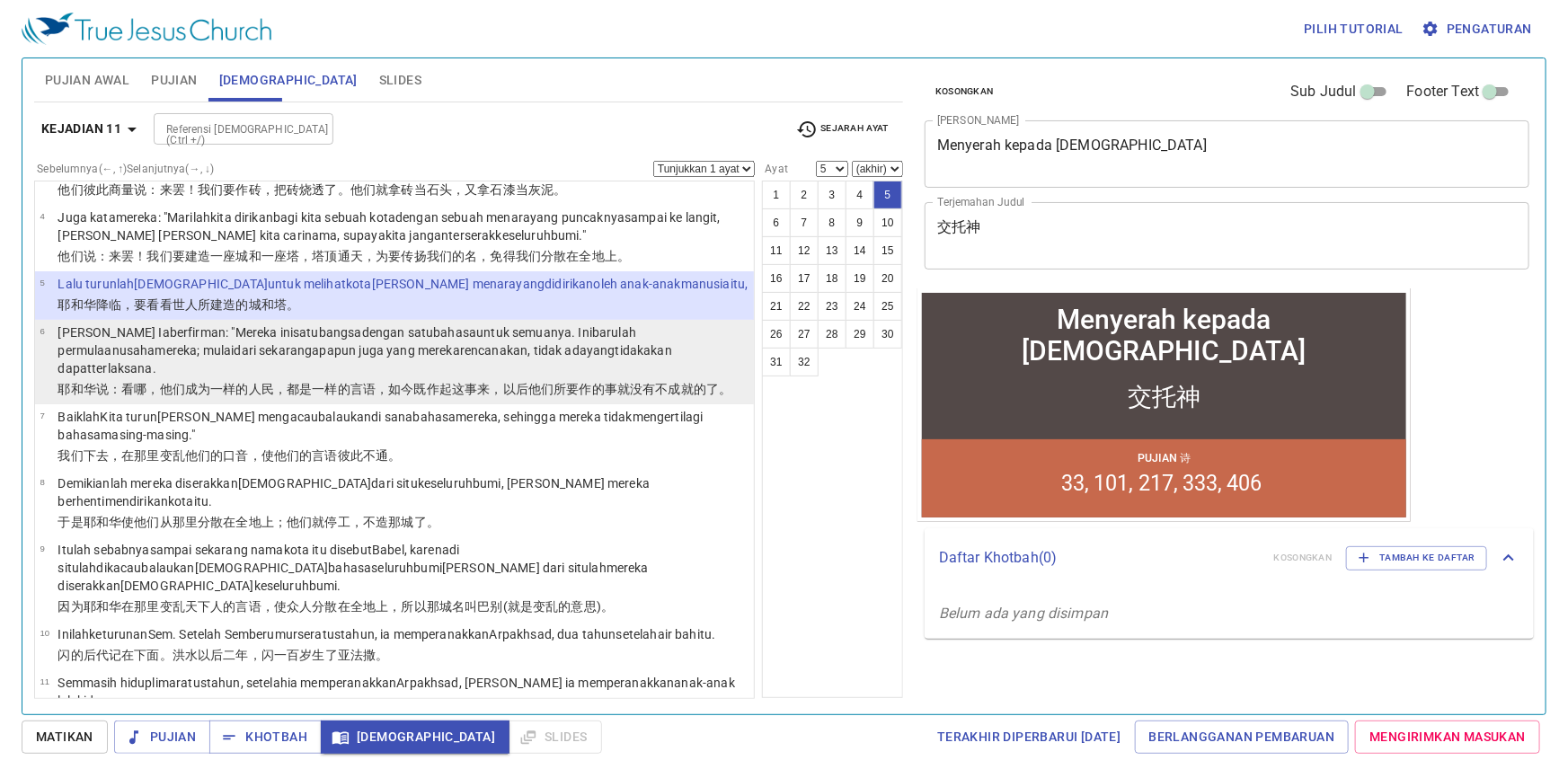
scroll to position [163, 0]
click at [439, 383] on td "[PERSON_NAME] 说 ：看哪，他们成为一样 的人民 ，都是一样 的言语 ，如今既 作 起这事来，以后他们所要 作 的事就没有 不成就 的了。" at bounding box center [403, 393] width 691 height 20
select select "6"
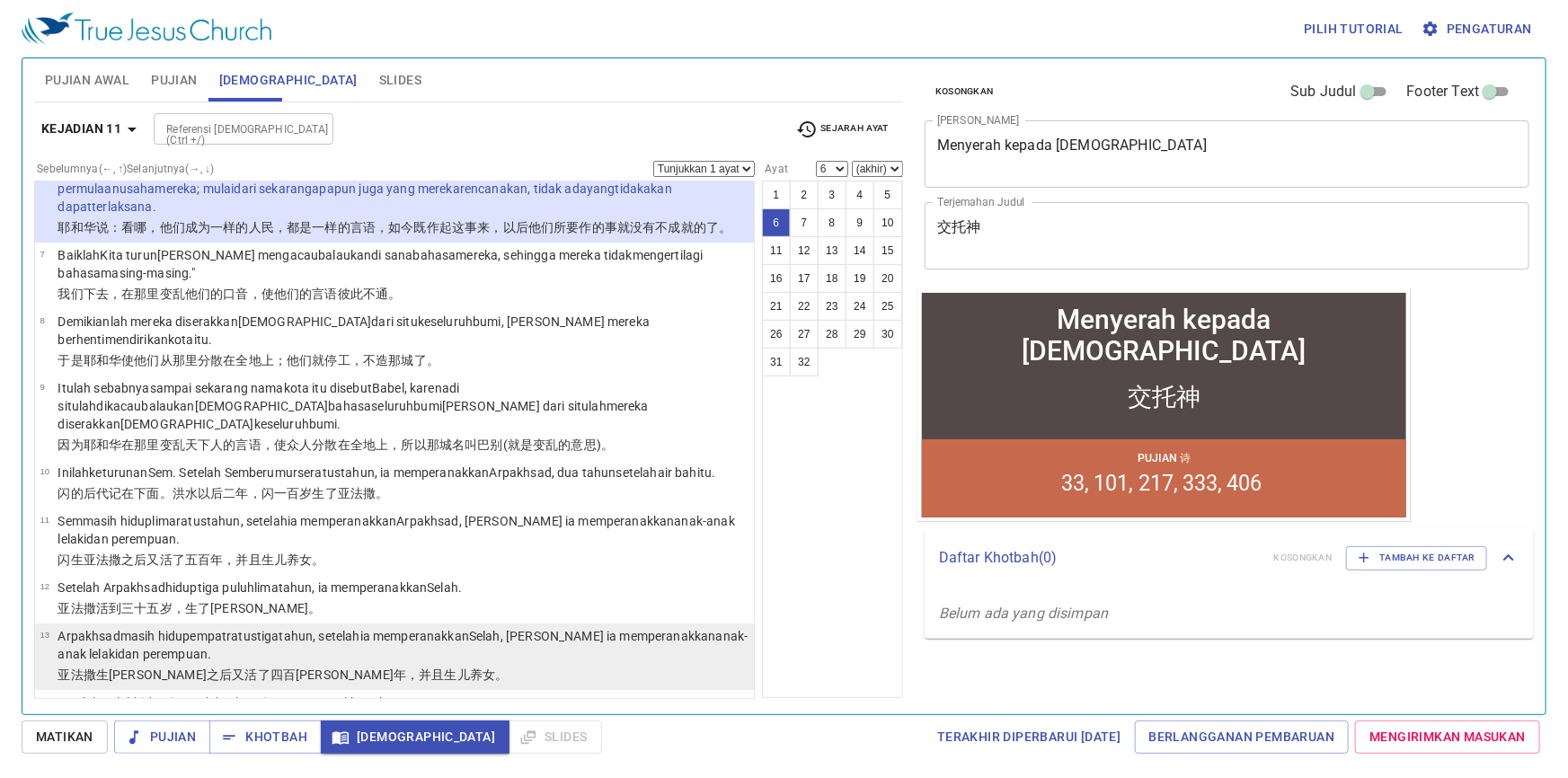
scroll to position [326, 0]
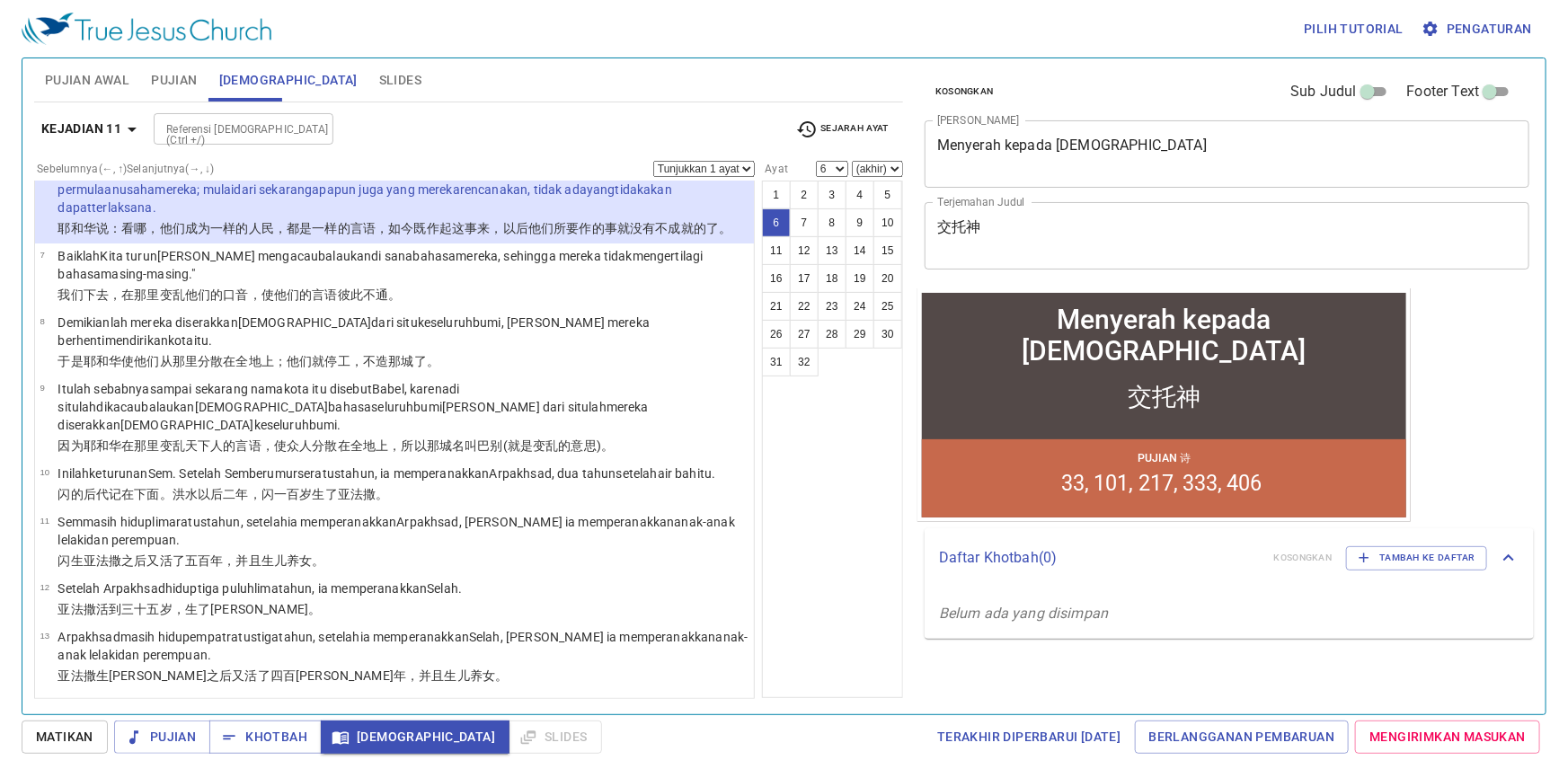
click at [252, 133] on input "Referensi [DEMOGRAPHIC_DATA] (Ctrl +/)" at bounding box center [229, 129] width 140 height 20
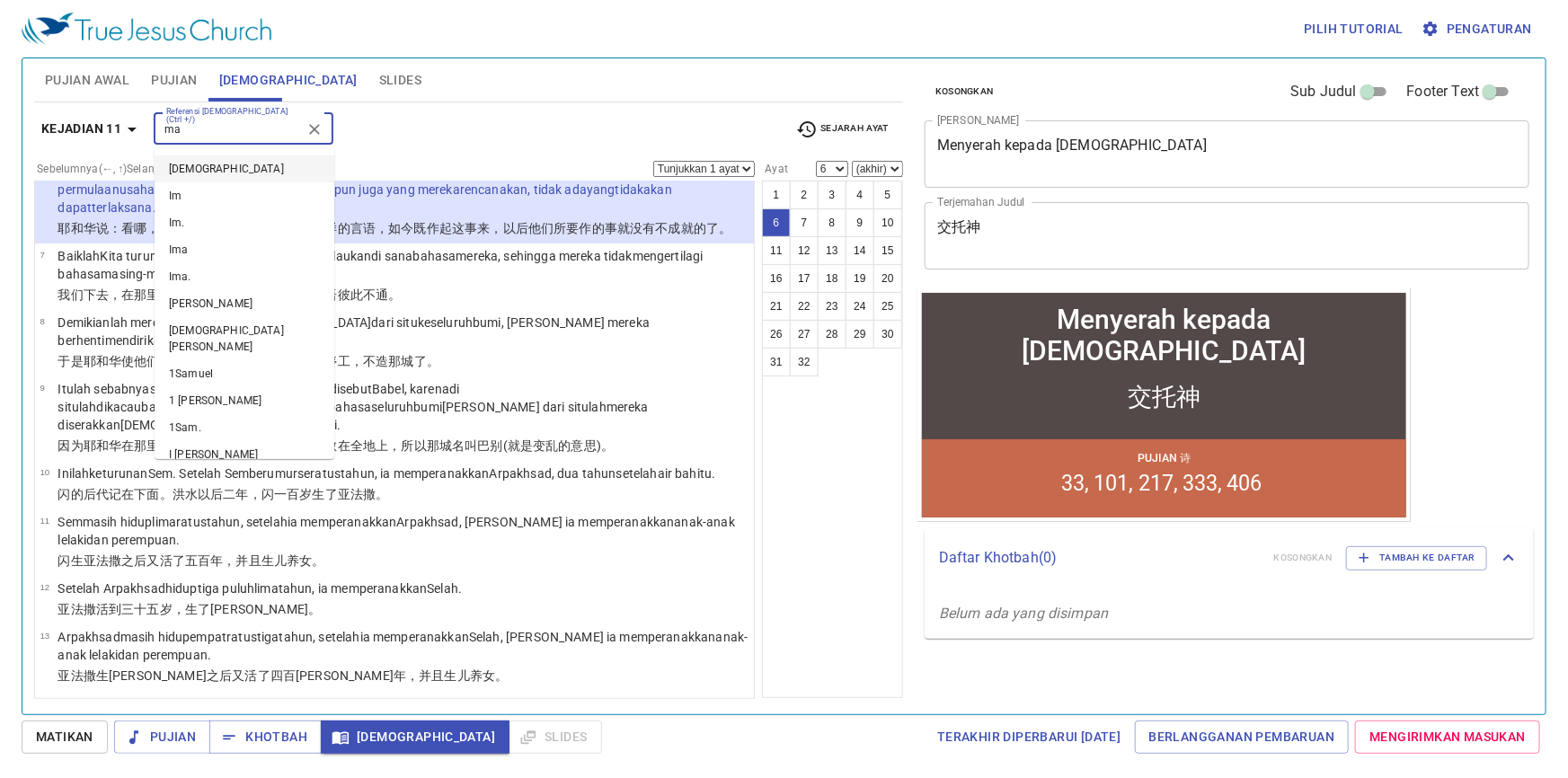
type input "maz"
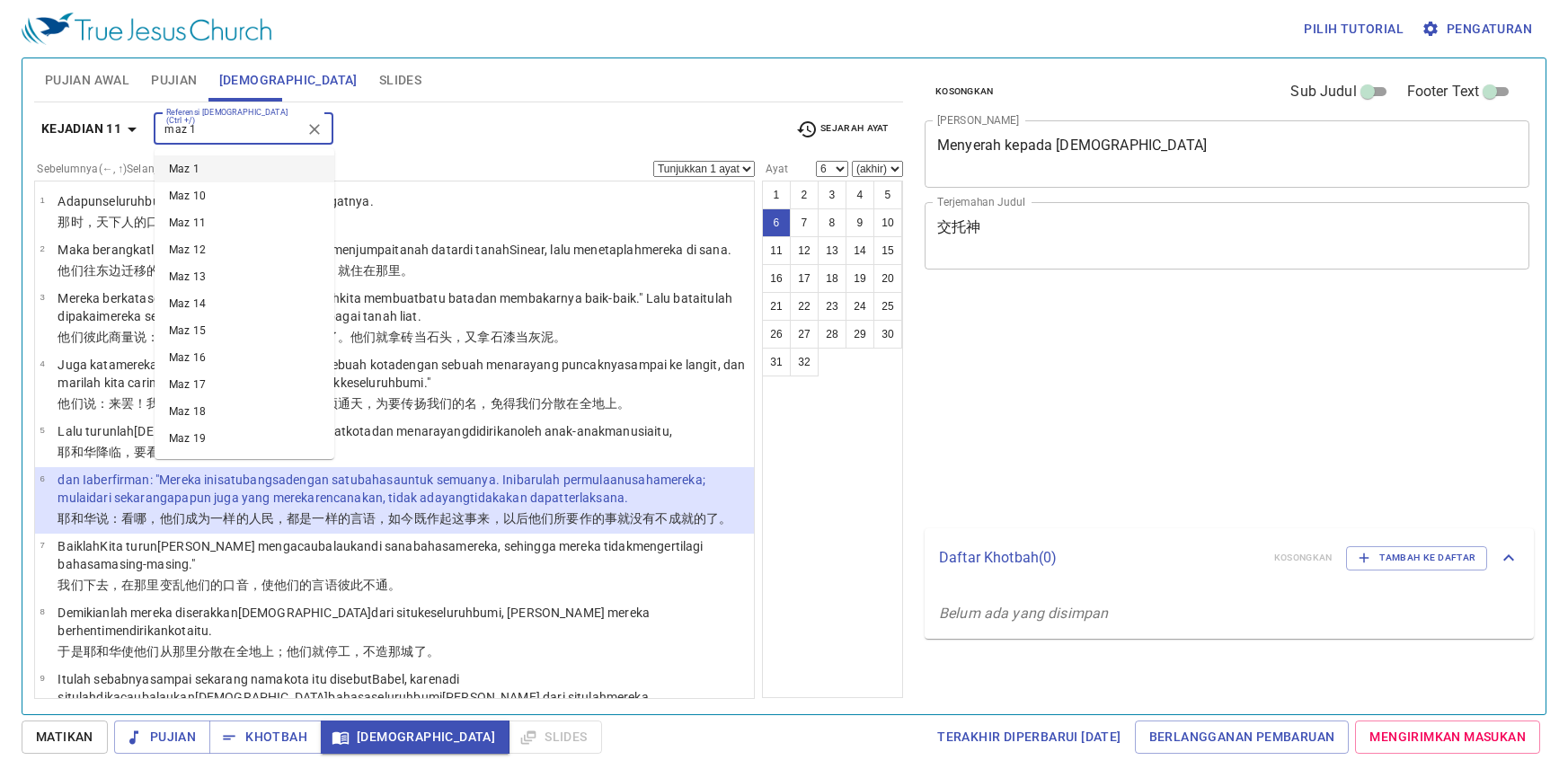
select select "6"
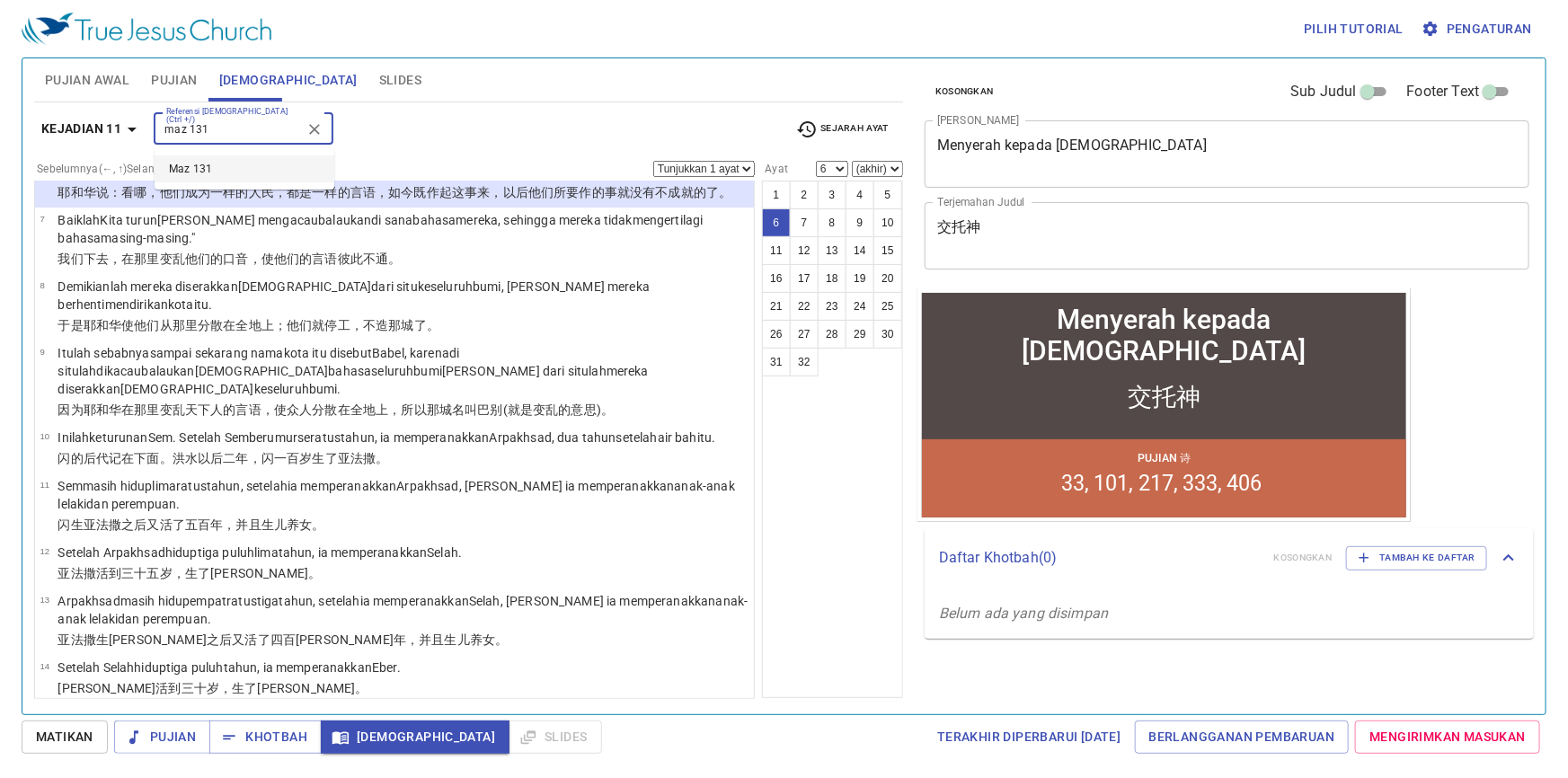
click at [247, 169] on li "Maz 131" at bounding box center [244, 168] width 180 height 27
type input "maz 131"
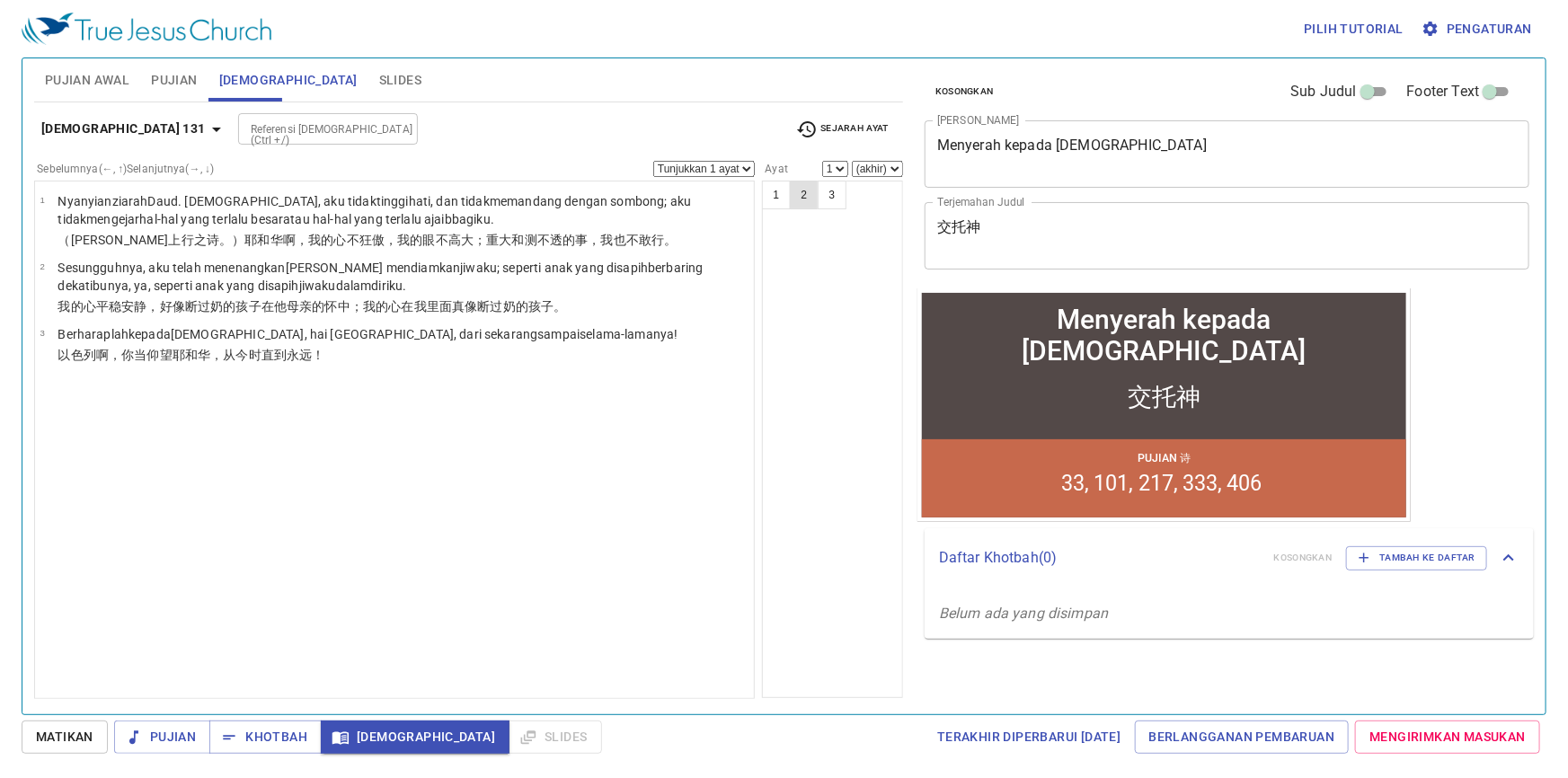
click at [801, 195] on button "2" at bounding box center [803, 195] width 28 height 28
select select "2"
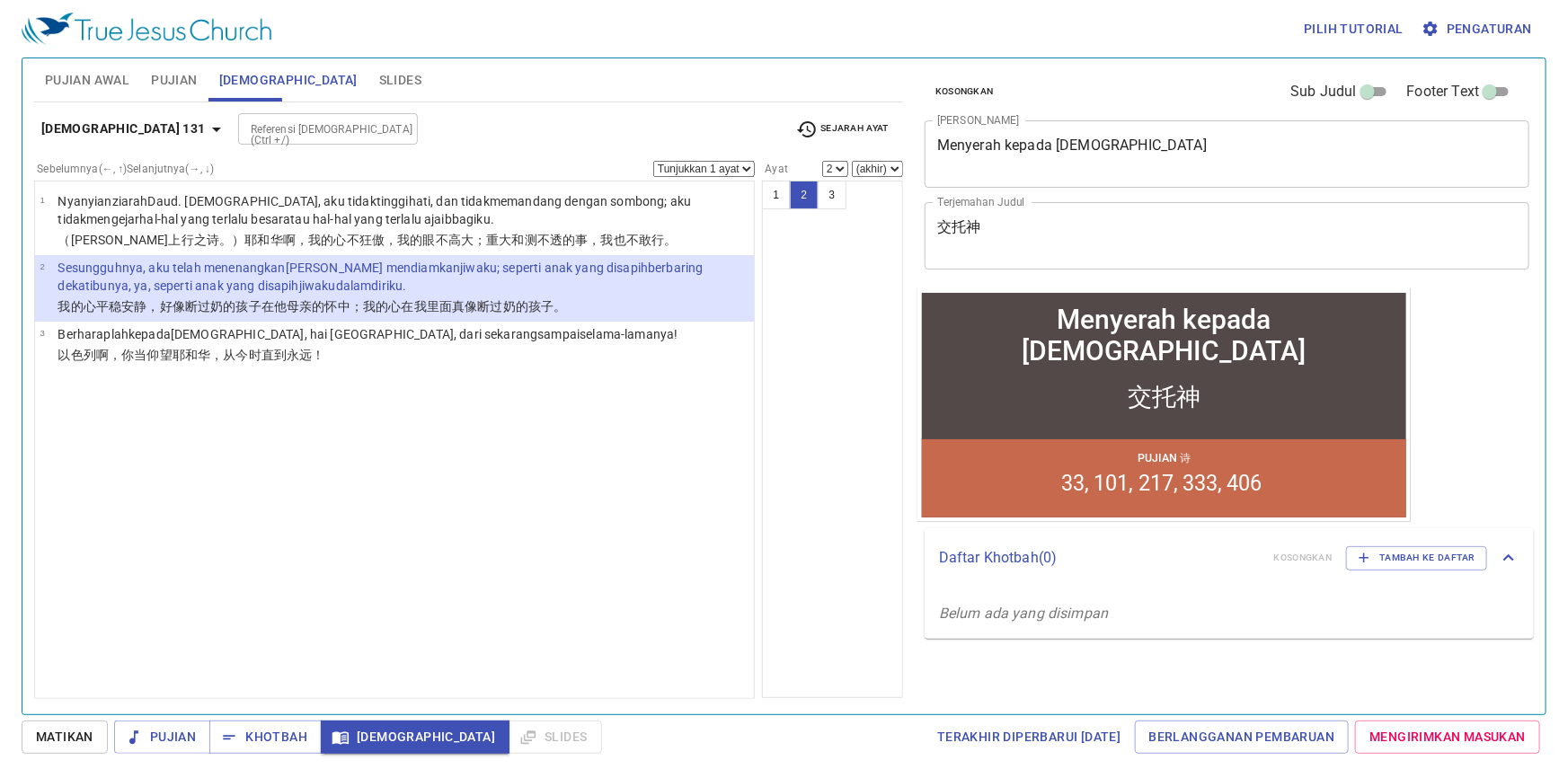
click at [386, 139] on div at bounding box center [397, 129] width 23 height 25
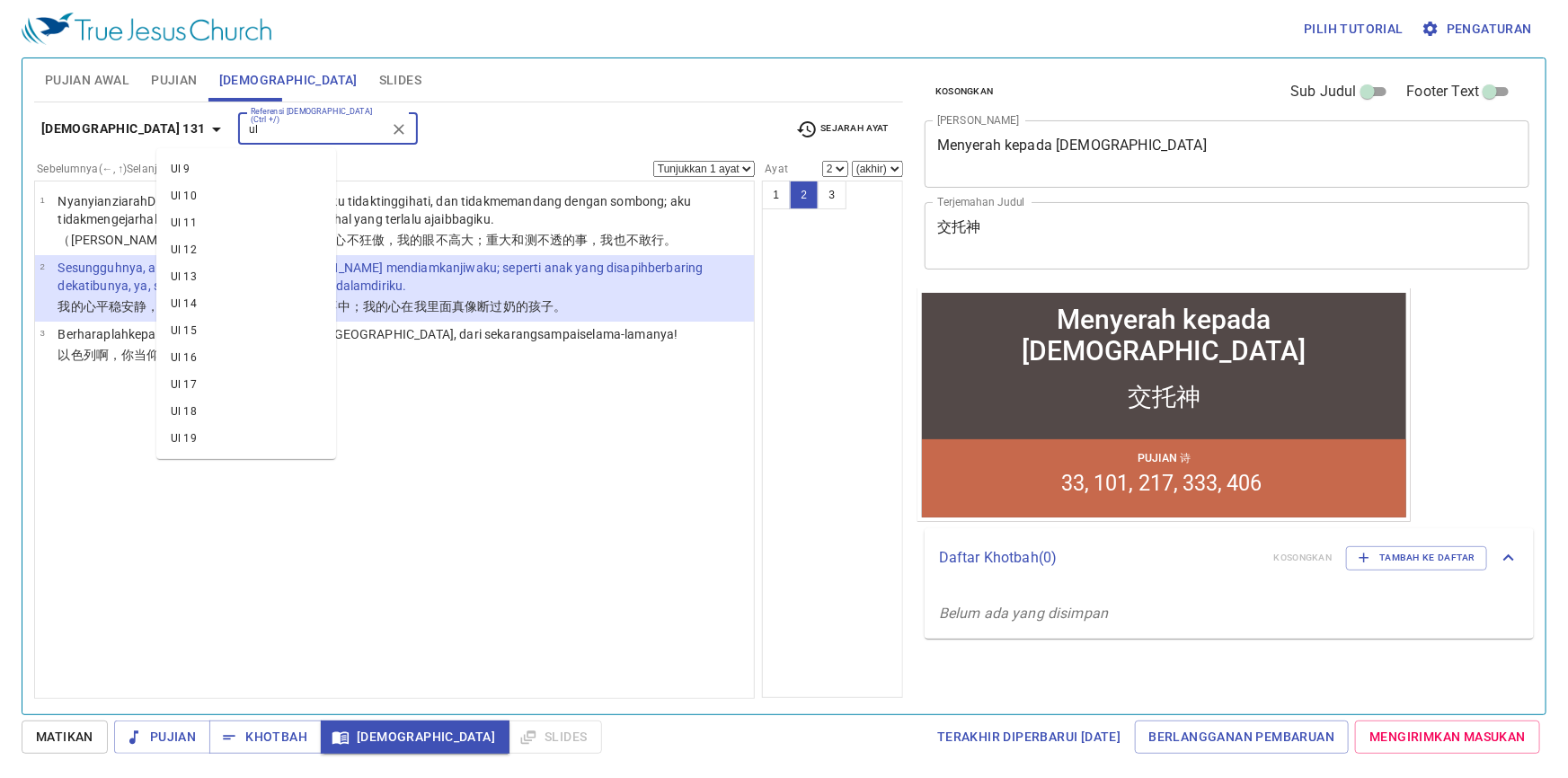
scroll to position [244, 0]
click at [247, 251] on li "Ul 13" at bounding box center [246, 247] width 180 height 27
type input "ul"
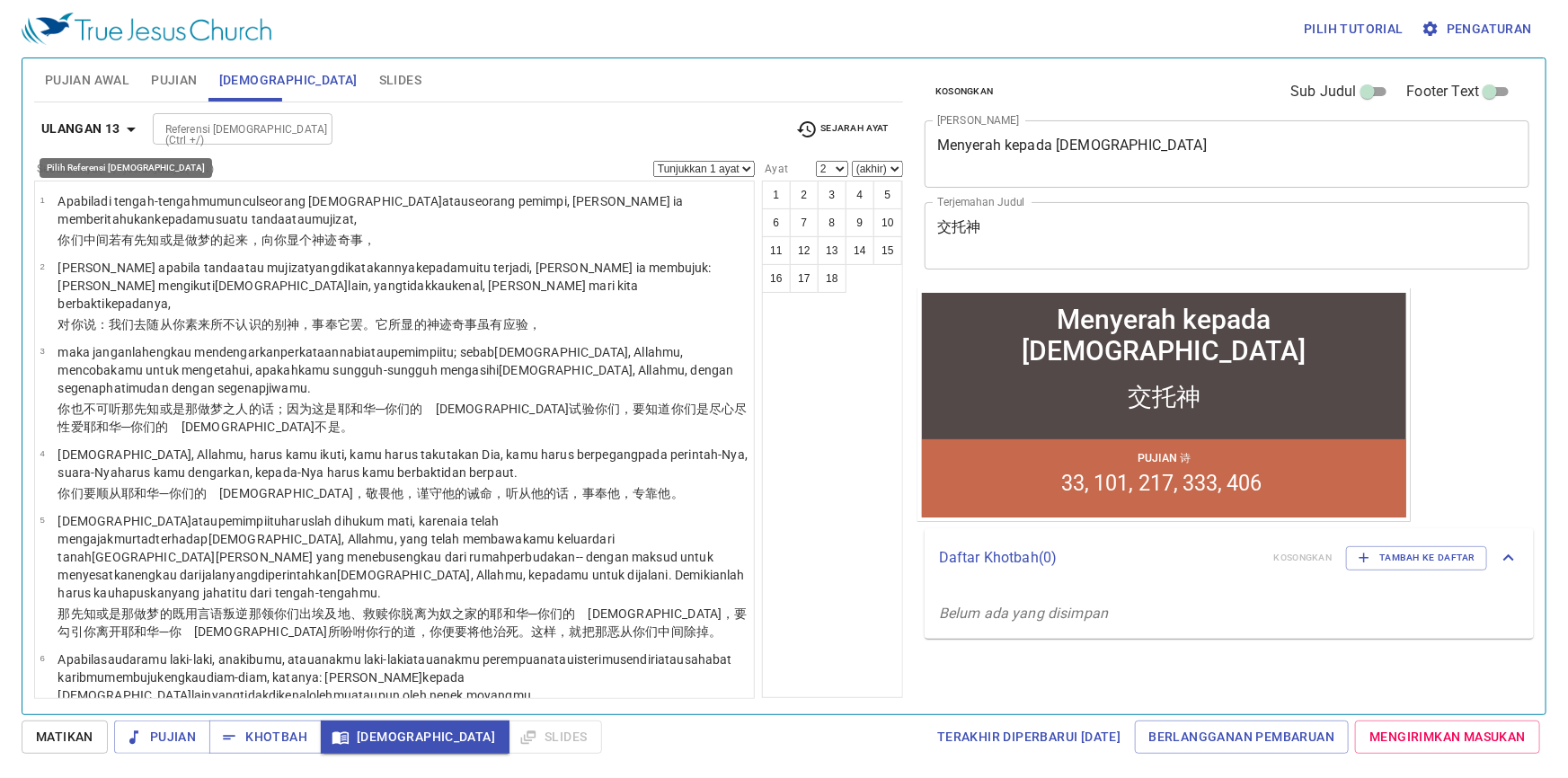
click at [70, 126] on b "Ulangan 13" at bounding box center [81, 129] width 79 height 22
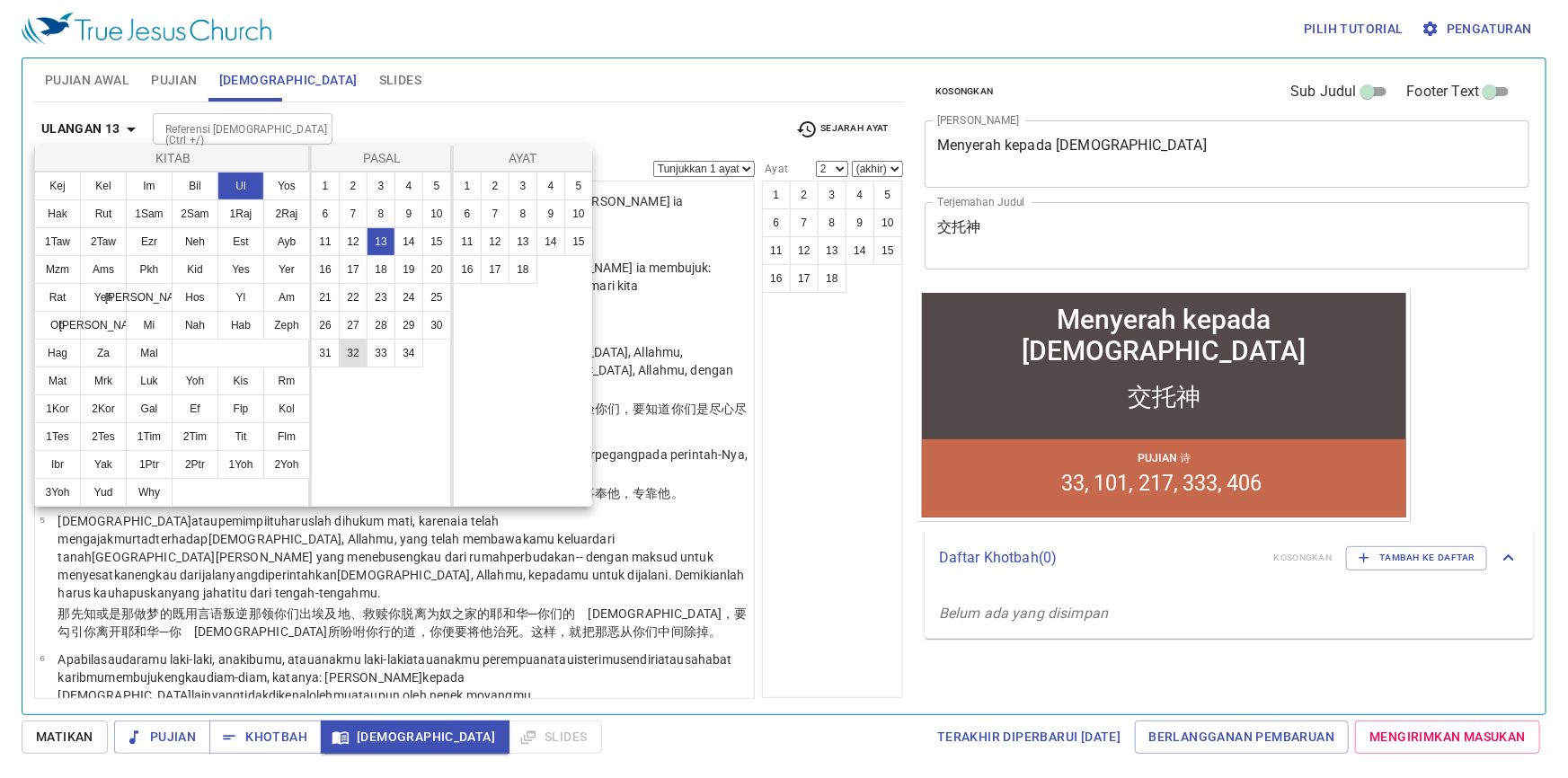
click at [356, 356] on button "32" at bounding box center [353, 353] width 28 height 28
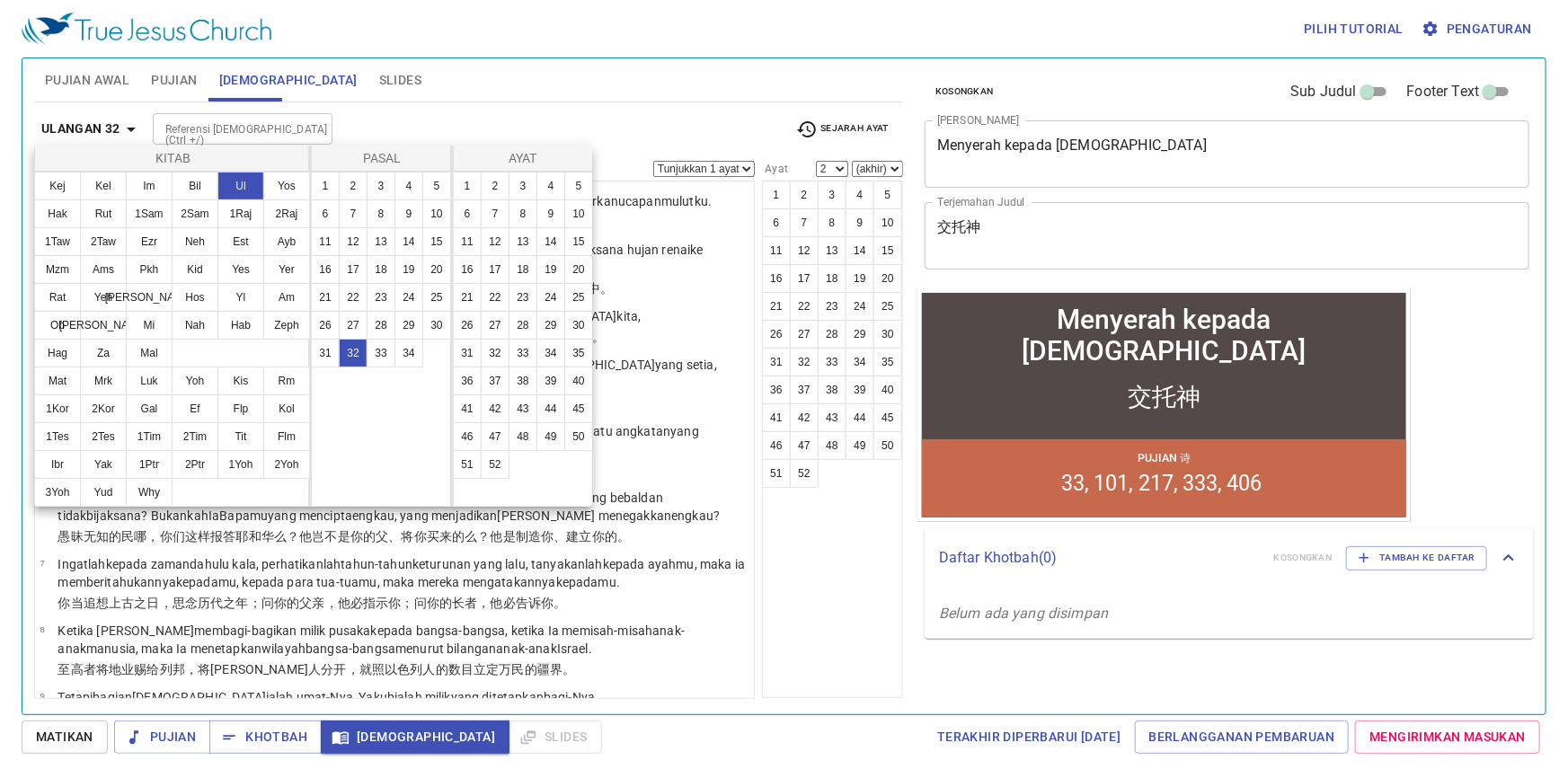
click at [325, 355] on button "31" at bounding box center [324, 353] width 28 height 28
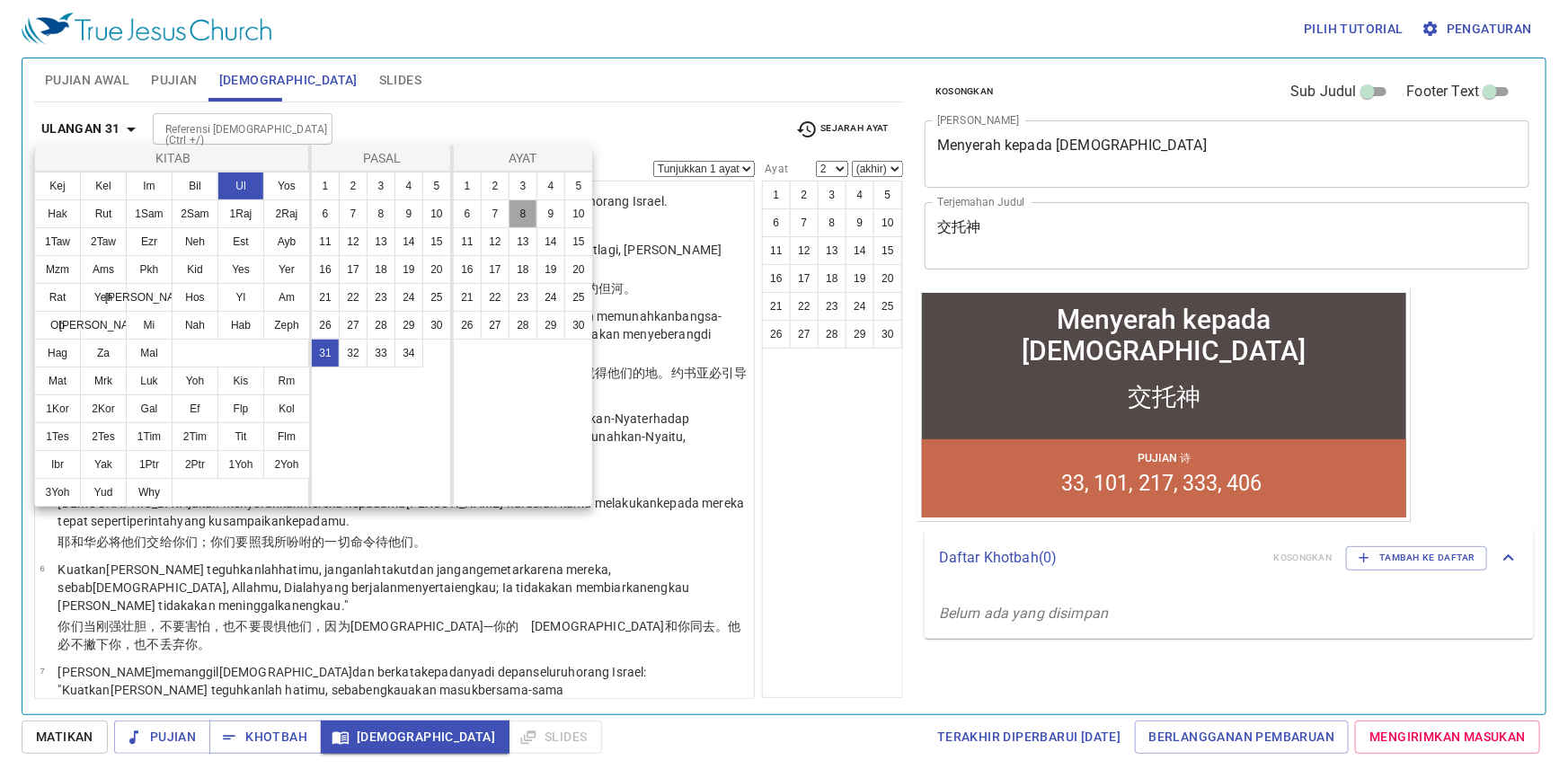
click at [528, 207] on button "8" at bounding box center [522, 213] width 28 height 28
select select "8"
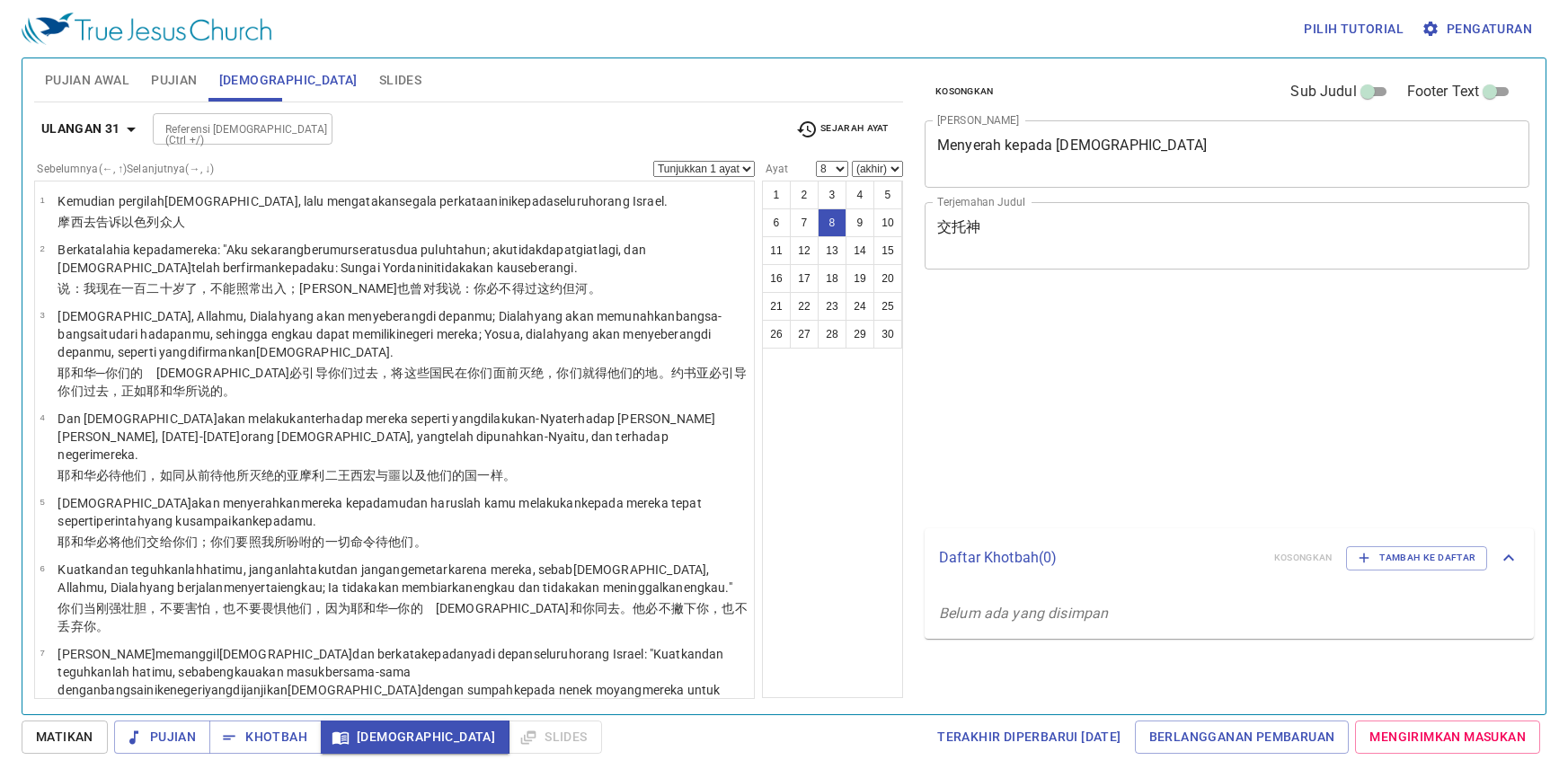
select select "8"
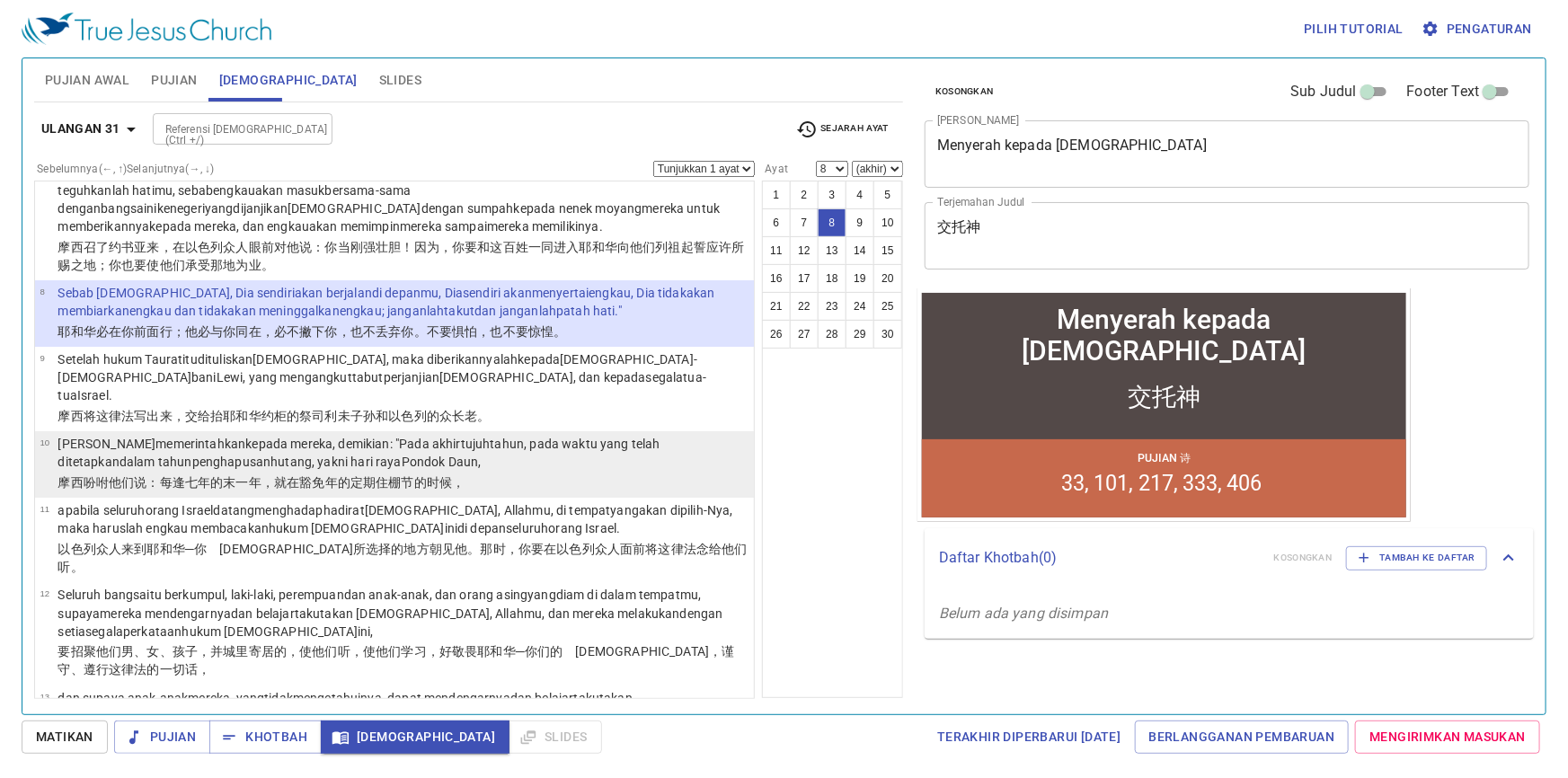
scroll to position [482, 0]
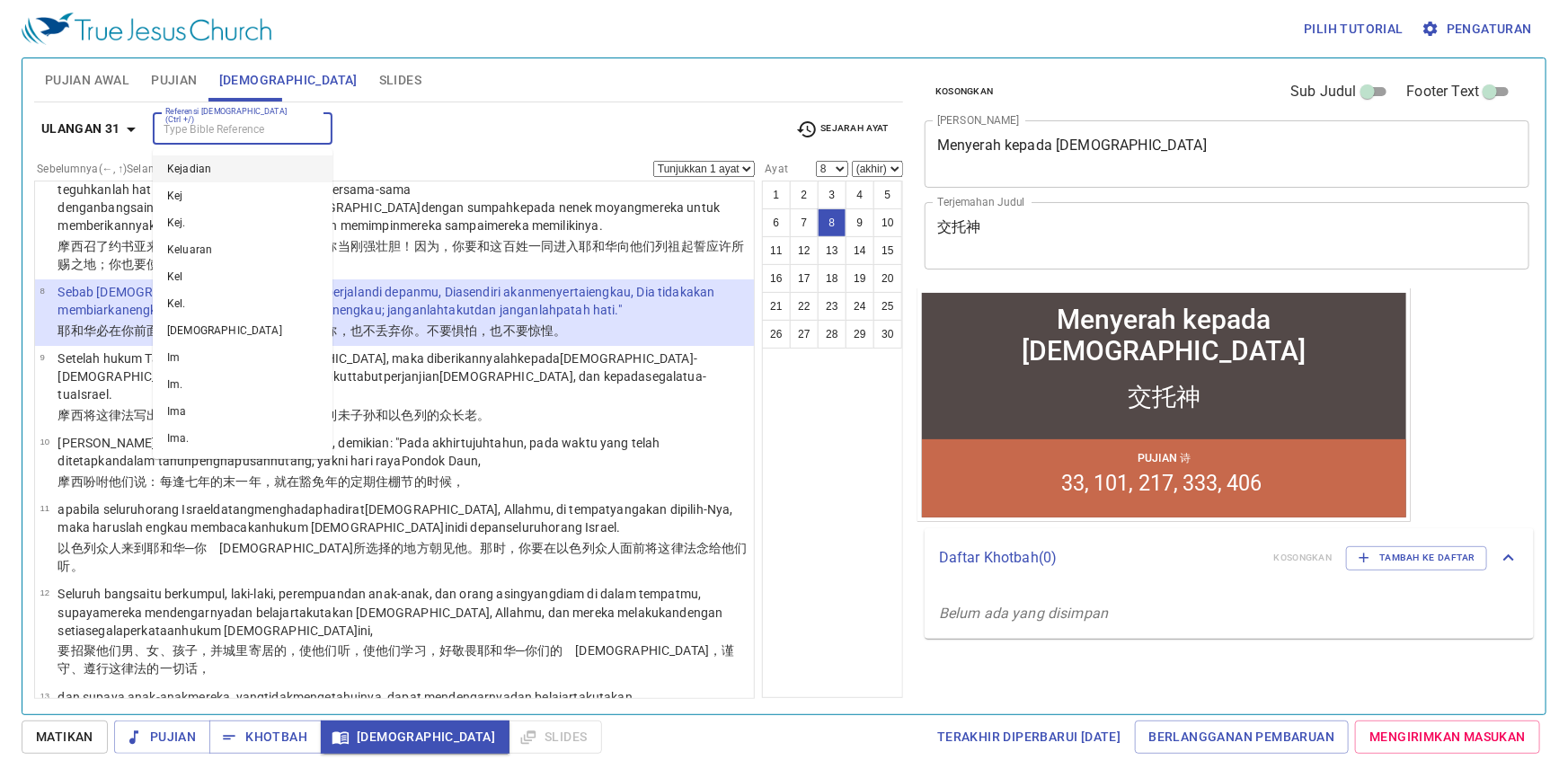
click at [229, 130] on input "Referensi [DEMOGRAPHIC_DATA] (Ctrl +/)" at bounding box center [228, 129] width 140 height 20
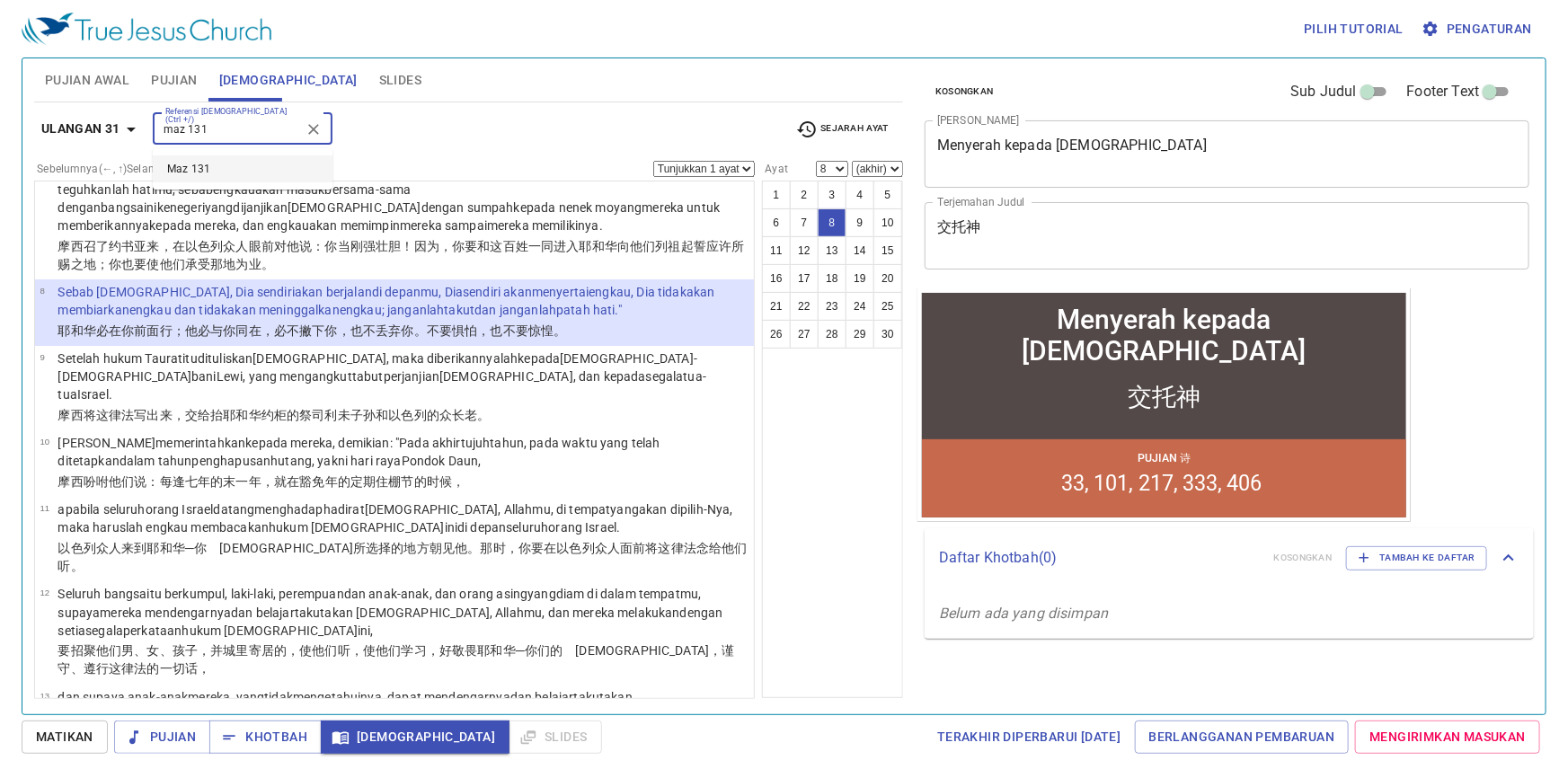
click at [232, 167] on li "Maz 131" at bounding box center [243, 168] width 180 height 27
type input "maz 131"
select select "1"
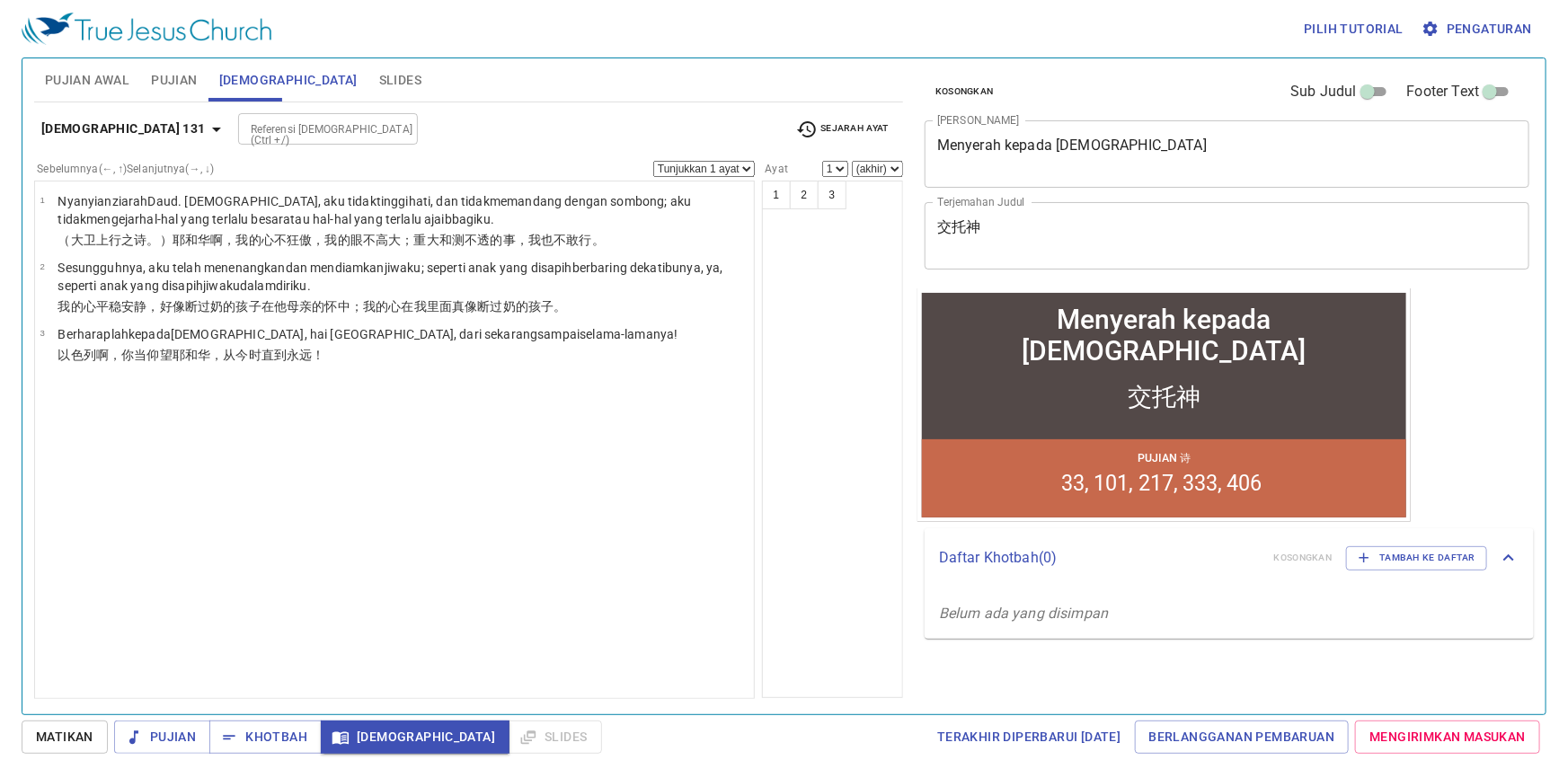
click at [827, 209] on div "1 2 3" at bounding box center [833, 439] width 142 height 517
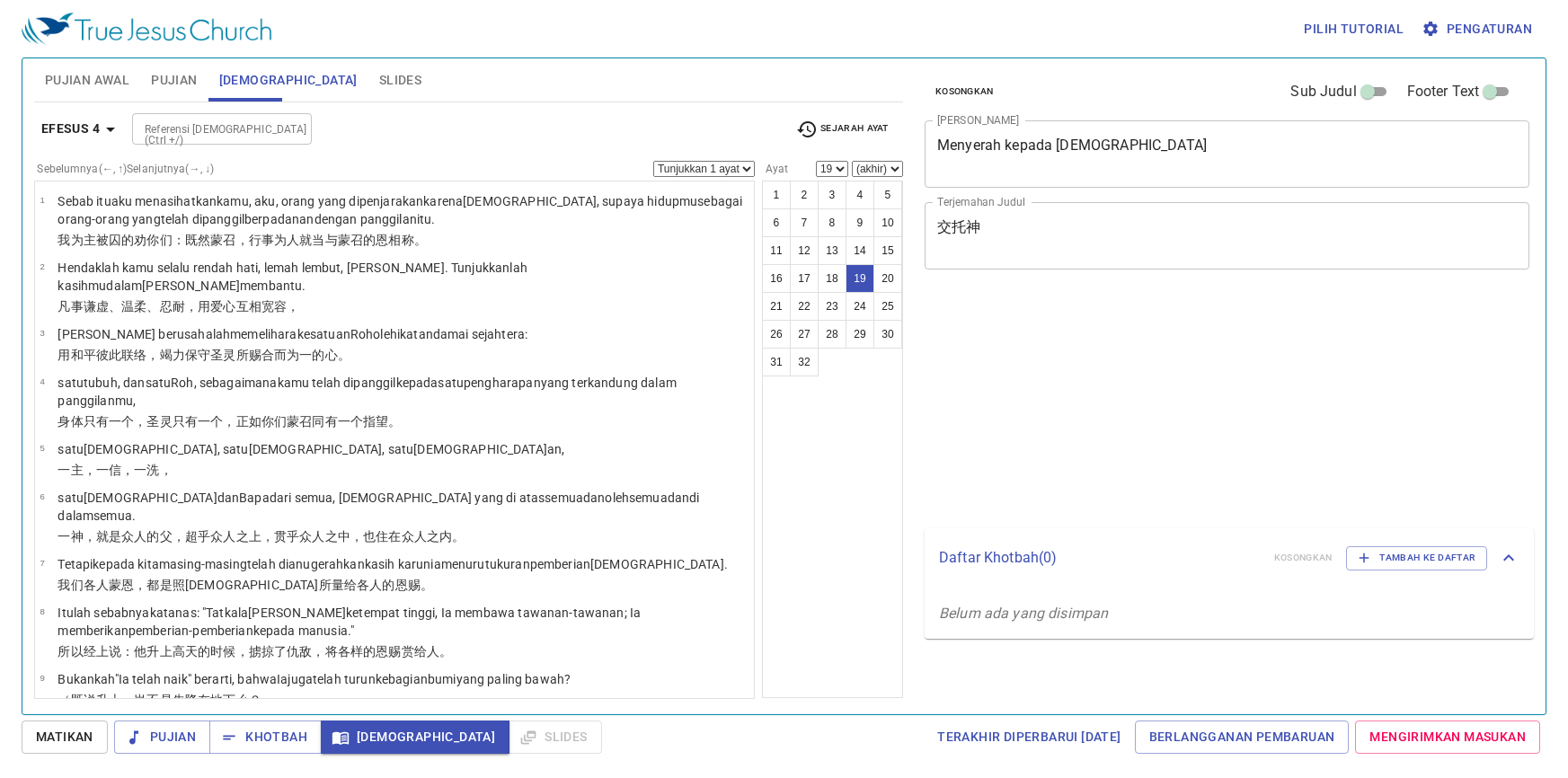
select select "19"
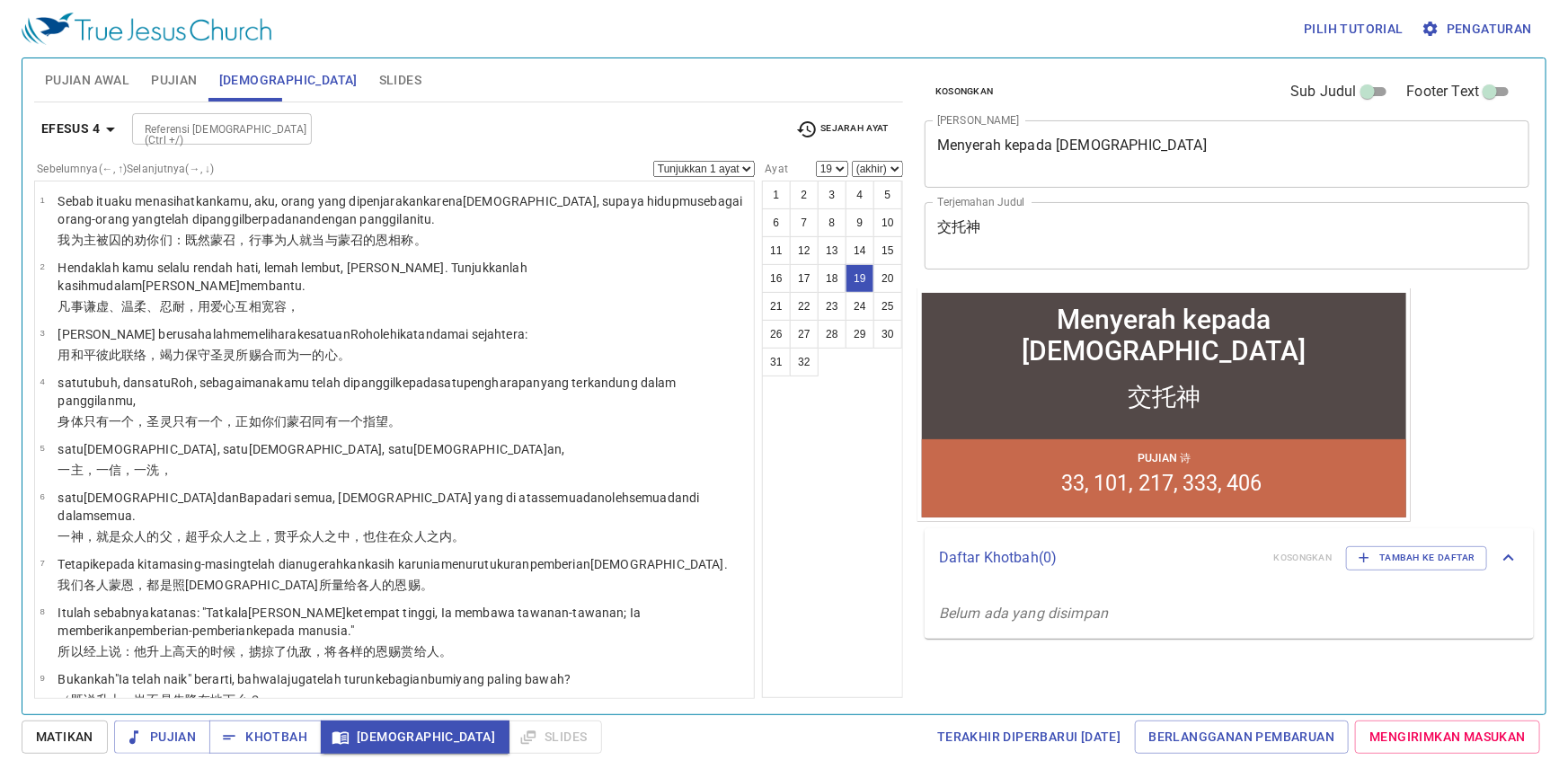
scroll to position [864, 0]
